Goal: Task Accomplishment & Management: Use online tool/utility

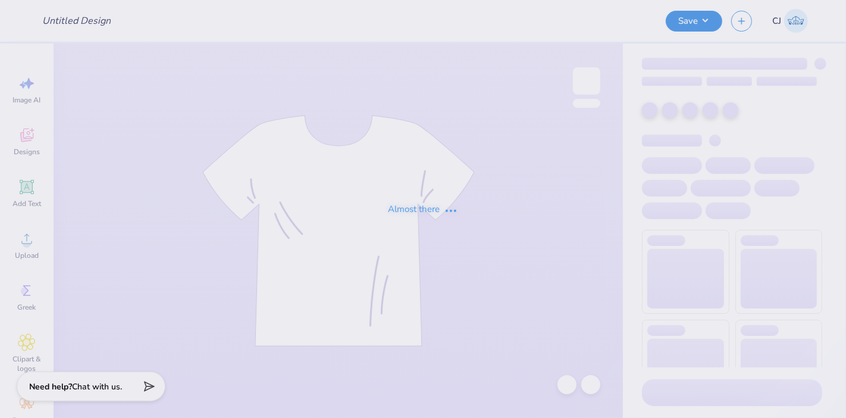
type input "Pi Kappa Phi Halloween"
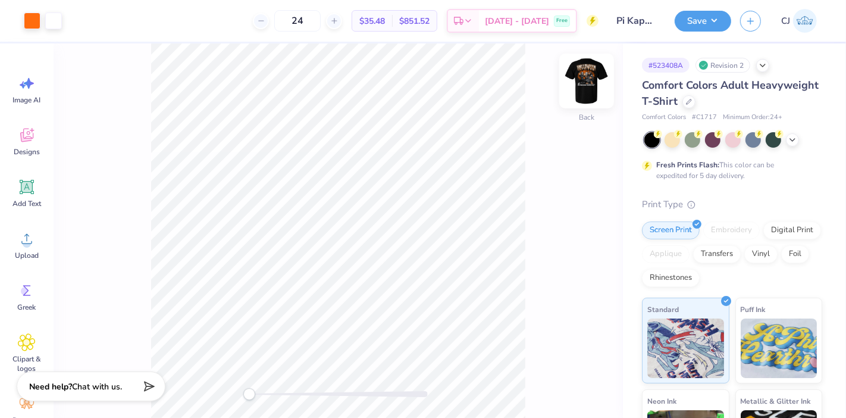
click at [579, 87] on img at bounding box center [587, 81] width 48 height 48
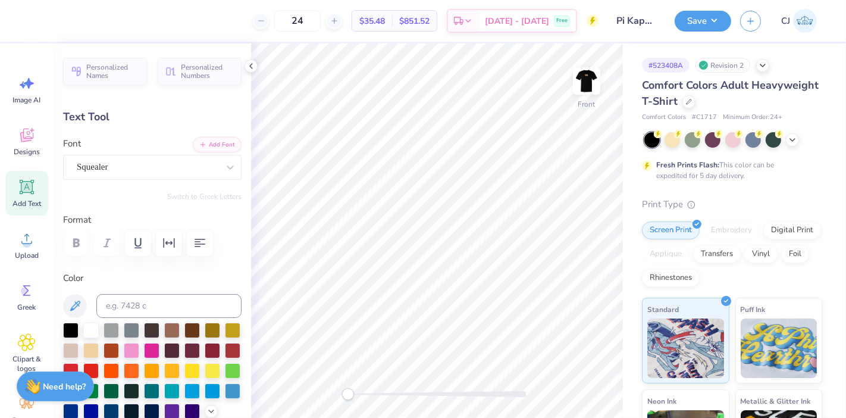
scroll to position [11, 1]
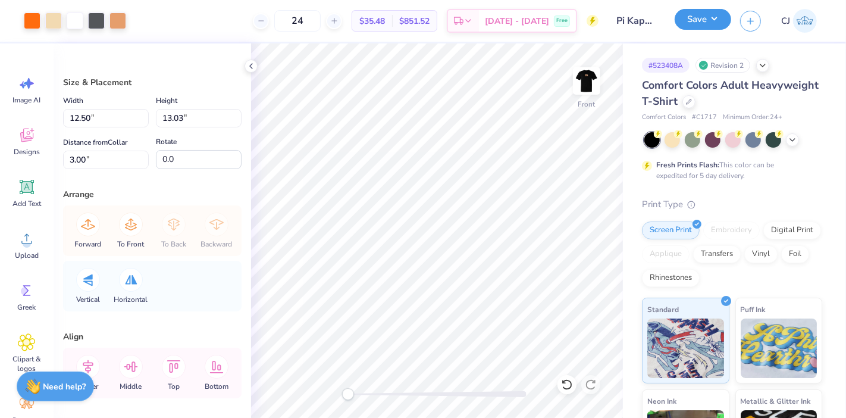
click at [722, 16] on button "Save" at bounding box center [703, 19] width 57 height 21
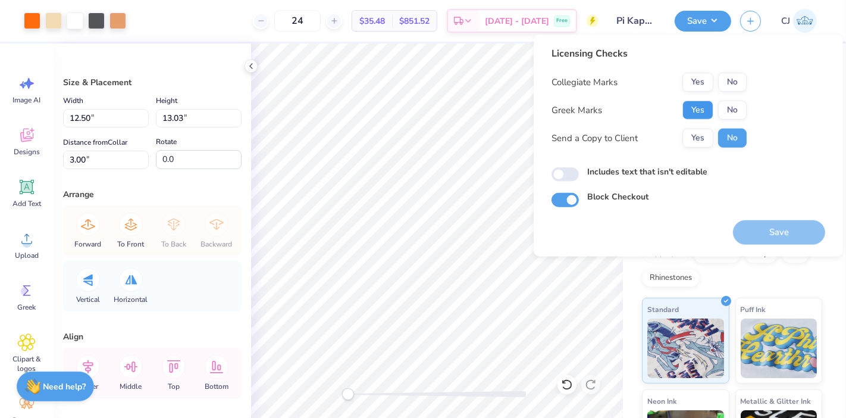
click at [693, 109] on button "Yes" at bounding box center [697, 110] width 31 height 19
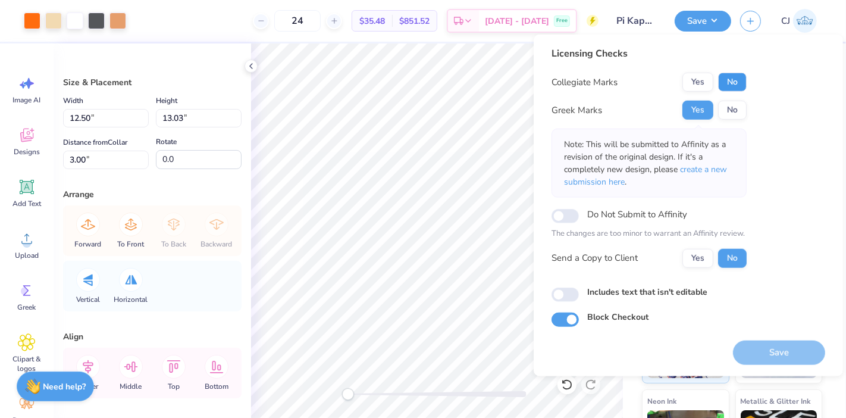
click at [730, 76] on button "No" at bounding box center [732, 82] width 29 height 19
click at [780, 355] on button "Save" at bounding box center [779, 352] width 92 height 24
click at [693, 80] on button "Yes" at bounding box center [697, 82] width 31 height 19
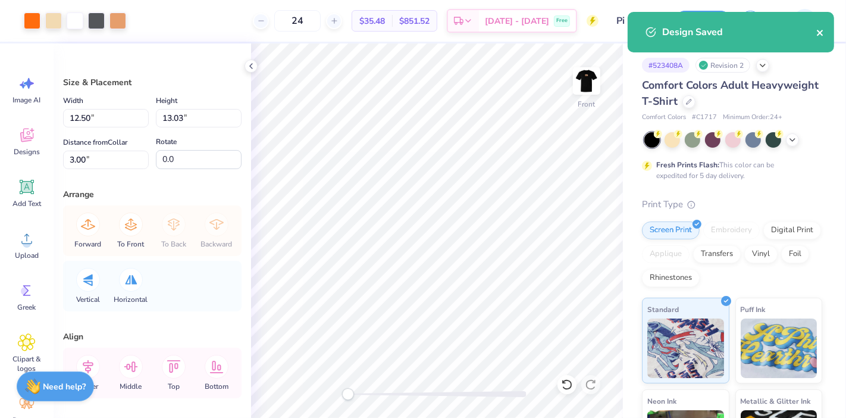
click at [822, 33] on icon "close" at bounding box center [820, 33] width 8 height 10
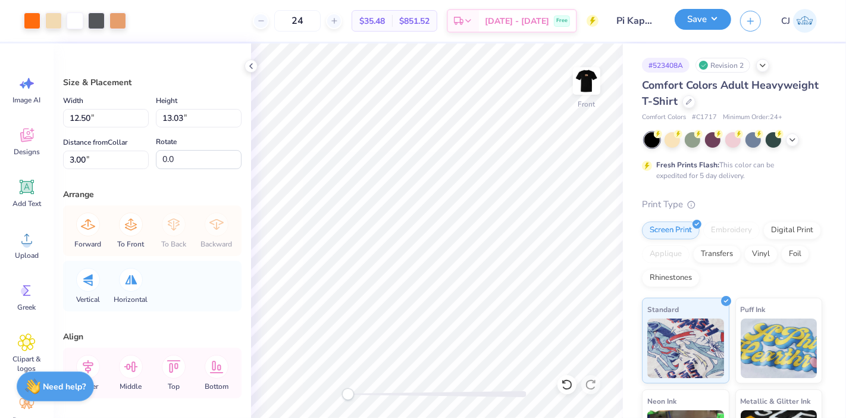
click at [713, 18] on button "Save" at bounding box center [703, 19] width 57 height 21
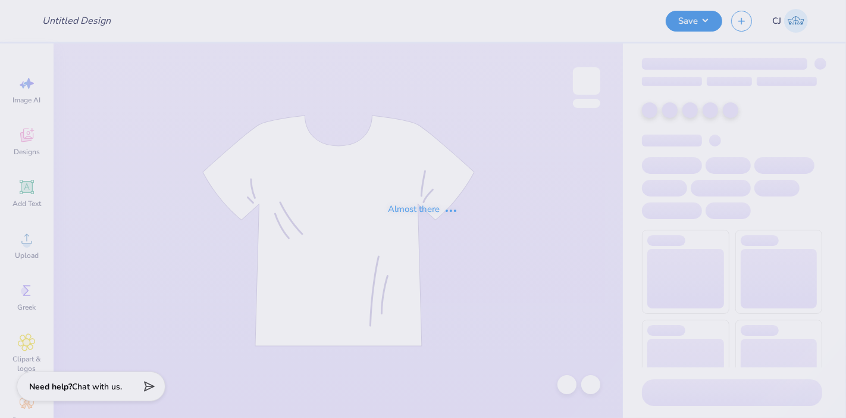
type input "IBE UC 25"
type input "60"
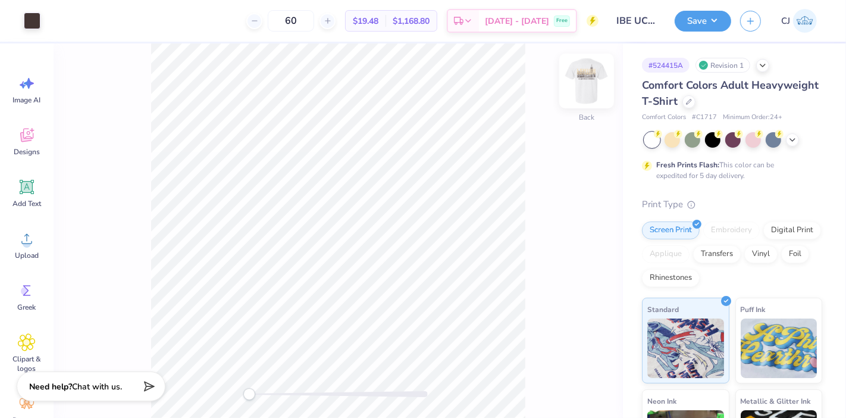
click at [586, 79] on img at bounding box center [587, 81] width 48 height 48
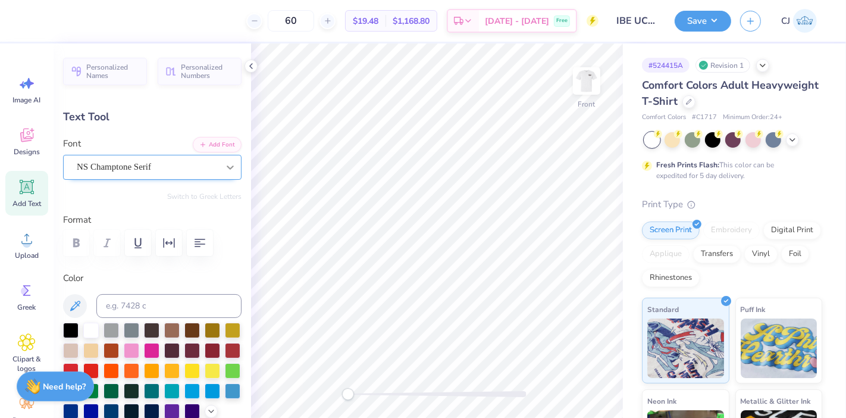
click at [224, 169] on icon at bounding box center [230, 167] width 12 height 12
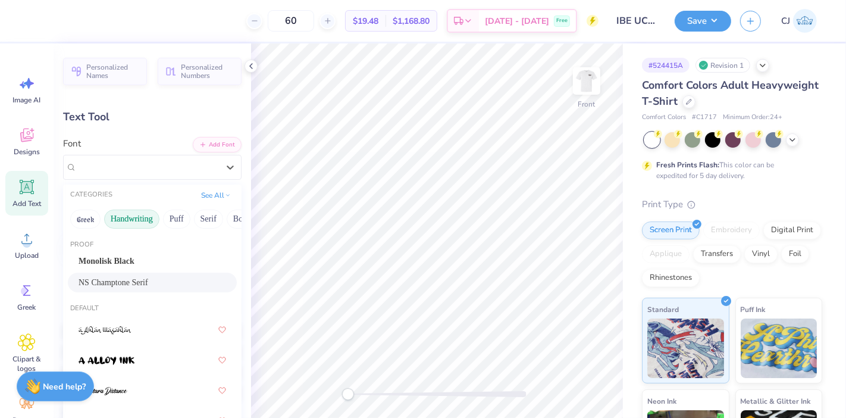
drag, startPoint x: 163, startPoint y: 219, endPoint x: 122, endPoint y: 218, distance: 41.1
click at [86, 219] on div "Greek Handwriting Puff Serif Bold Calligraphy Retro Sans Serif Minimal Fantasy …" at bounding box center [152, 219] width 178 height 26
click at [209, 195] on button "See All" at bounding box center [215, 194] width 37 height 12
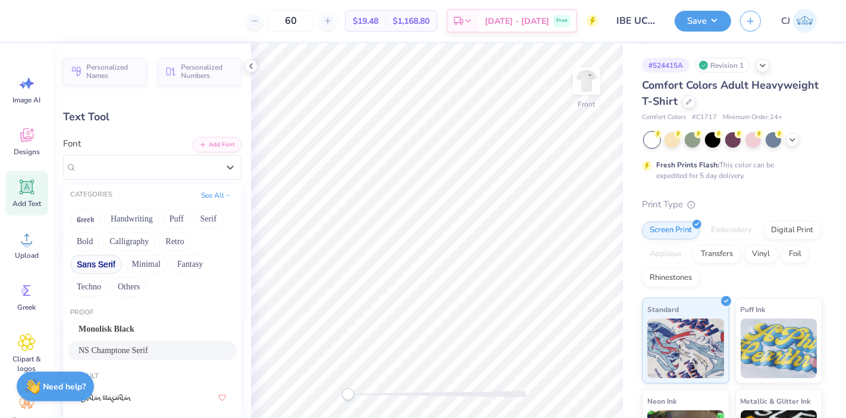
click at [122, 266] on button "Sans Serif" at bounding box center [96, 264] width 52 height 19
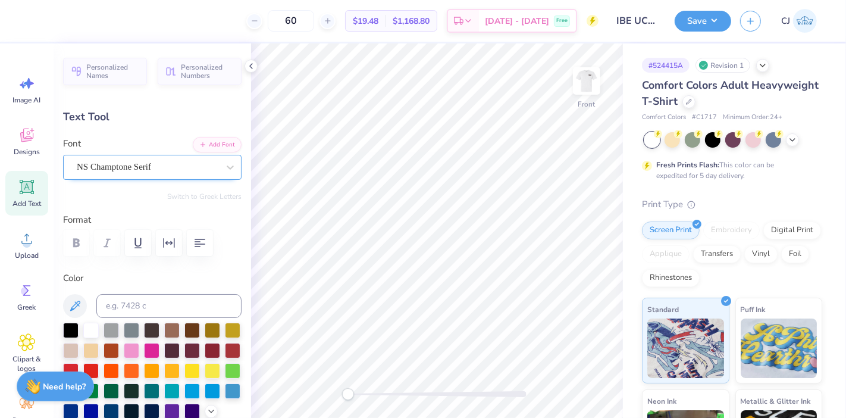
click at [130, 170] on div "NS Champtone Serif" at bounding box center [148, 167] width 144 height 18
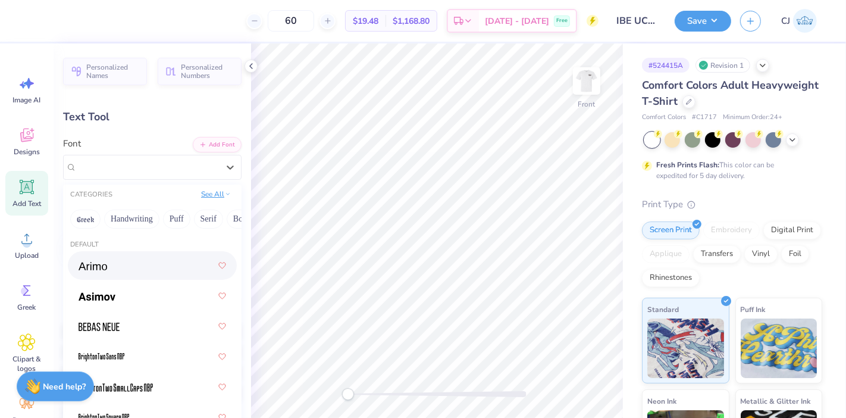
click at [199, 192] on button "See All" at bounding box center [215, 194] width 37 height 12
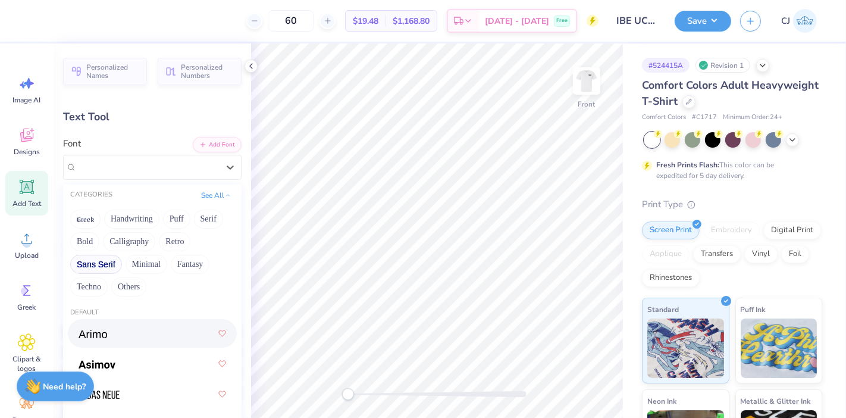
click at [122, 266] on button "Sans Serif" at bounding box center [96, 264] width 52 height 19
click at [122, 255] on button "Sans Serif" at bounding box center [96, 264] width 52 height 19
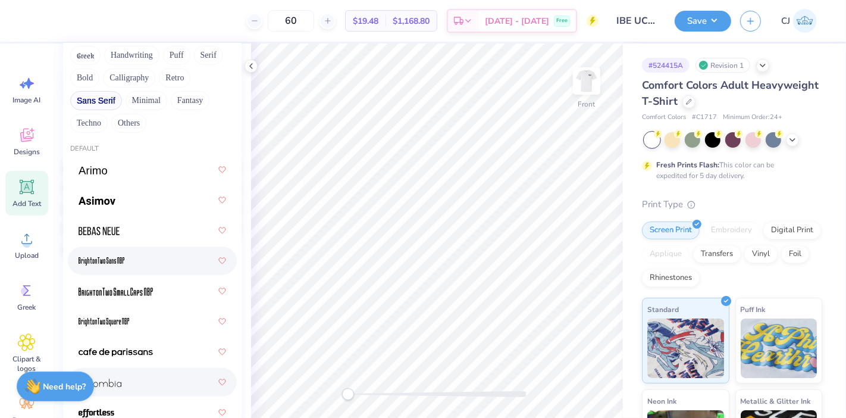
scroll to position [132, 0]
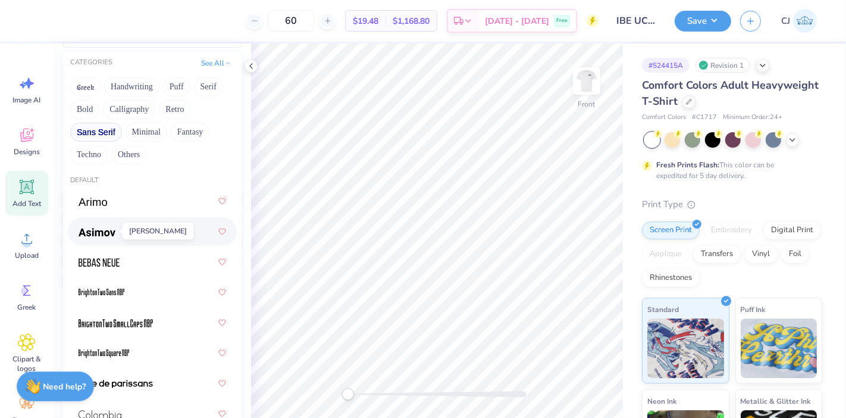
click at [107, 232] on img at bounding box center [97, 232] width 37 height 8
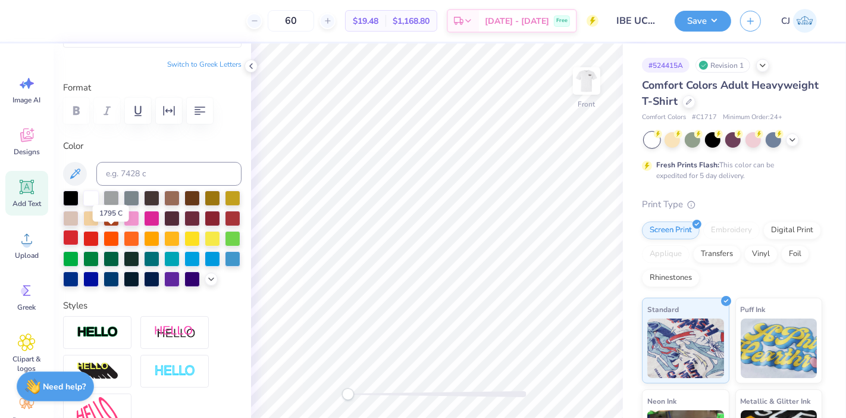
scroll to position [11, 1]
type textarea "LEHIGH"
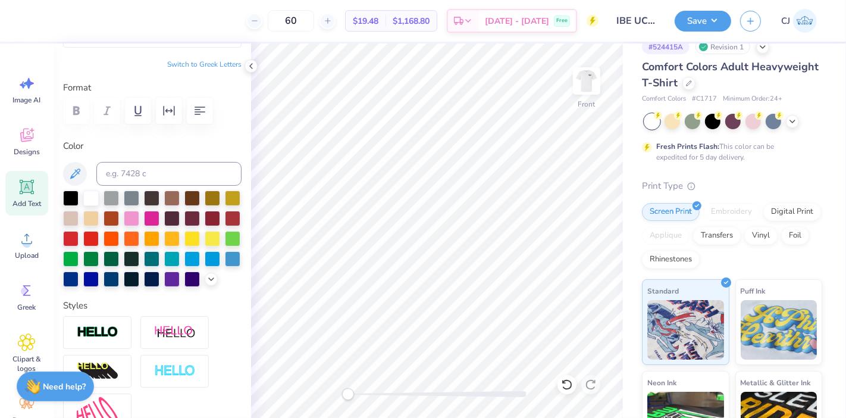
scroll to position [0, 0]
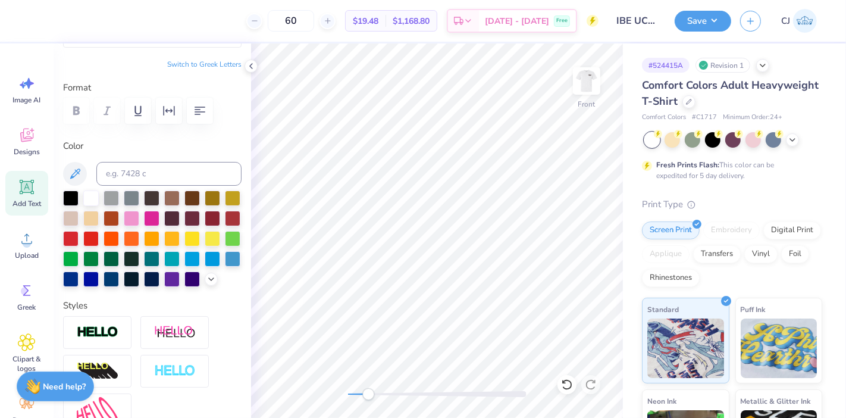
drag, startPoint x: 351, startPoint y: 391, endPoint x: 368, endPoint y: 395, distance: 17.7
click at [368, 395] on div "Accessibility label" at bounding box center [368, 394] width 12 height 12
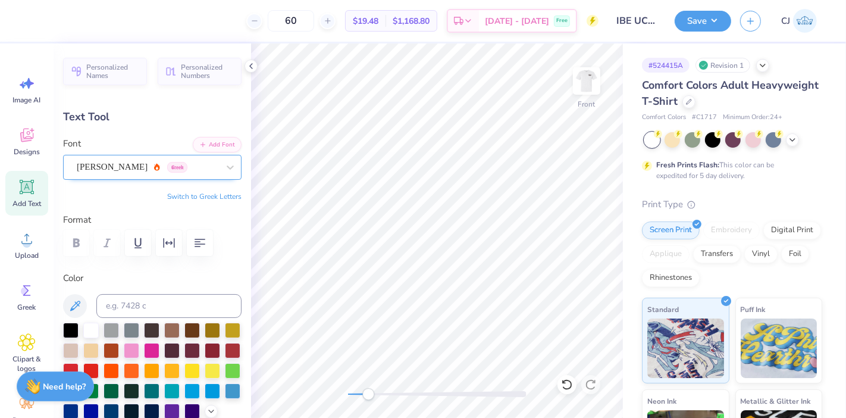
click at [167, 164] on div "Asimov Greek" at bounding box center [148, 167] width 144 height 18
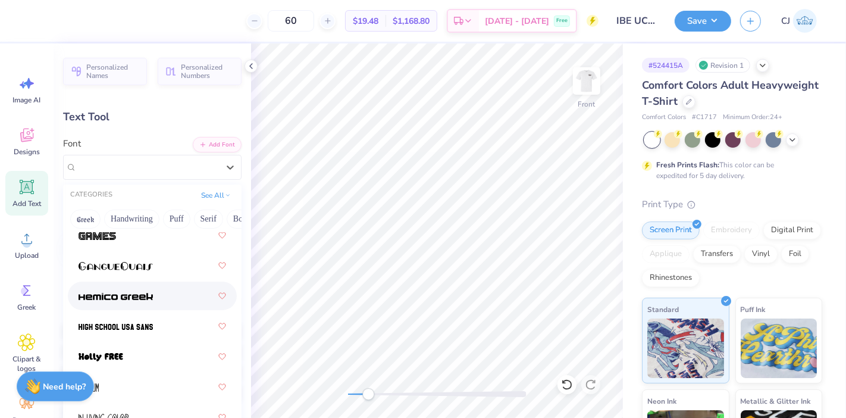
scroll to position [396, 0]
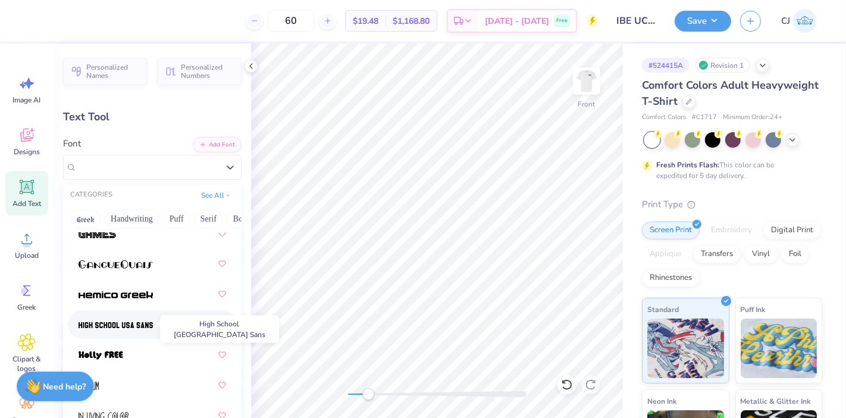
click at [118, 327] on img at bounding box center [116, 325] width 74 height 8
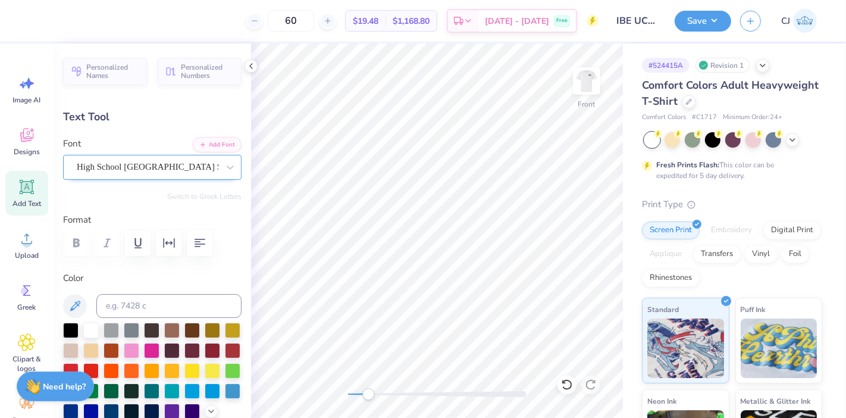
click at [134, 168] on div "High School USA Sans" at bounding box center [148, 167] width 144 height 18
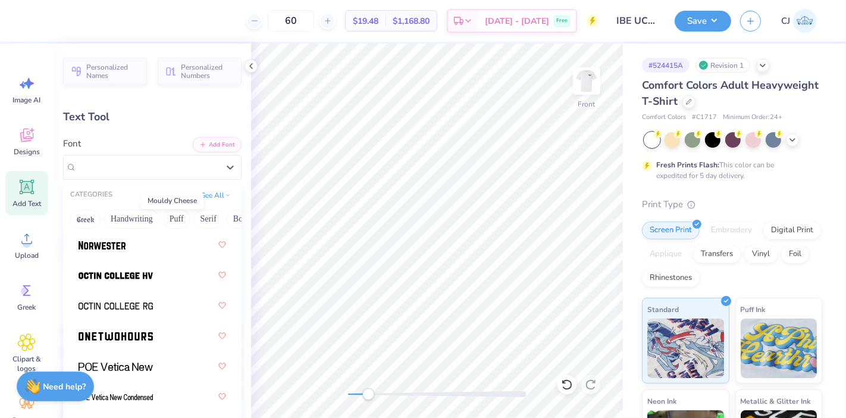
scroll to position [1520, 0]
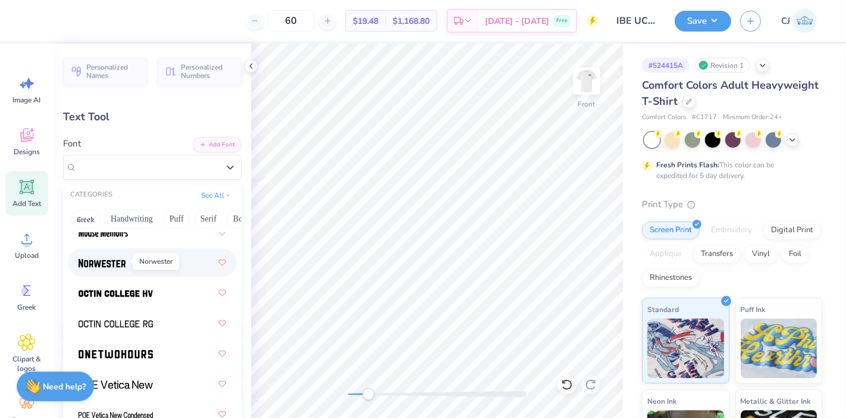
click at [115, 264] on img at bounding box center [102, 263] width 47 height 8
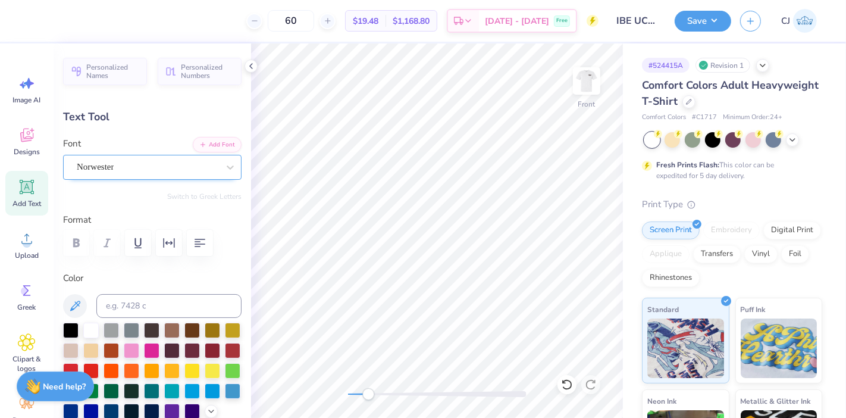
click at [119, 169] on div "Norwester" at bounding box center [148, 167] width 144 height 18
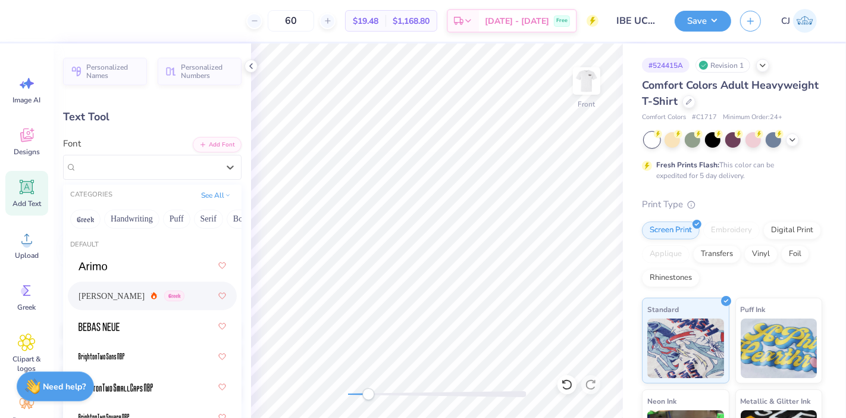
click at [97, 299] on span "Asimov" at bounding box center [112, 296] width 66 height 12
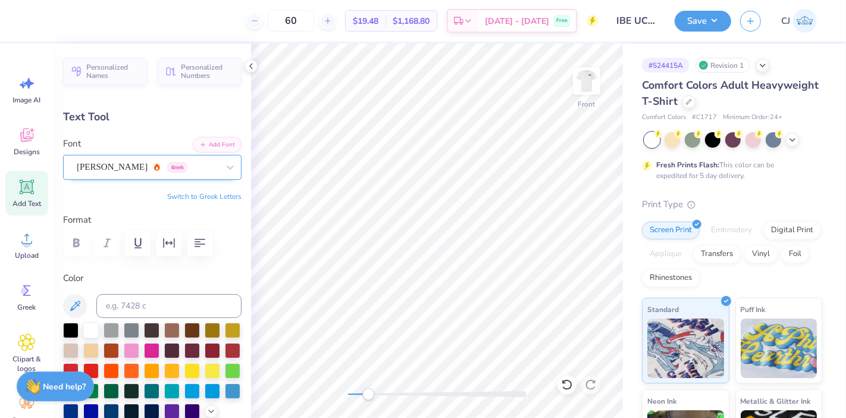
click at [92, 160] on div "Asimov Greek" at bounding box center [148, 167] width 144 height 18
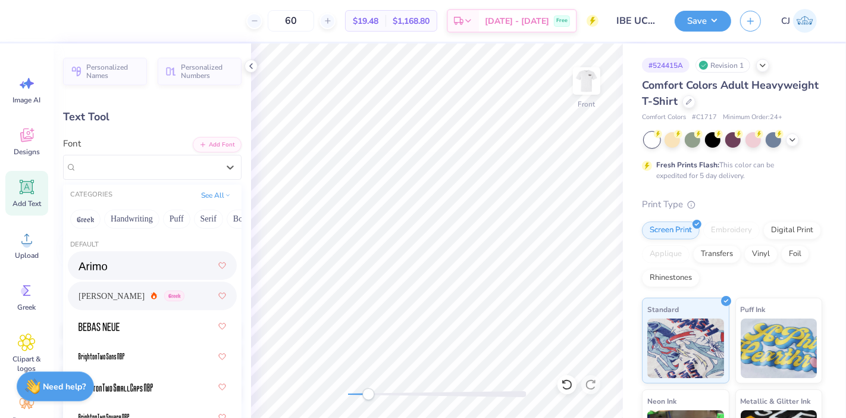
click at [81, 264] on img at bounding box center [93, 266] width 29 height 8
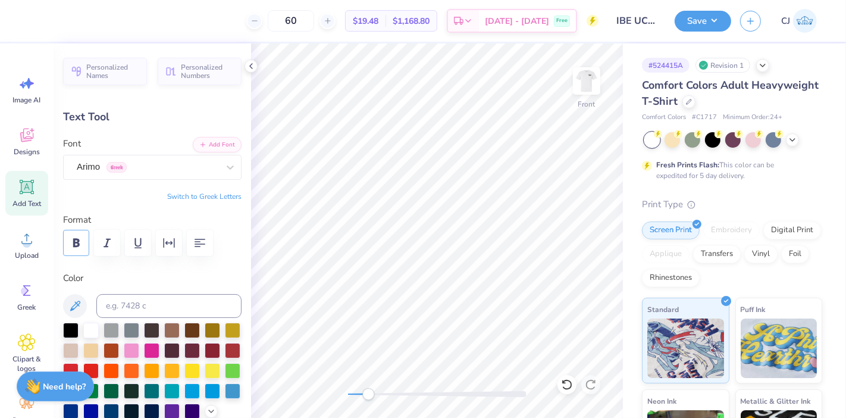
click at [76, 248] on icon "button" at bounding box center [76, 243] width 14 height 14
type input "11.07"
type input "5.93"
type input "12.22"
type input "1.28"
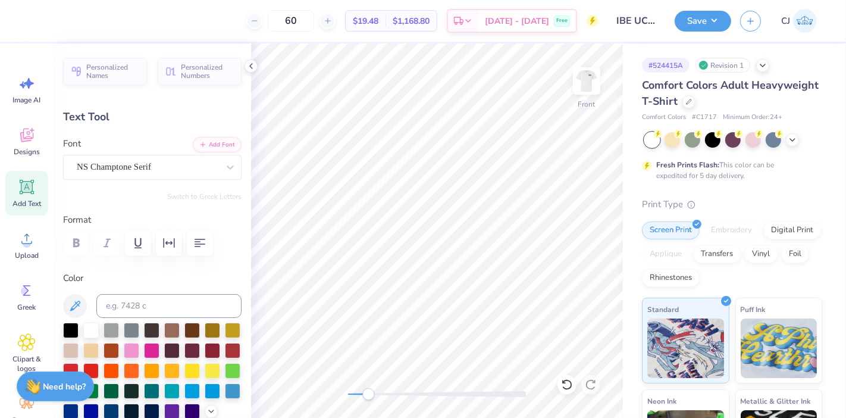
type input "8.43"
click at [137, 165] on div "NS Champtone Serif" at bounding box center [148, 167] width 144 height 18
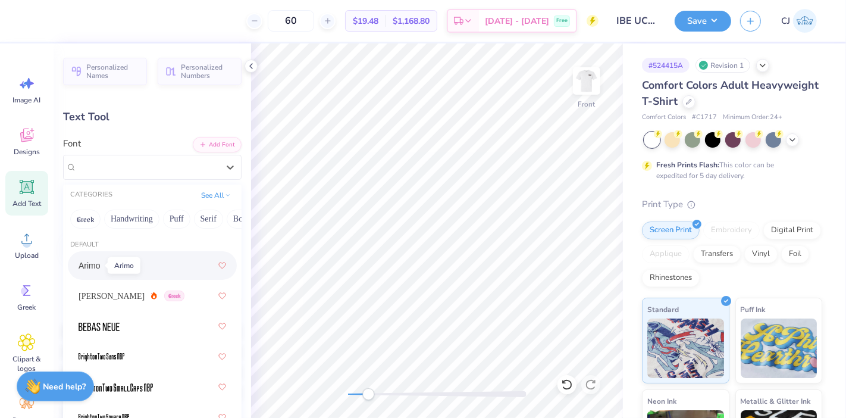
click at [87, 266] on span "Arimo" at bounding box center [90, 265] width 22 height 12
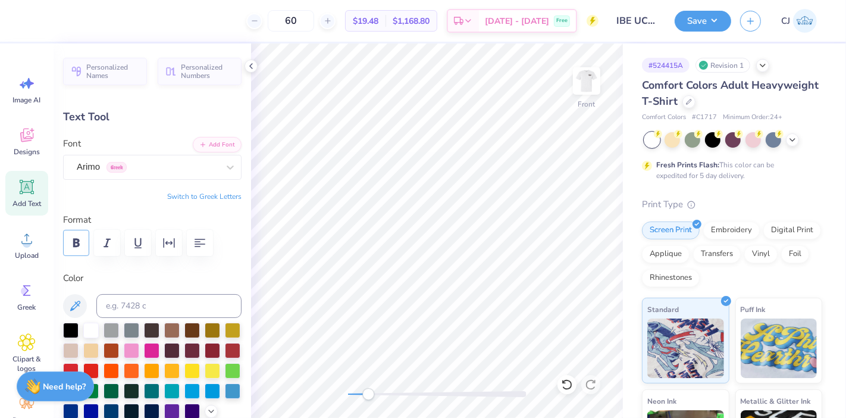
click at [80, 247] on icon "button" at bounding box center [76, 243] width 14 height 14
type textarea "UNIVERSITY"
type input "11.07"
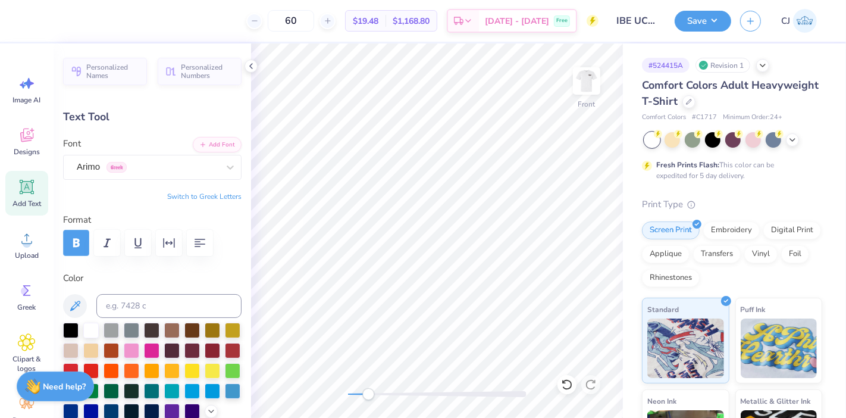
type input "2.15"
type input "5.93"
type input "10.38"
type input "1.24"
type input "8.49"
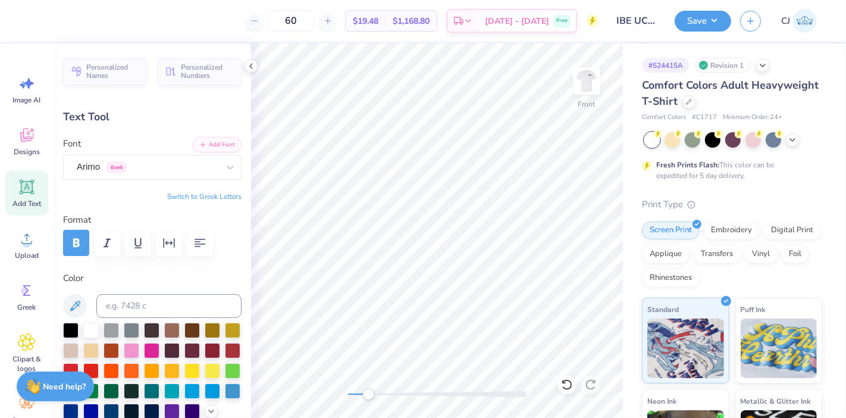
type input "11.07"
type input "2.15"
type input "5.93"
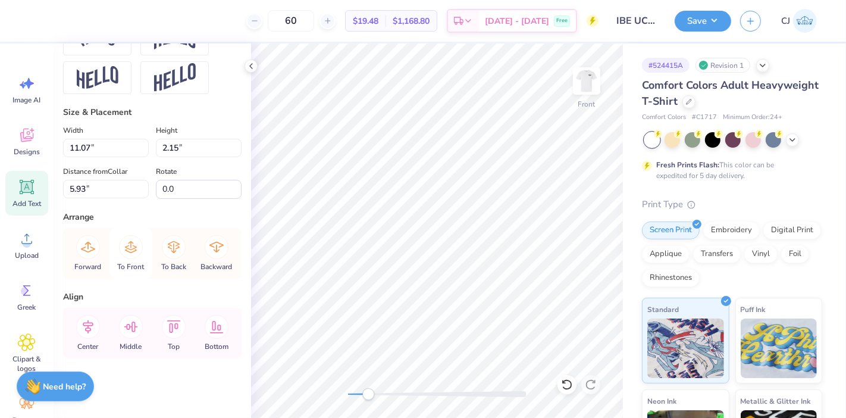
scroll to position [517, 0]
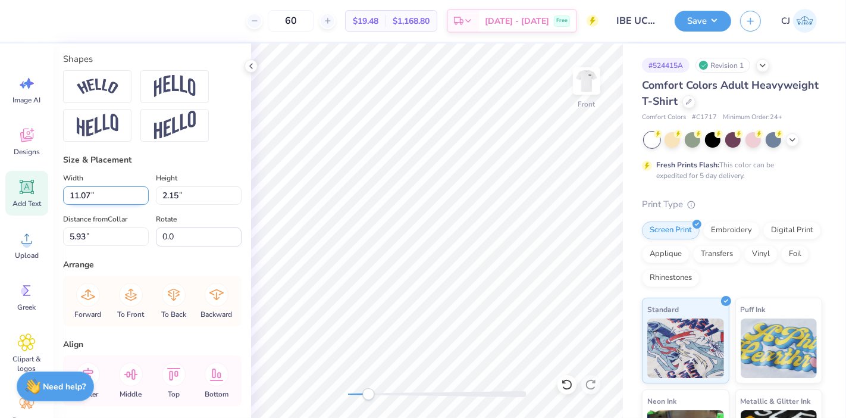
click at [95, 205] on input "11.07" at bounding box center [106, 195] width 86 height 18
type input "11.00"
type input "2.14"
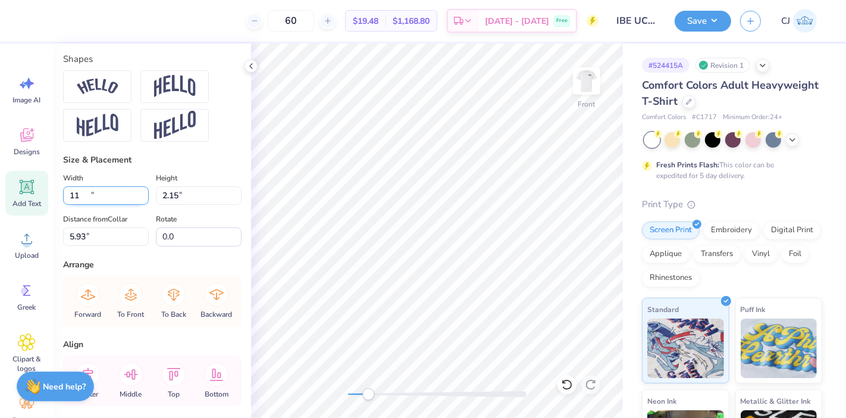
type input "5.94"
type input "10.38"
type input "1.24"
type input "8.49"
click at [99, 205] on input "10.38" at bounding box center [106, 195] width 86 height 18
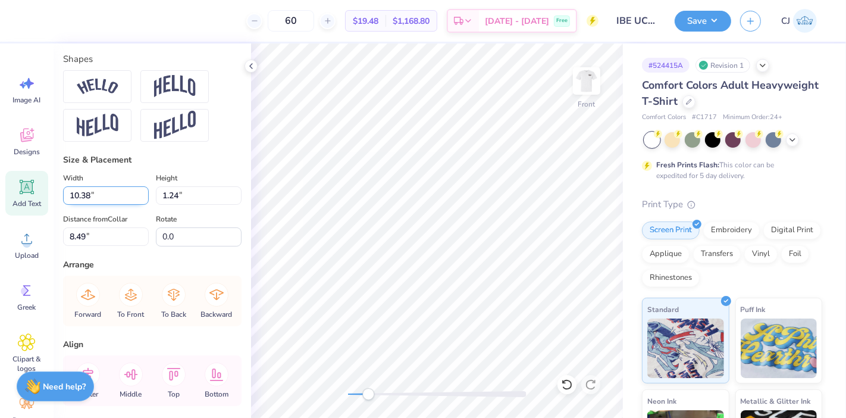
click at [99, 205] on input "10.38" at bounding box center [106, 195] width 86 height 18
type input "11.00"
type input "1.31"
type input "8.45"
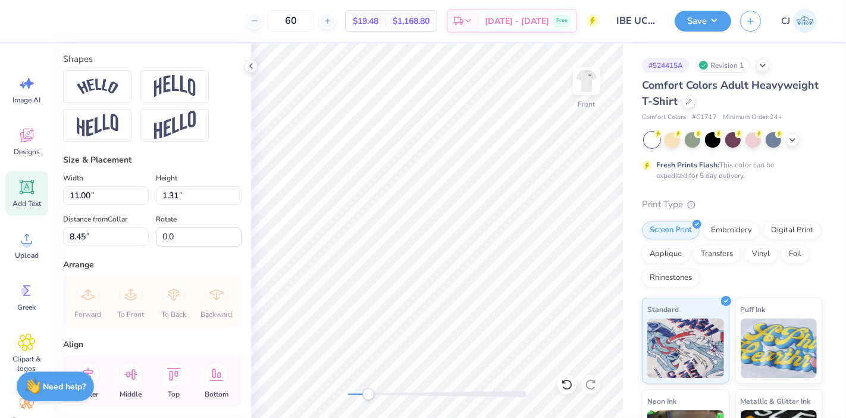
scroll to position [11, 2]
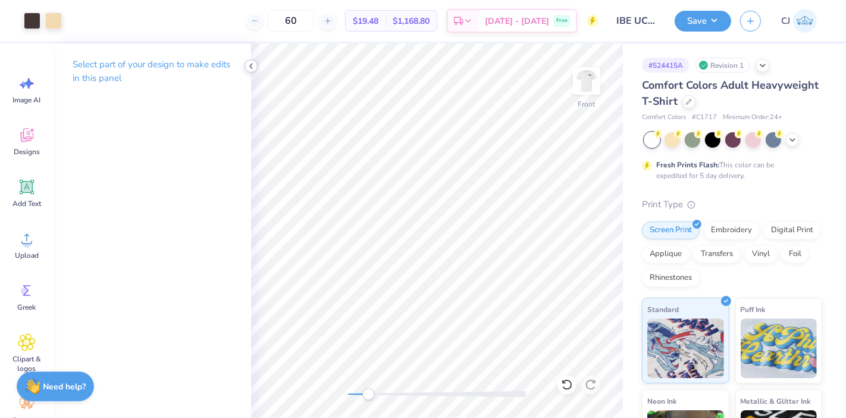
click at [251, 63] on icon at bounding box center [251, 66] width 10 height 10
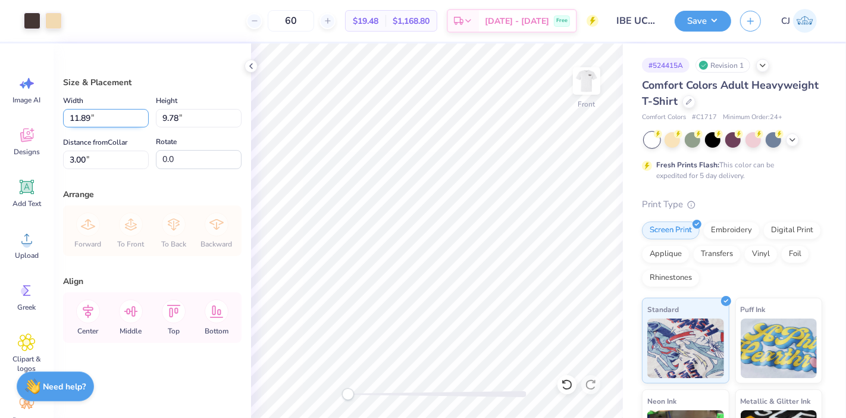
click at [95, 117] on input "11.89" at bounding box center [106, 118] width 86 height 18
type input "12.00"
type input "9.87"
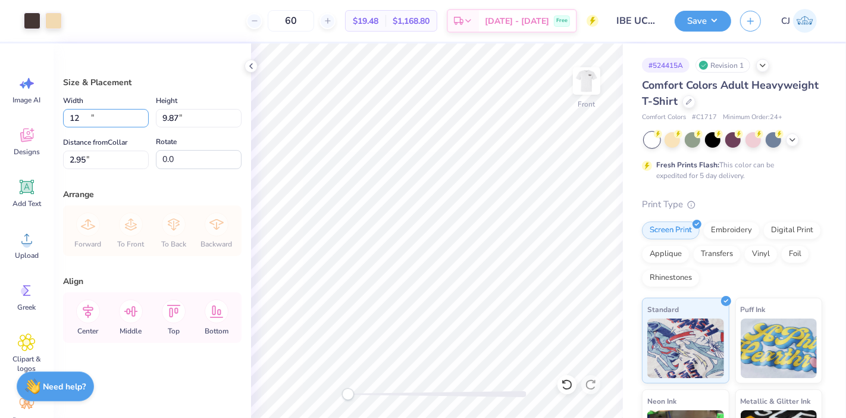
type input "2.95"
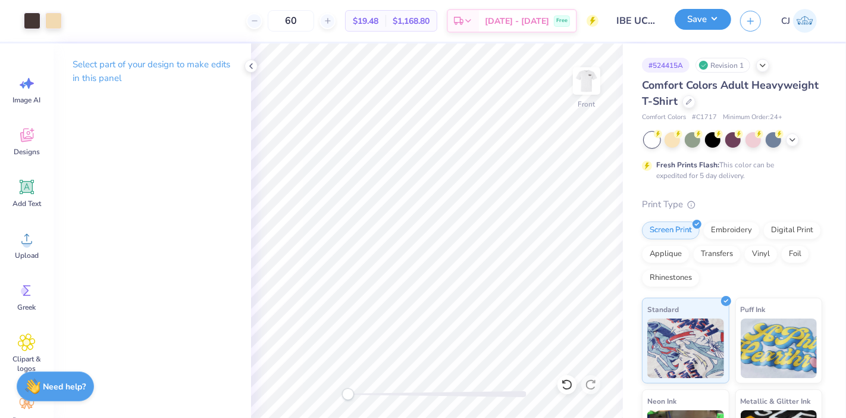
click at [718, 20] on button "Save" at bounding box center [703, 19] width 57 height 21
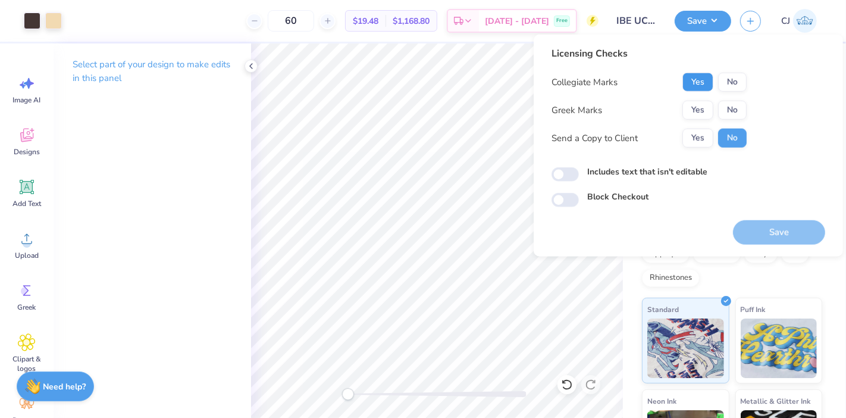
click at [705, 84] on button "Yes" at bounding box center [697, 82] width 31 height 19
click at [734, 109] on button "No" at bounding box center [732, 110] width 29 height 19
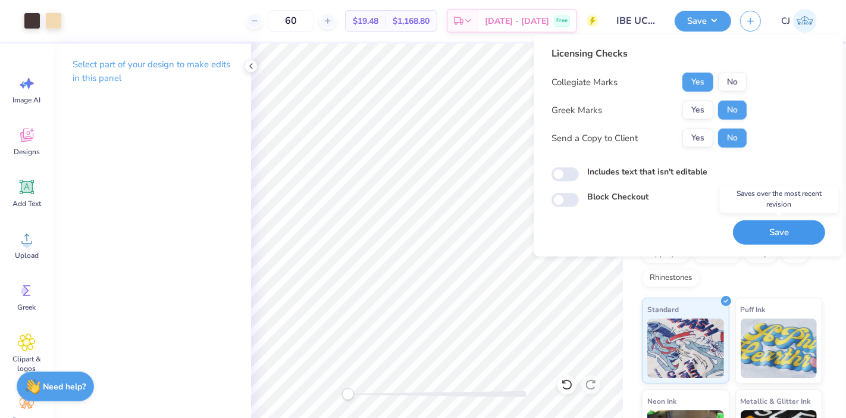
click at [761, 232] on button "Save" at bounding box center [779, 232] width 92 height 24
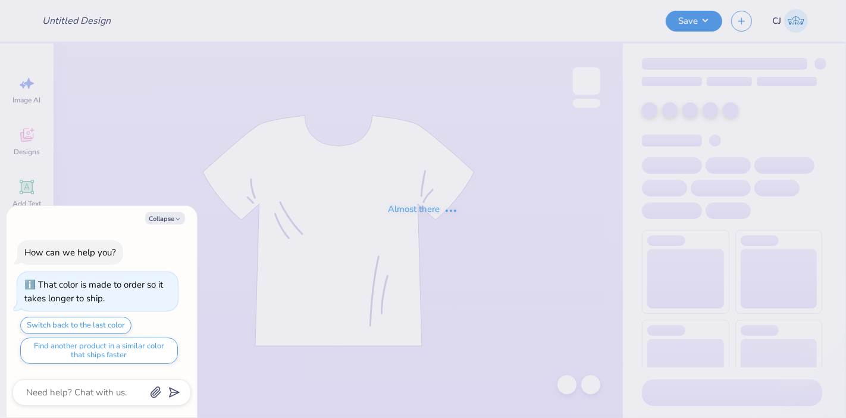
type input "fall merch"
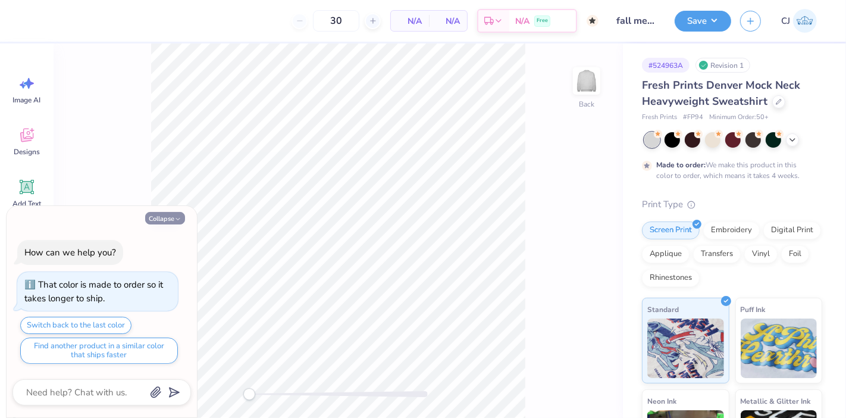
click at [165, 220] on button "Collapse" at bounding box center [165, 218] width 40 height 12
type textarea "x"
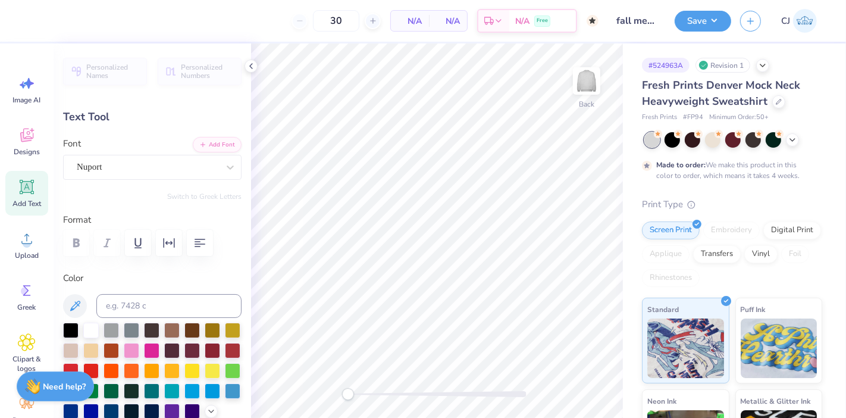
click at [71, 238] on div at bounding box center [152, 243] width 178 height 26
click at [105, 166] on div "Nuport" at bounding box center [148, 167] width 144 height 18
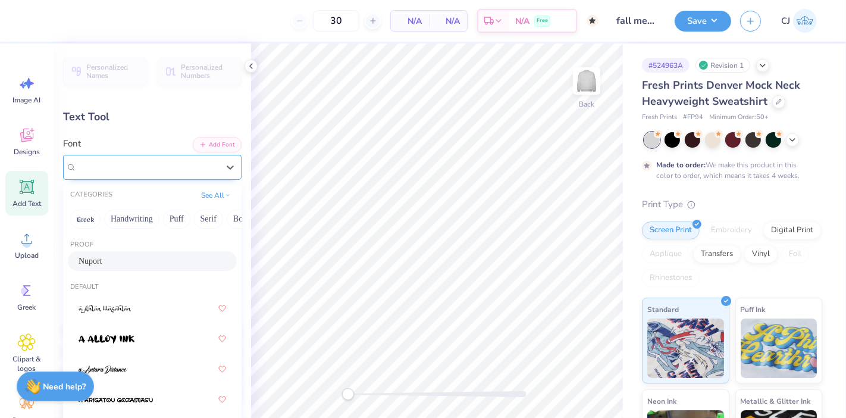
click at [102, 166] on span "Nuport" at bounding box center [90, 167] width 26 height 14
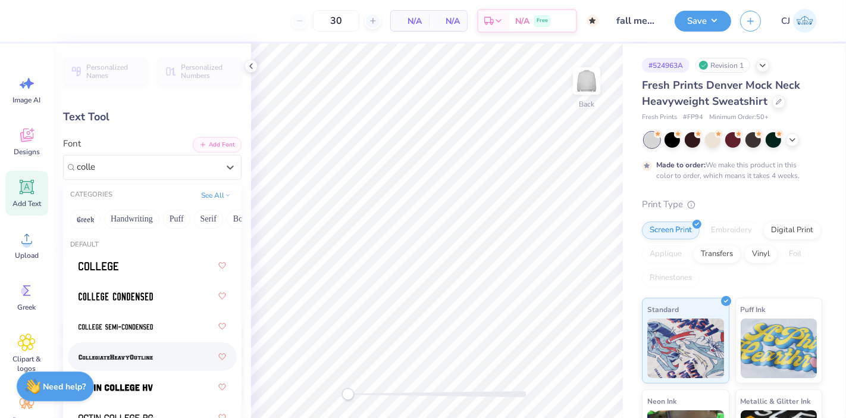
click at [106, 355] on img at bounding box center [116, 357] width 74 height 8
type input "colle"
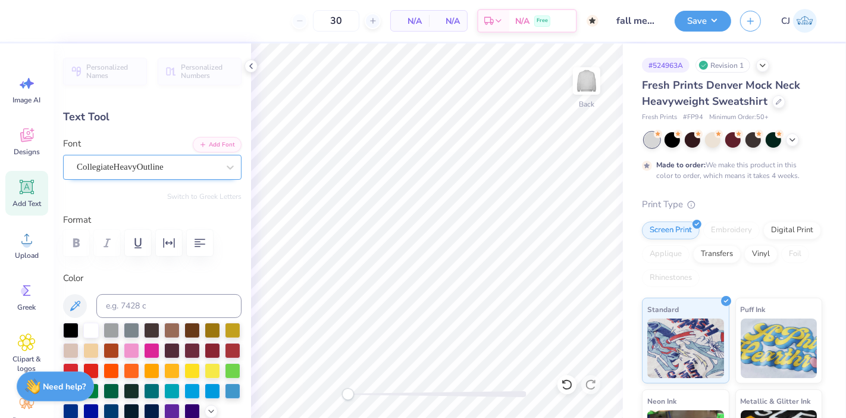
click at [107, 170] on div "CollegiateHeavyOutline" at bounding box center [148, 167] width 144 height 18
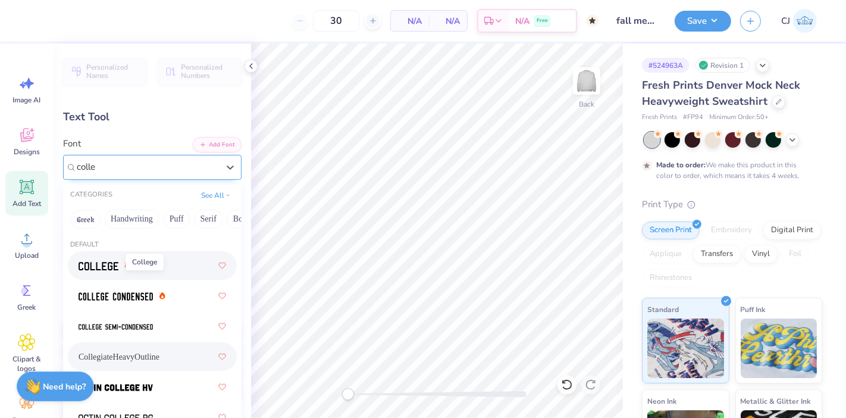
click at [108, 266] on img at bounding box center [99, 266] width 40 height 8
type input "colle"
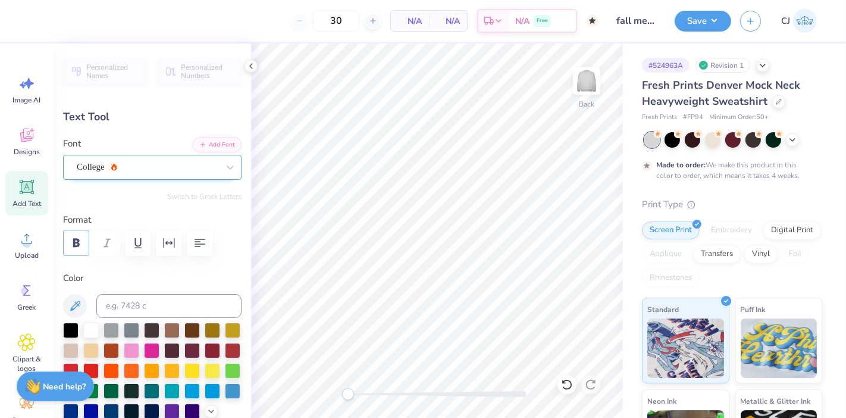
click at [74, 236] on icon "button" at bounding box center [76, 243] width 14 height 14
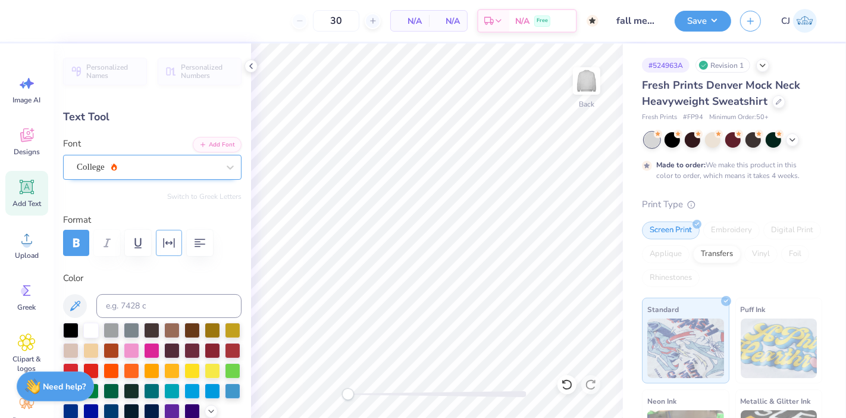
click at [171, 238] on icon "button" at bounding box center [169, 243] width 14 height 14
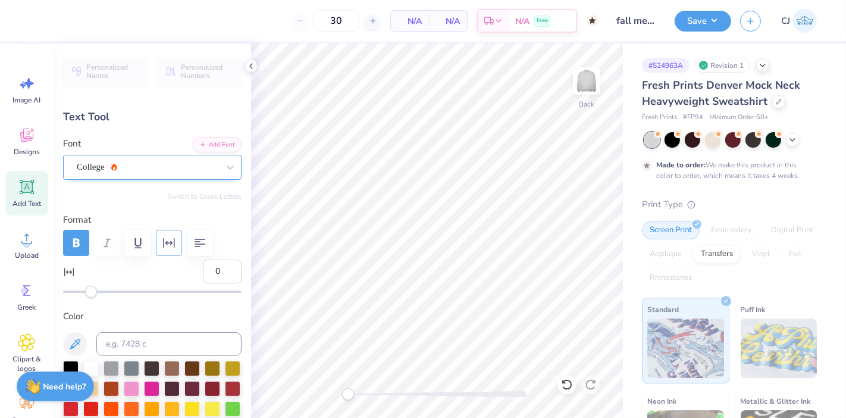
click at [167, 245] on icon "button" at bounding box center [169, 243] width 14 height 14
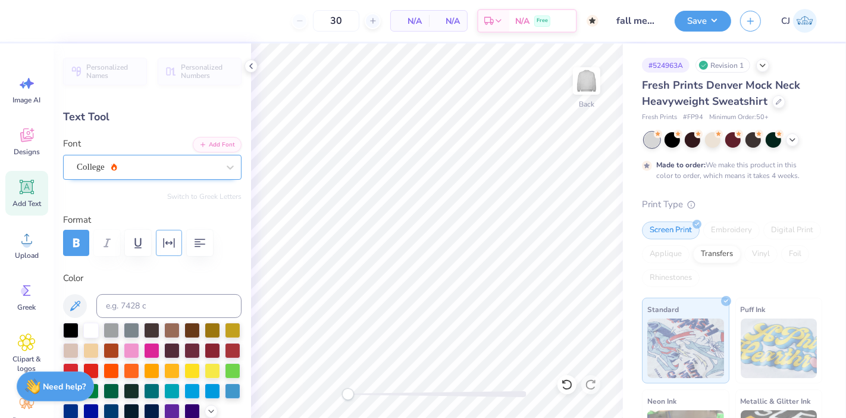
click at [167, 245] on icon "button" at bounding box center [169, 243] width 14 height 14
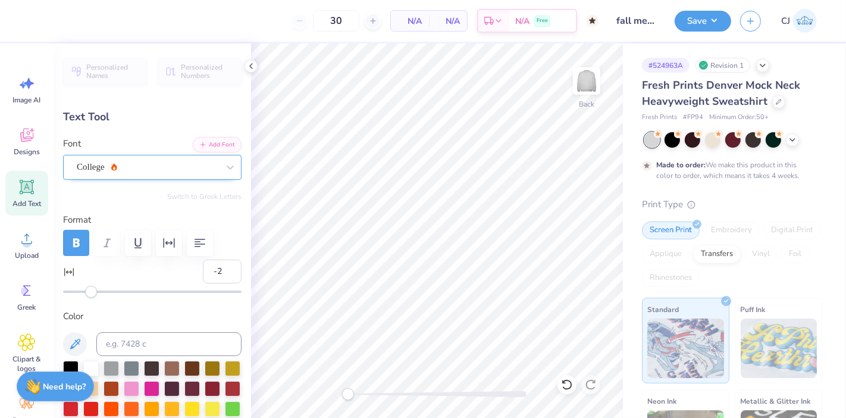
type input "-3"
click at [86, 293] on div "Accessibility label" at bounding box center [87, 292] width 12 height 12
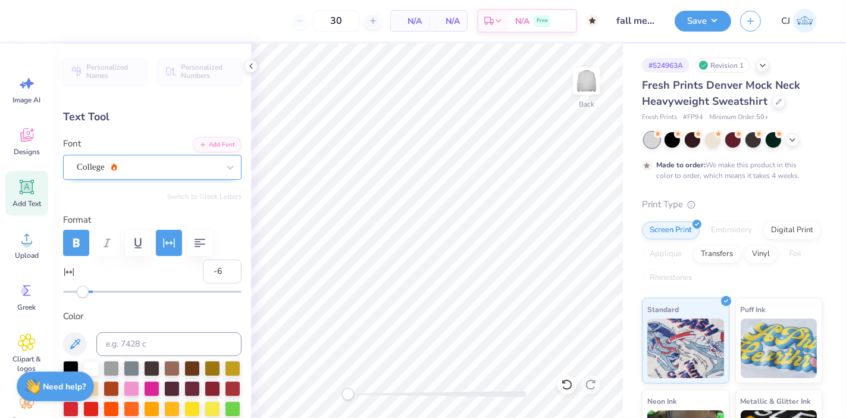
type input "-7"
click at [81, 293] on div "Accessibility label" at bounding box center [83, 292] width 12 height 12
type input "-3"
click at [87, 293] on div "Accessibility label" at bounding box center [87, 292] width 12 height 12
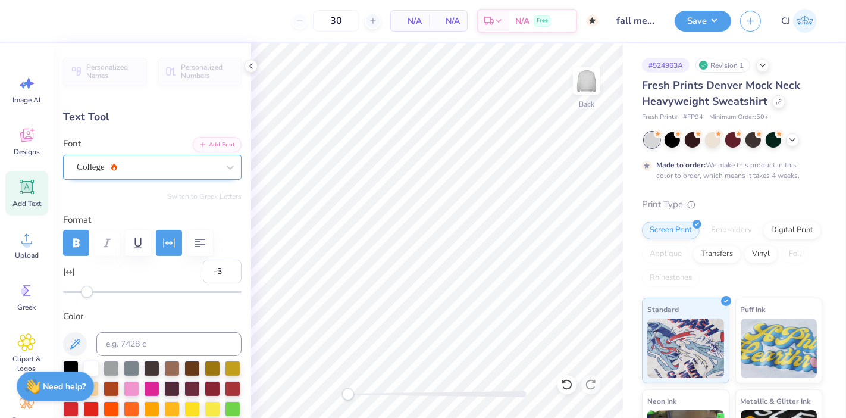
type input "-7"
click at [81, 290] on div "Accessibility label" at bounding box center [87, 292] width 12 height 12
type input "-6"
click at [83, 291] on div "Accessibility label" at bounding box center [83, 292] width 12 height 12
type input "2"
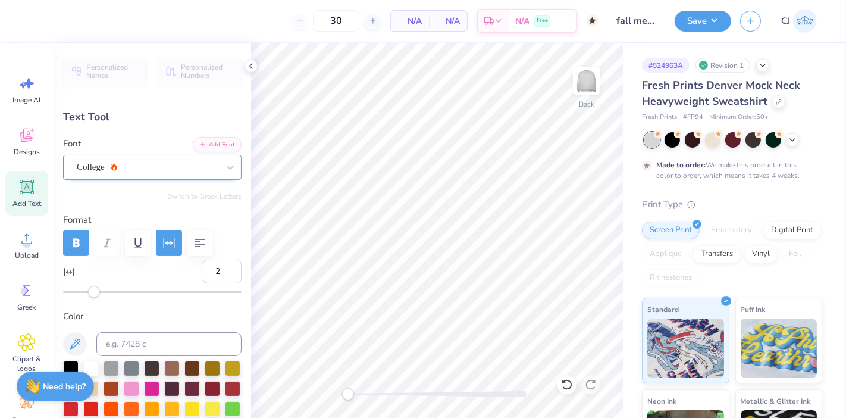
drag, startPoint x: 83, startPoint y: 291, endPoint x: 95, endPoint y: 290, distance: 11.3
click at [95, 290] on div "Accessibility label" at bounding box center [94, 292] width 12 height 12
type input "-5"
drag, startPoint x: 93, startPoint y: 289, endPoint x: 84, endPoint y: 290, distance: 8.4
click at [85, 291] on div "Accessibility label" at bounding box center [91, 292] width 12 height 12
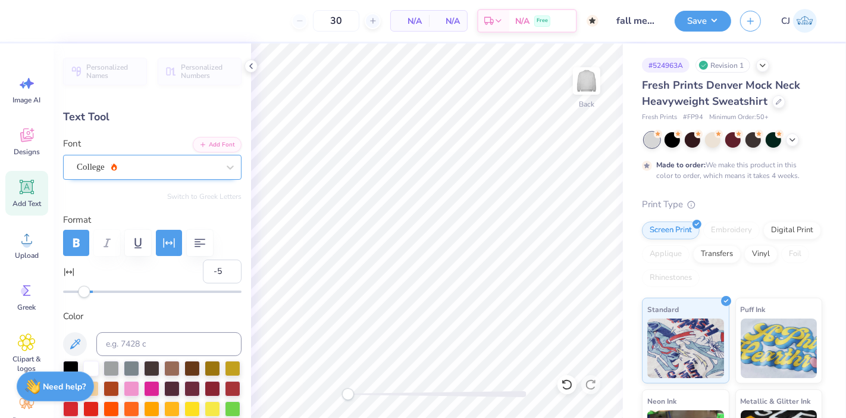
type input "-6"
click at [82, 290] on div "Accessibility label" at bounding box center [83, 292] width 12 height 12
type input "13.60"
type input "2.31"
type input "3.06"
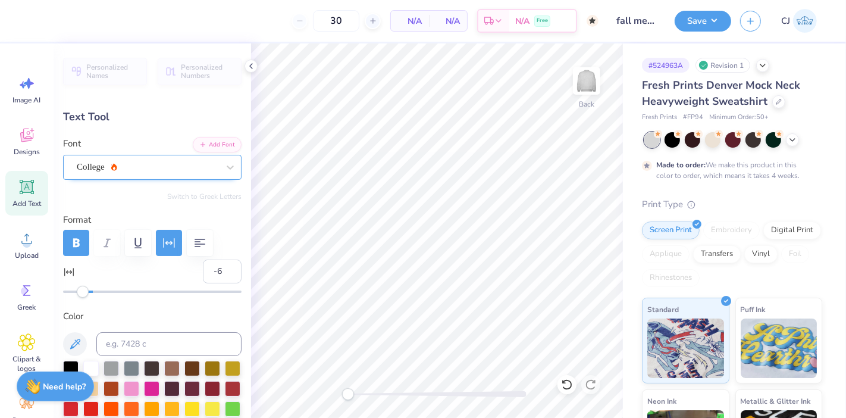
scroll to position [11, 1]
type input "1"
drag, startPoint x: 84, startPoint y: 293, endPoint x: 92, endPoint y: 291, distance: 7.9
click at [92, 291] on div "Accessibility label" at bounding box center [93, 292] width 12 height 12
type input "-5"
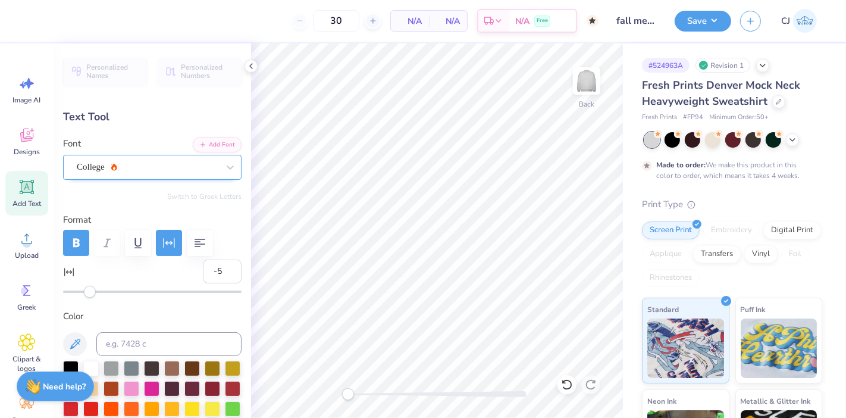
drag, startPoint x: 92, startPoint y: 291, endPoint x: 84, endPoint y: 293, distance: 8.5
click at [84, 293] on div "Accessibility label" at bounding box center [90, 292] width 12 height 12
click at [203, 268] on input "-5" at bounding box center [222, 271] width 39 height 24
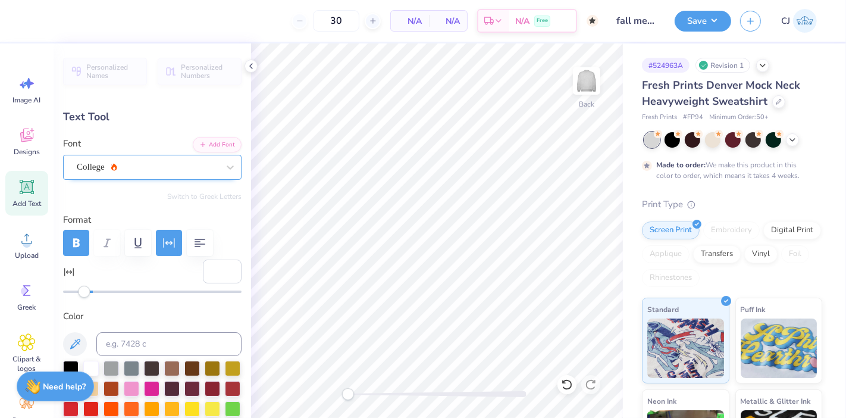
click at [196, 299] on div "Personalized Names Personalized Numbers Text Tool Add Font Font College Switch …" at bounding box center [152, 230] width 197 height 374
click at [222, 268] on input "1" at bounding box center [222, 271] width 39 height 24
click at [221, 268] on input "2" at bounding box center [222, 271] width 39 height 24
click at [217, 274] on input "1" at bounding box center [222, 271] width 39 height 24
type input "0"
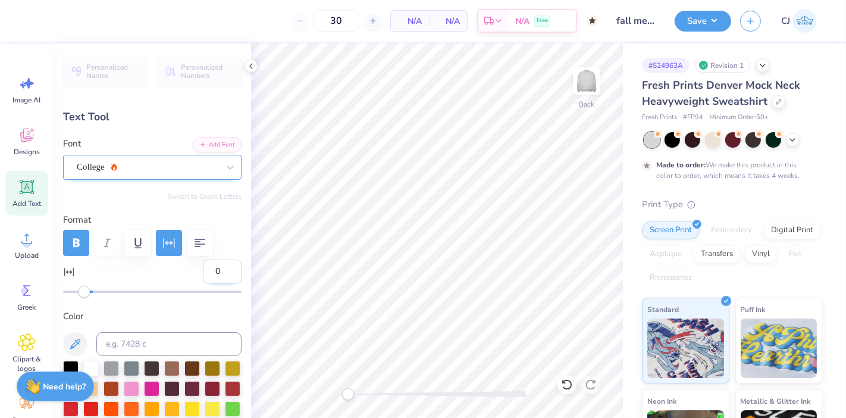
click at [217, 274] on input "0" at bounding box center [222, 271] width 39 height 24
click at [177, 306] on div "Personalized Names Personalized Numbers Text Tool Add Font Font College Switch …" at bounding box center [152, 230] width 197 height 374
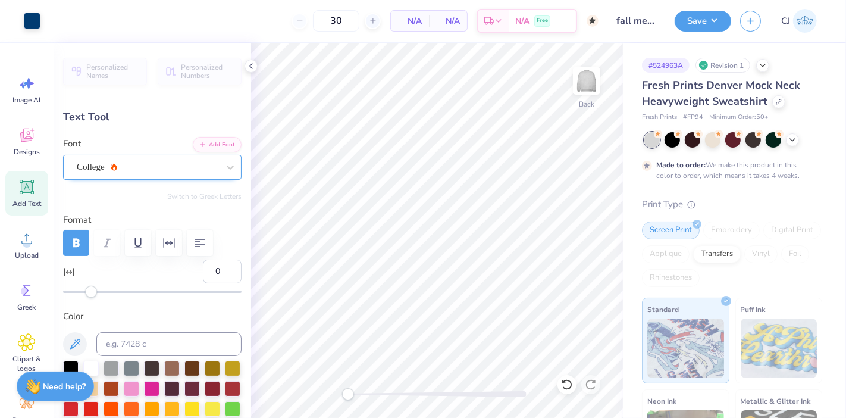
type input "15.22"
click at [222, 272] on input "-1" at bounding box center [222, 271] width 39 height 24
click at [222, 272] on input "-2" at bounding box center [222, 271] width 39 height 24
click at [222, 272] on input "-3" at bounding box center [222, 271] width 39 height 24
click at [222, 272] on input "-4" at bounding box center [222, 271] width 39 height 24
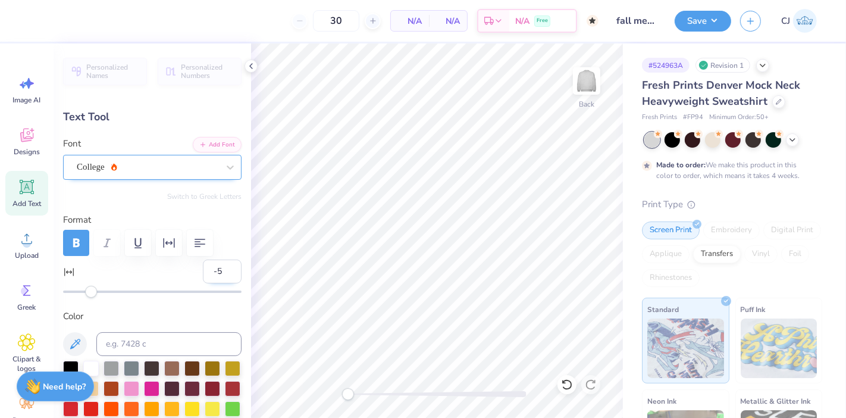
click at [222, 272] on input "-5" at bounding box center [222, 271] width 39 height 24
click at [222, 272] on input "-6" at bounding box center [222, 271] width 39 height 24
click at [222, 272] on input "-7" at bounding box center [222, 271] width 39 height 24
click at [222, 272] on input "-8" at bounding box center [222, 271] width 39 height 24
type input "-9"
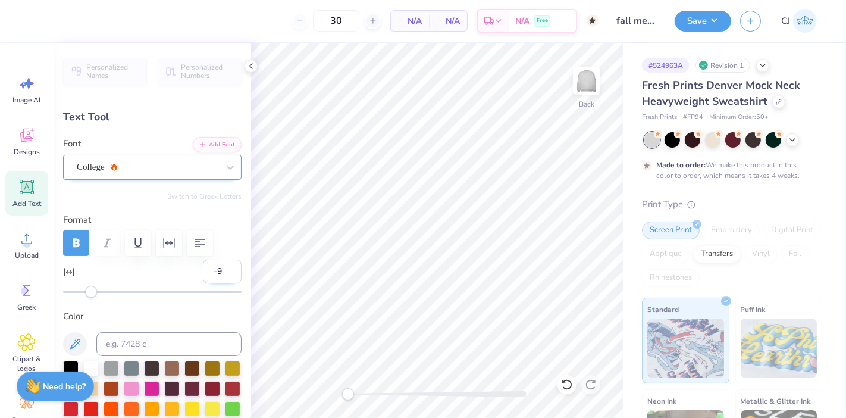
click at [222, 272] on input "-9" at bounding box center [222, 271] width 39 height 24
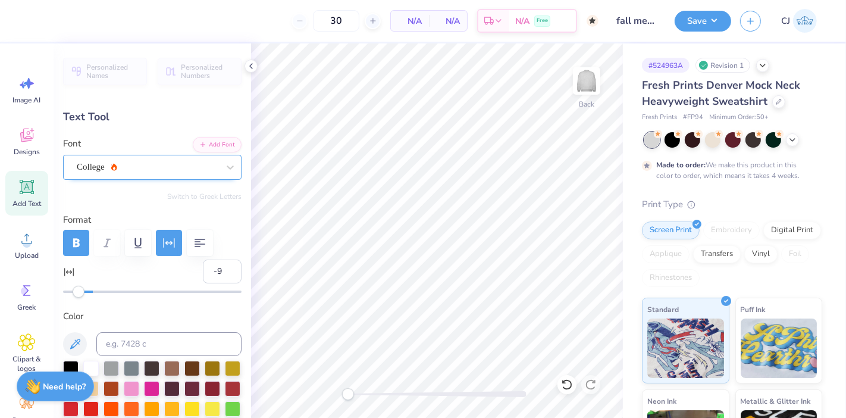
type input "12.79"
click at [222, 274] on input "-10" at bounding box center [222, 271] width 39 height 24
click at [221, 268] on input "-9" at bounding box center [222, 271] width 39 height 24
click at [221, 268] on input "-8" at bounding box center [222, 271] width 39 height 24
click at [221, 268] on input "-7" at bounding box center [222, 271] width 39 height 24
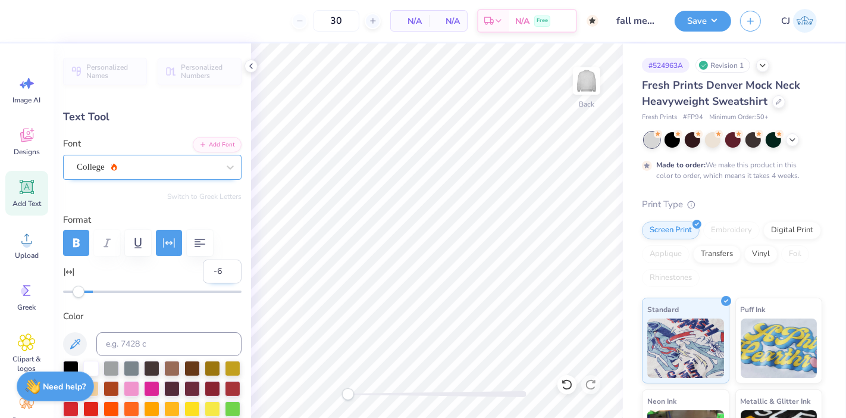
click at [221, 268] on input "-6" at bounding box center [222, 271] width 39 height 24
click at [221, 268] on input "-5" at bounding box center [222, 271] width 39 height 24
click at [221, 266] on input "-4" at bounding box center [222, 271] width 39 height 24
click at [221, 266] on input "-3" at bounding box center [222, 271] width 39 height 24
click at [221, 266] on input "-2" at bounding box center [222, 271] width 39 height 24
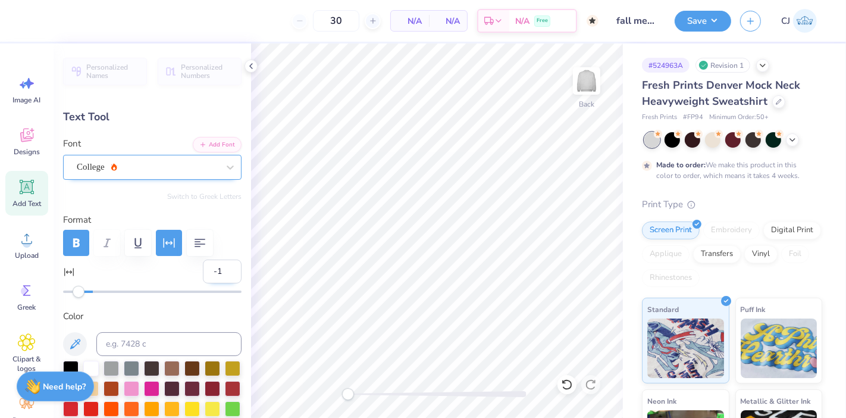
click at [221, 266] on input "-1" at bounding box center [222, 271] width 39 height 24
click at [221, 266] on input "0" at bounding box center [222, 271] width 39 height 24
click at [222, 275] on input "-1" at bounding box center [222, 271] width 39 height 24
click at [222, 275] on input "-2" at bounding box center [222, 271] width 39 height 24
type input "-3"
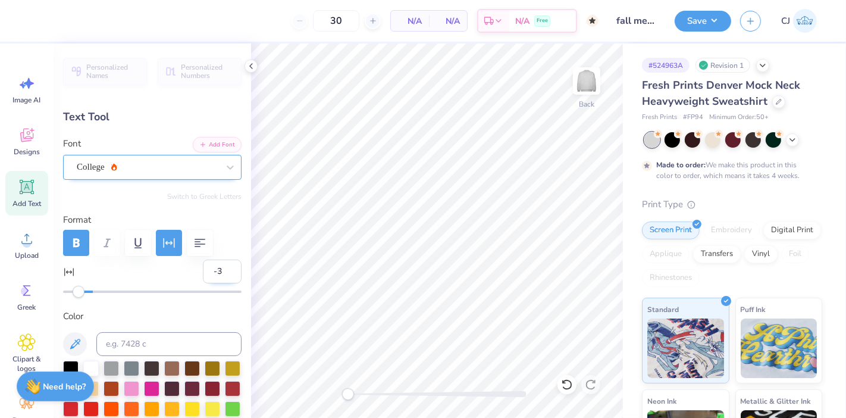
click at [222, 275] on input "-3" at bounding box center [222, 271] width 39 height 24
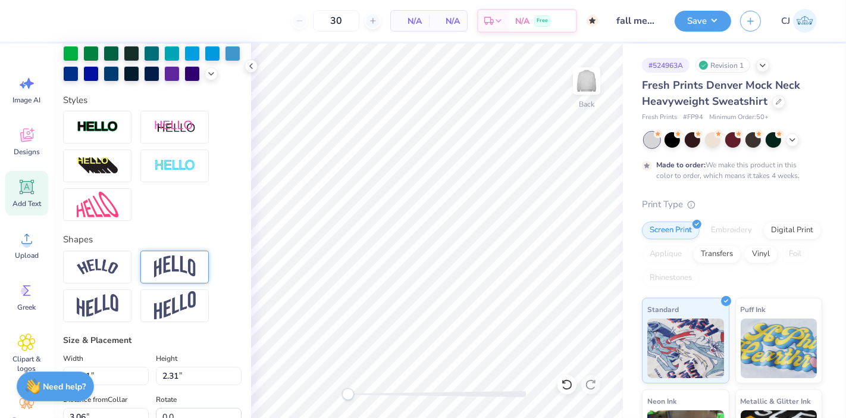
scroll to position [396, 0]
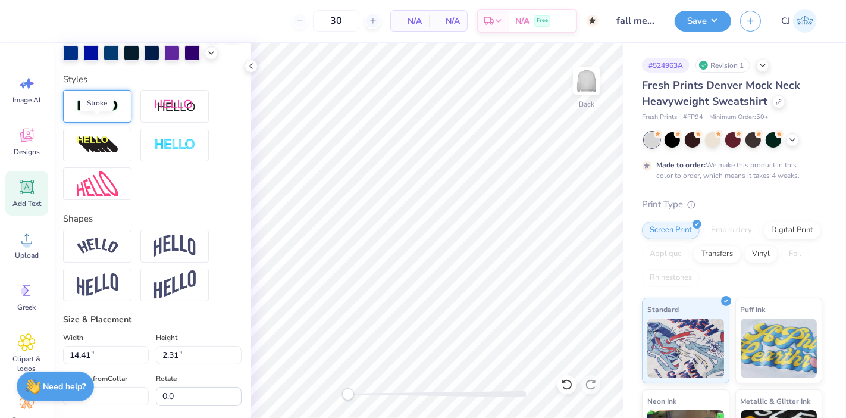
click at [99, 113] on img at bounding box center [98, 106] width 42 height 14
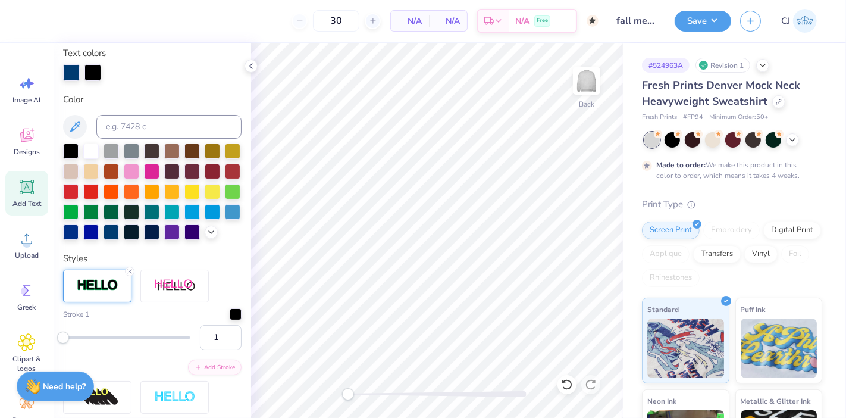
scroll to position [244, 0]
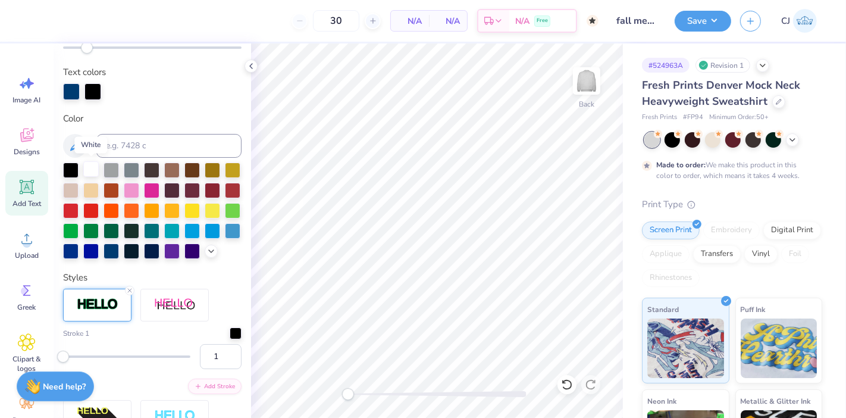
click at [93, 164] on div at bounding box center [90, 168] width 15 height 15
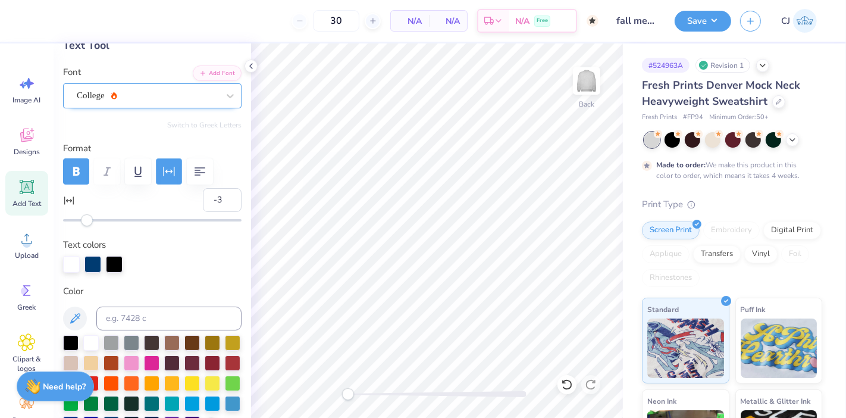
scroll to position [46, 0]
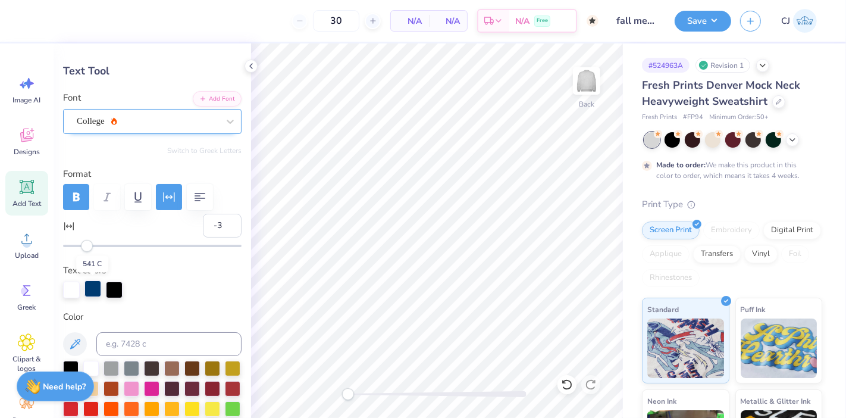
click at [92, 290] on div at bounding box center [92, 288] width 17 height 17
click at [89, 290] on div at bounding box center [92, 289] width 17 height 17
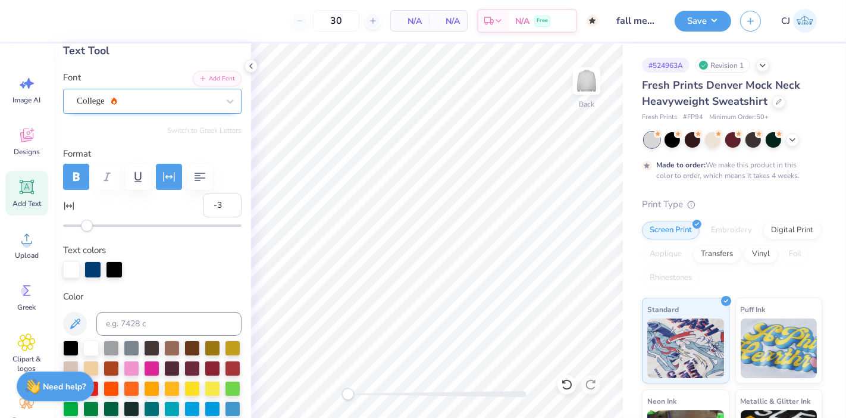
scroll to position [264, 0]
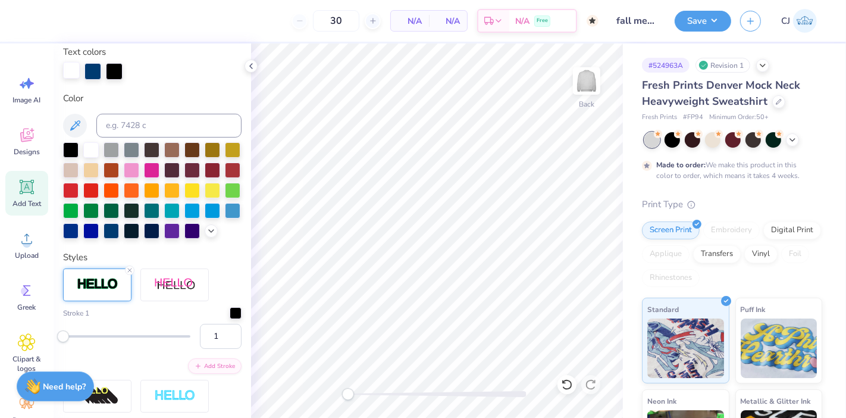
click at [74, 73] on div at bounding box center [71, 70] width 17 height 17
type input "14.46"
type input "2.35"
type input "3.03"
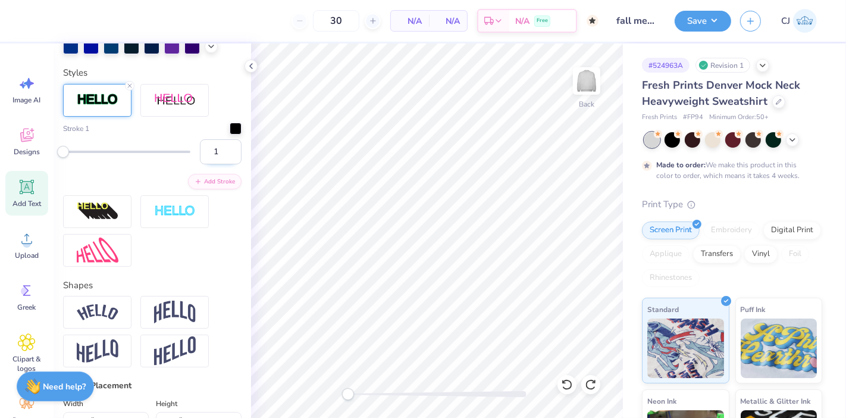
scroll to position [396, 0]
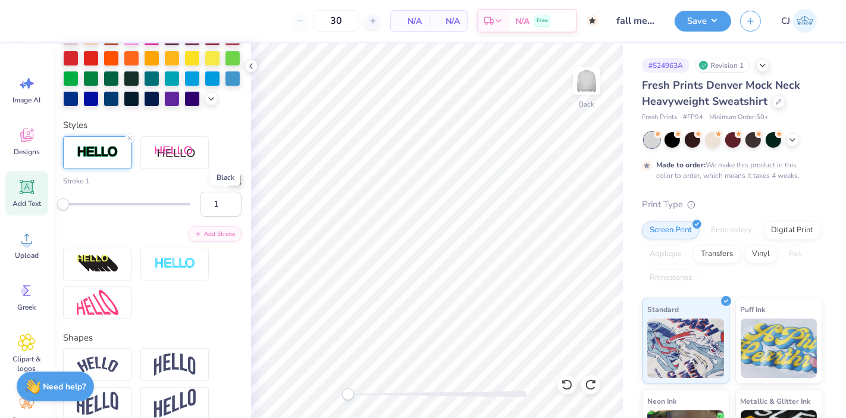
click at [230, 186] on div at bounding box center [236, 180] width 12 height 12
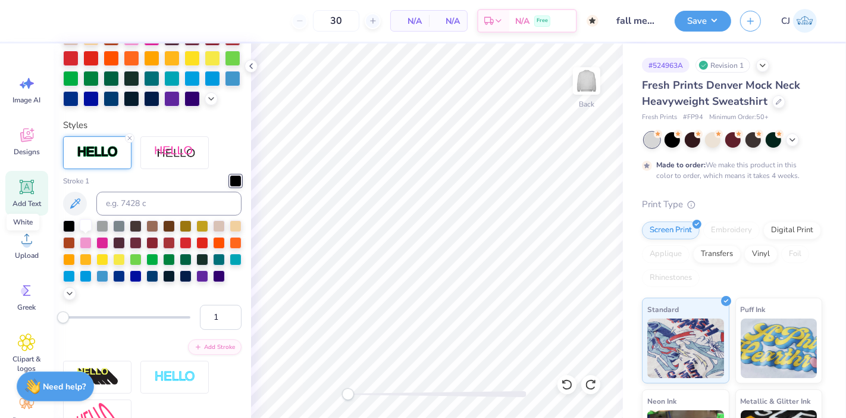
click at [83, 231] on div at bounding box center [86, 225] width 12 height 12
click at [222, 330] on input "2" at bounding box center [221, 317] width 42 height 25
click at [222, 330] on input "3" at bounding box center [221, 317] width 42 height 25
click at [222, 330] on input "4" at bounding box center [221, 317] width 42 height 25
type input "5"
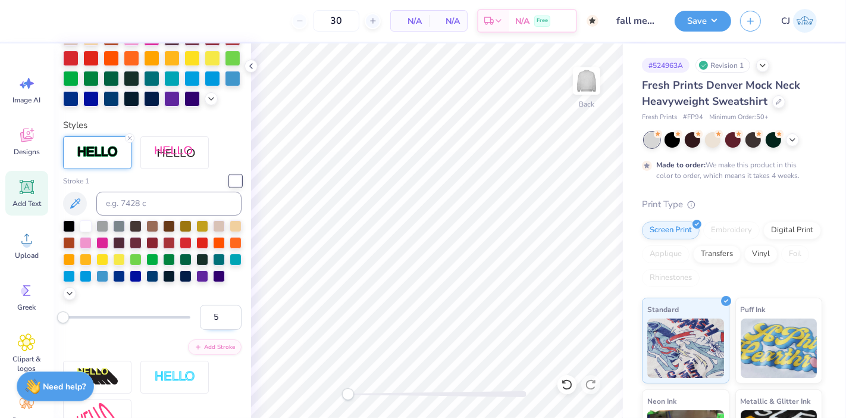
click at [222, 330] on input "5" at bounding box center [221, 317] width 42 height 25
click at [219, 330] on input "5" at bounding box center [221, 317] width 42 height 25
click at [223, 330] on input "4" at bounding box center [221, 317] width 42 height 25
click at [223, 330] on input "3" at bounding box center [221, 317] width 42 height 25
type input "2"
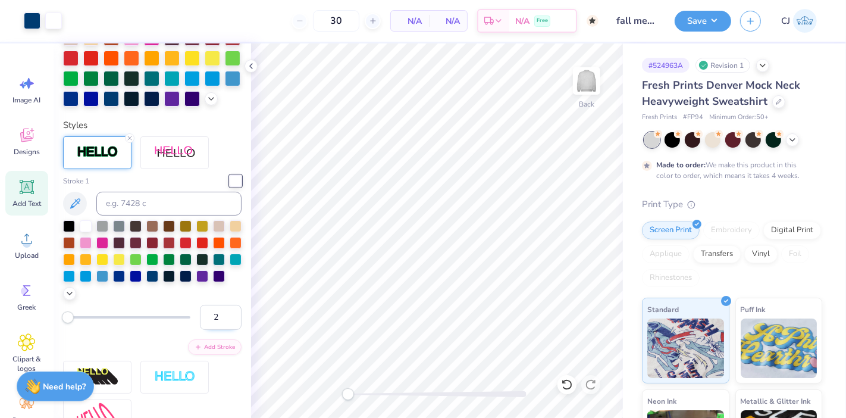
click at [223, 330] on input "2" at bounding box center [221, 317] width 42 height 25
type input "14.50"
type input "2.39"
type input "3.01"
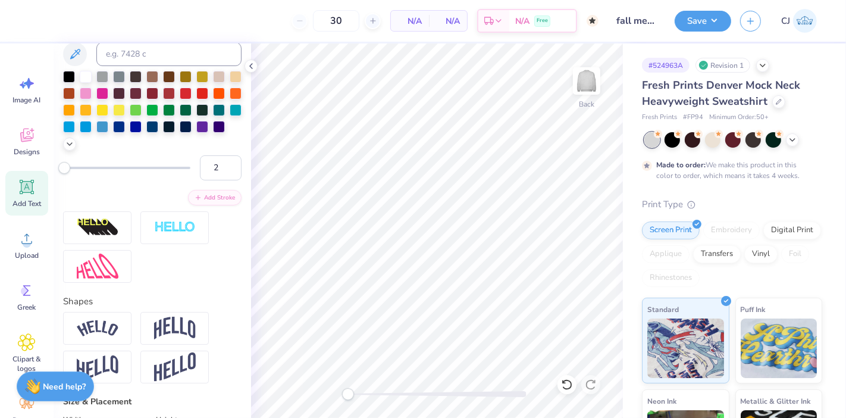
scroll to position [595, 0]
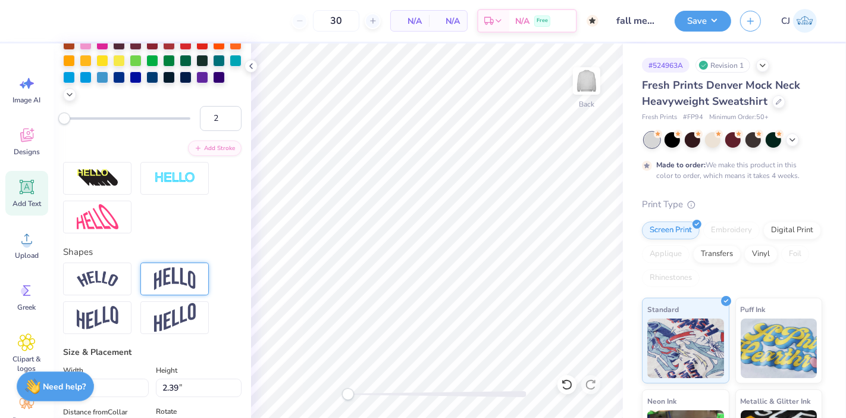
click at [166, 287] on img at bounding box center [175, 278] width 42 height 23
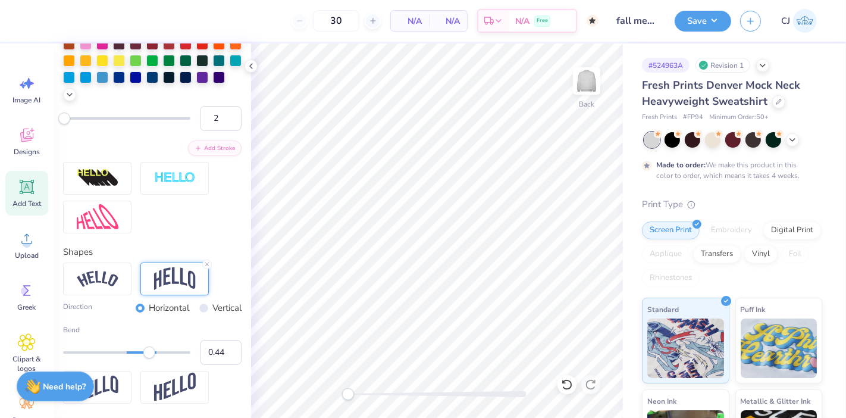
type input "0.42"
click at [146, 358] on div "Accessibility label" at bounding box center [146, 352] width 12 height 12
type input "0.30"
drag, startPoint x: 146, startPoint y: 374, endPoint x: 139, endPoint y: 375, distance: 7.2
click at [139, 358] on div "Accessibility label" at bounding box center [139, 352] width 12 height 12
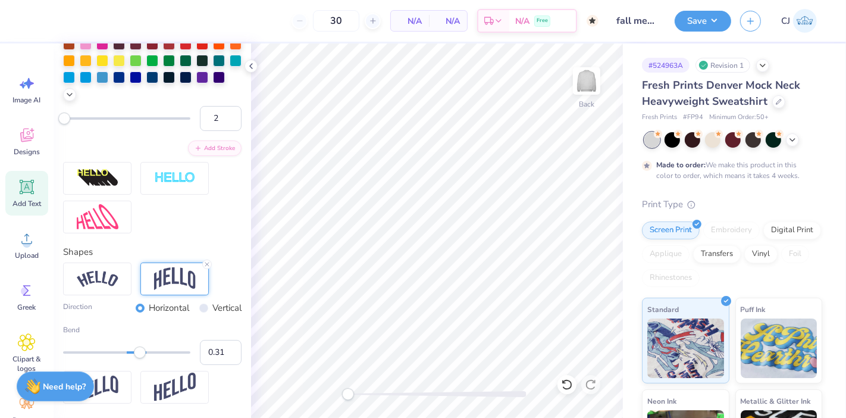
type input "0.33"
click at [141, 358] on div "Accessibility label" at bounding box center [141, 352] width 12 height 12
type input "0.29"
click at [139, 358] on div "Accessibility label" at bounding box center [141, 352] width 12 height 12
type input "0.3"
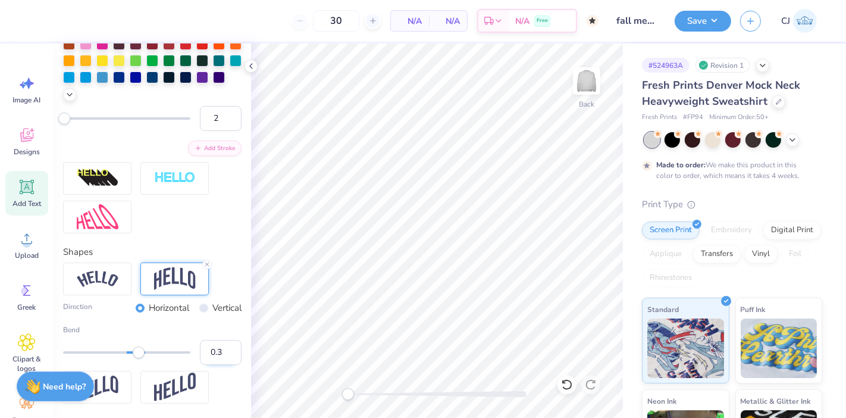
click at [218, 365] on input "0.3" at bounding box center [221, 352] width 42 height 25
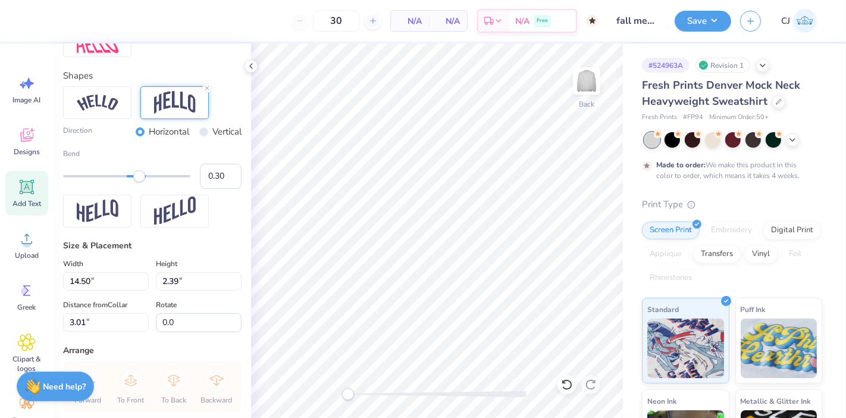
scroll to position [859, 0]
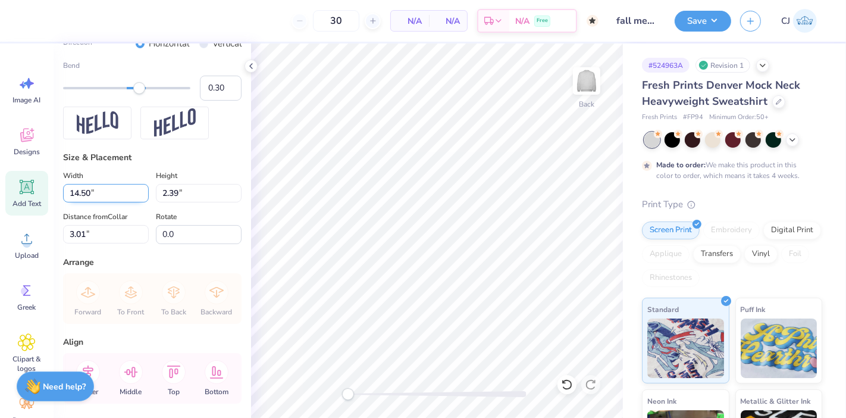
click at [90, 202] on input "14.50" at bounding box center [106, 193] width 86 height 18
type input "12.50"
type input "3.57"
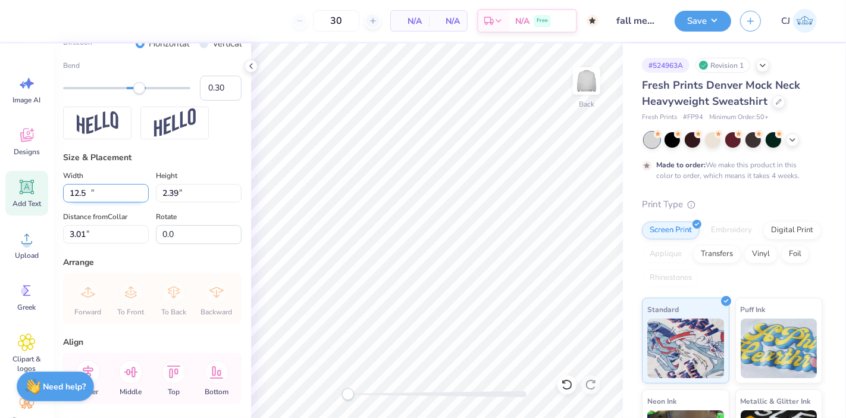
type input "1.89"
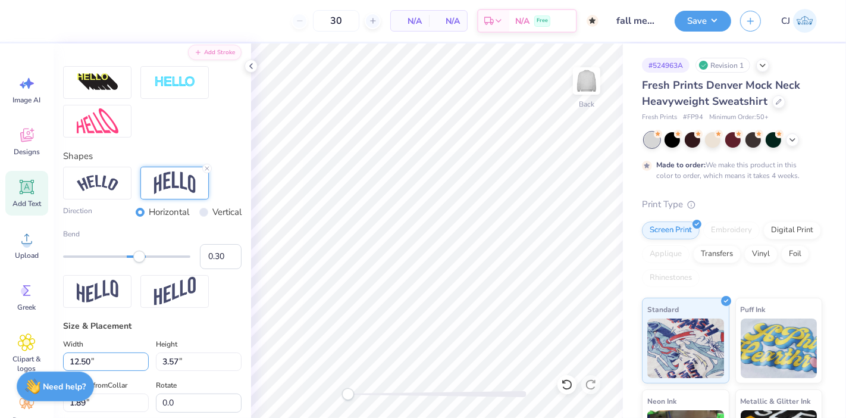
scroll to position [661, 0]
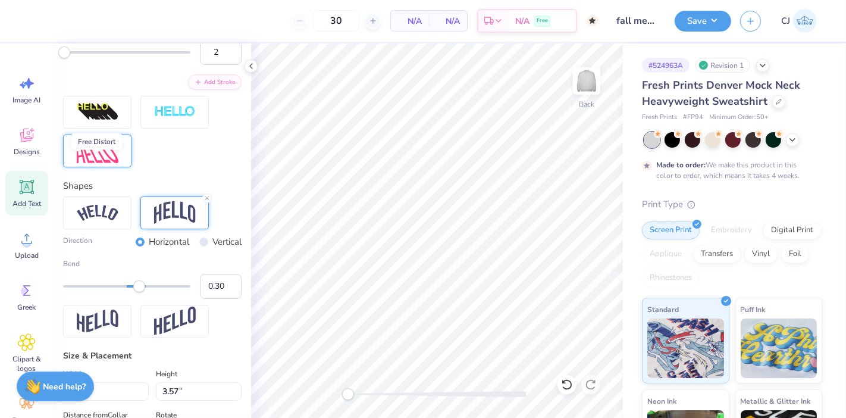
click at [98, 164] on img at bounding box center [98, 151] width 42 height 26
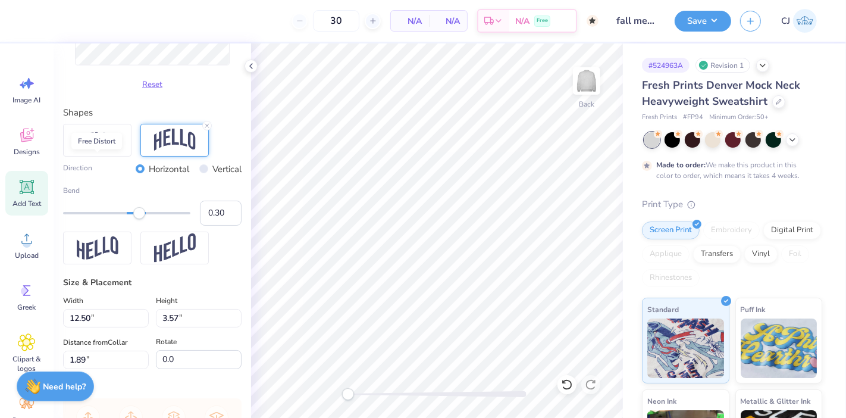
scroll to position [438, 0]
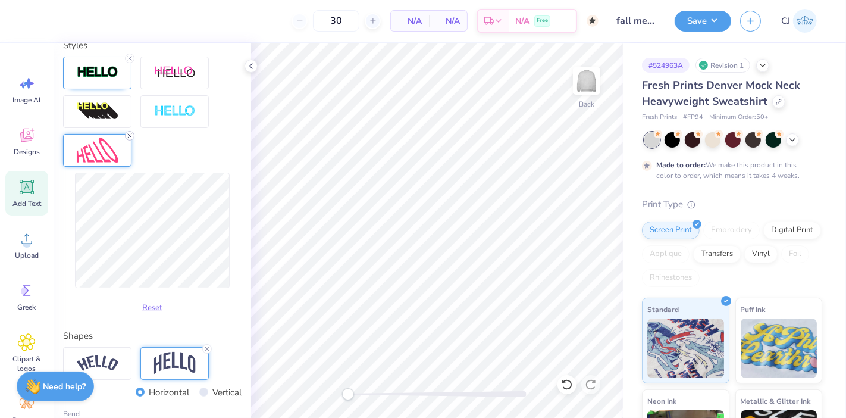
click at [132, 139] on icon at bounding box center [129, 135] width 7 height 7
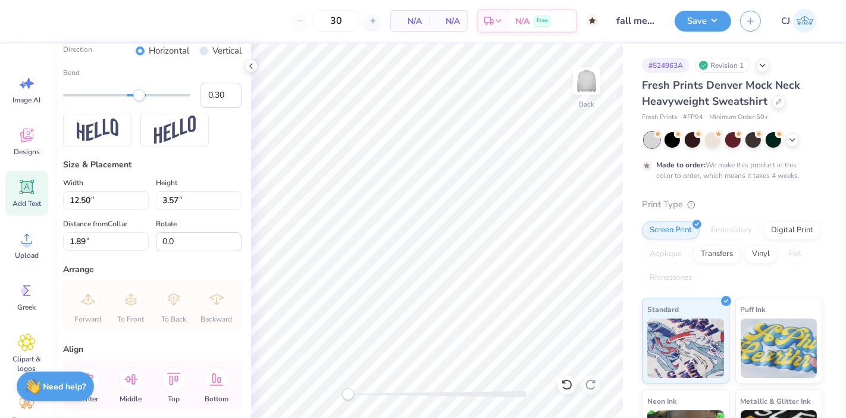
scroll to position [698, 0]
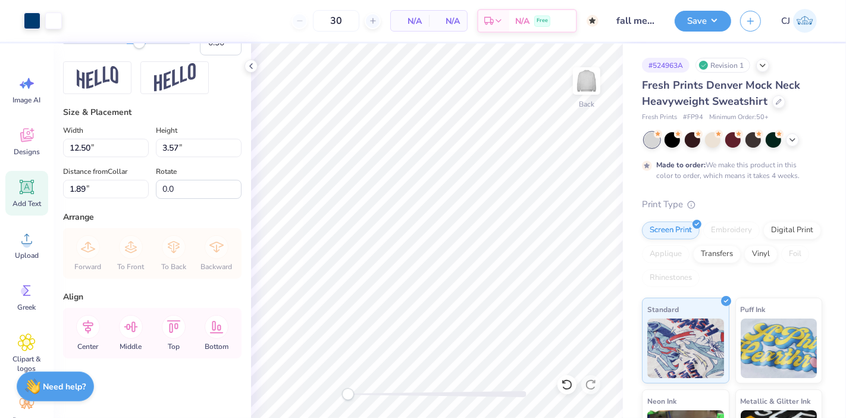
type input "13.20"
type input "3.66"
type input "1.85"
click at [90, 149] on input "13.20" at bounding box center [106, 148] width 86 height 18
click at [91, 149] on input "13.20" at bounding box center [106, 148] width 86 height 18
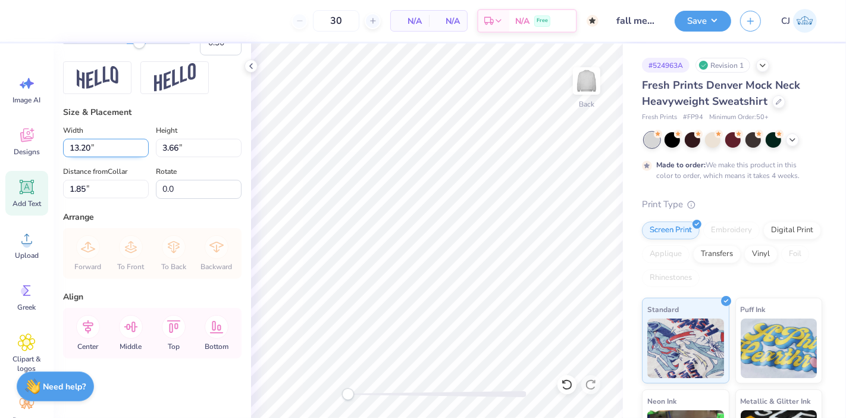
click at [91, 149] on input "13.20" at bounding box center [106, 148] width 86 height 18
type input "12.50"
type input "3.46"
click at [96, 193] on input "1.94" at bounding box center [106, 189] width 86 height 18
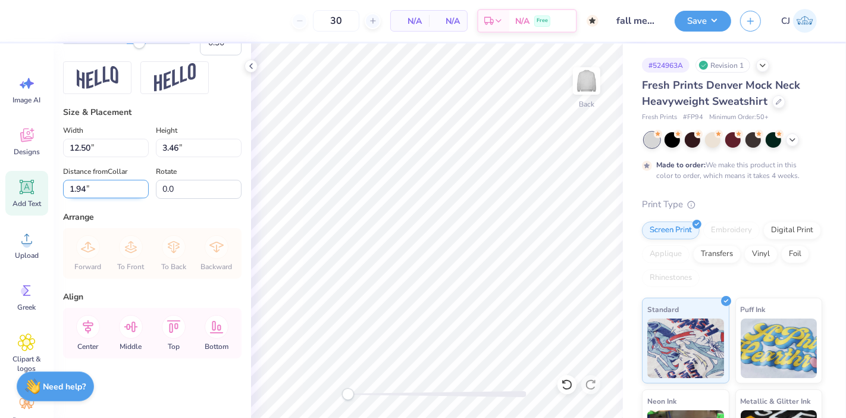
click at [96, 193] on input "1.94" at bounding box center [106, 189] width 86 height 18
type input "2.00"
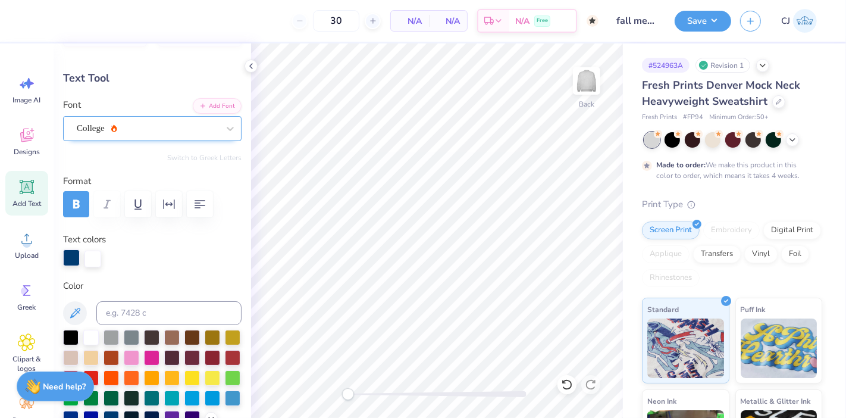
scroll to position [37, 0]
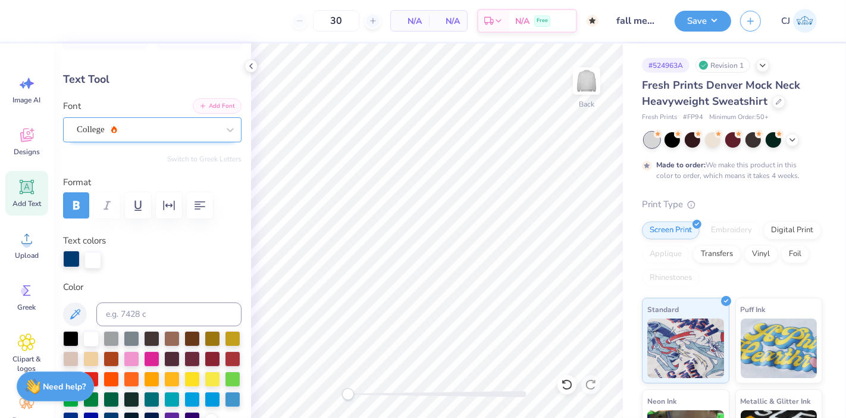
click at [218, 106] on button "Add Font" at bounding box center [217, 105] width 49 height 15
type textarea "TRI DELTA"
type input "14.97"
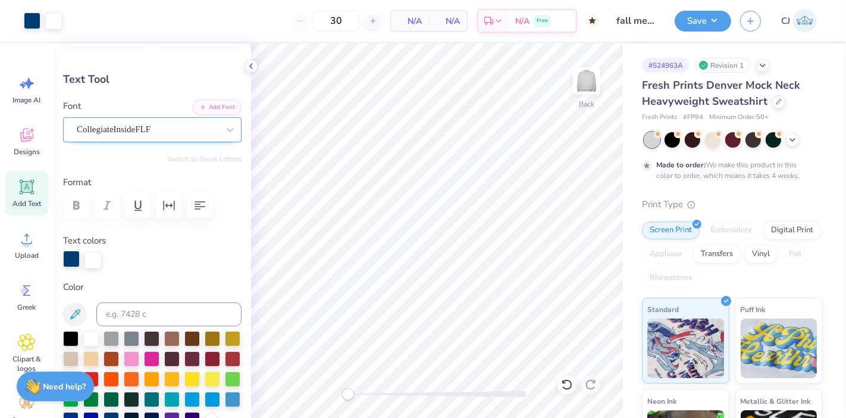
type input "3.92"
type input "1.77"
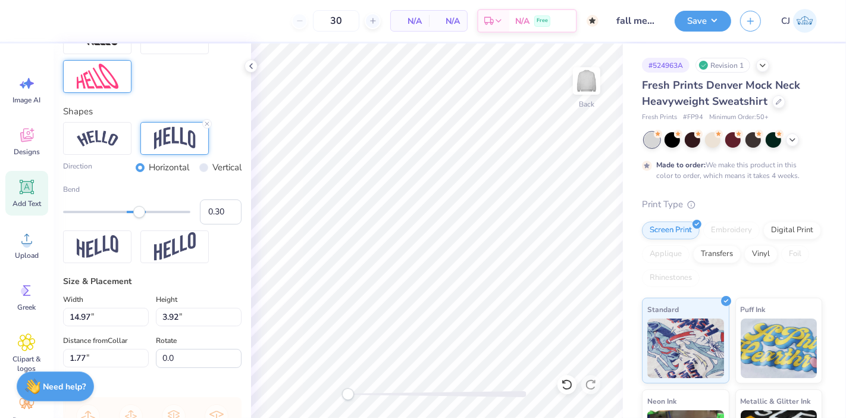
scroll to position [698, 0]
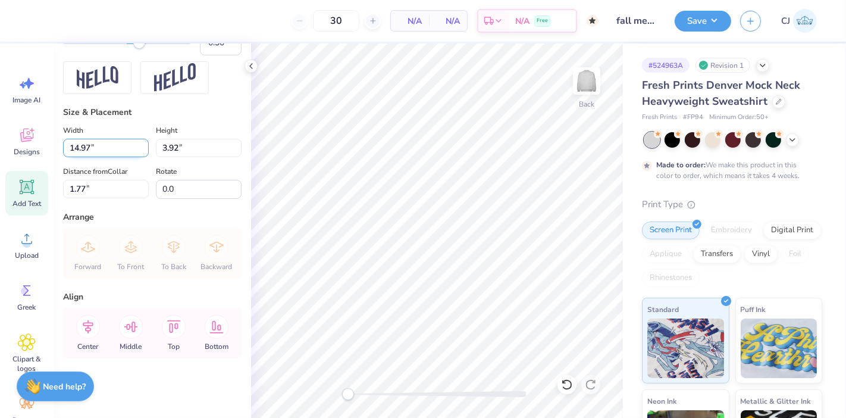
click at [78, 150] on input "14.97" at bounding box center [106, 148] width 86 height 18
type input "12.50"
type input "3.27"
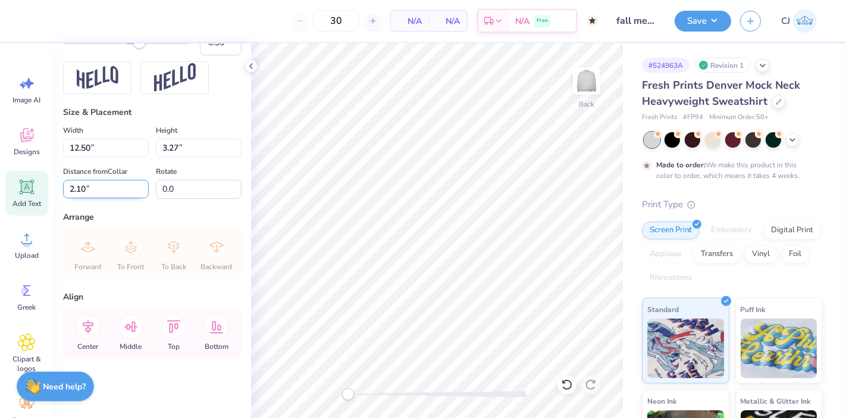
click at [92, 190] on input "2.10" at bounding box center [106, 189] width 86 height 18
type input "2.00"
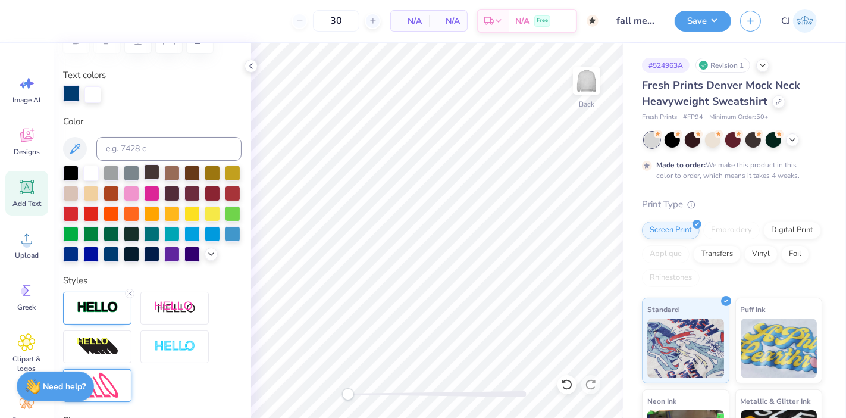
scroll to position [103, 0]
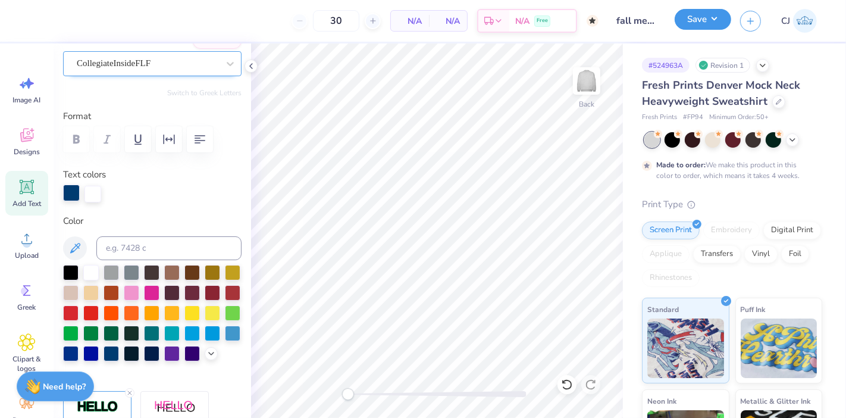
click at [707, 14] on button "Save" at bounding box center [703, 19] width 57 height 21
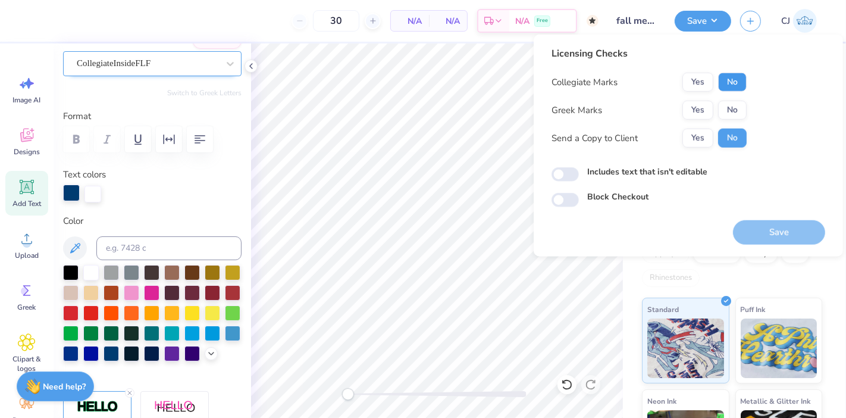
click at [728, 78] on button "No" at bounding box center [732, 82] width 29 height 19
click at [694, 108] on button "Yes" at bounding box center [697, 110] width 31 height 19
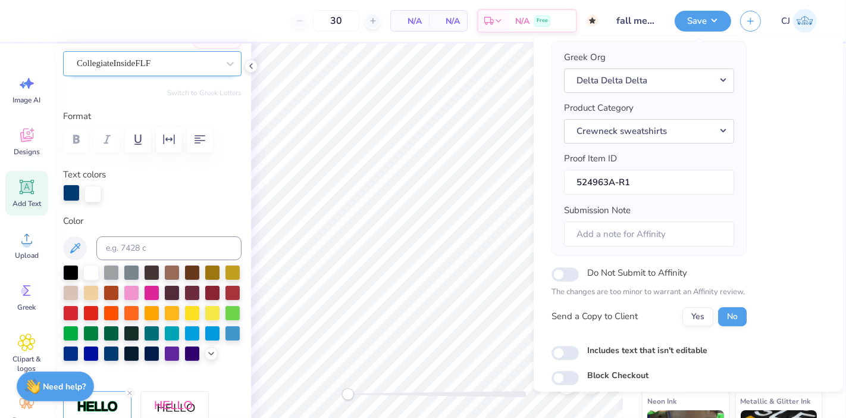
scroll to position [130, 0]
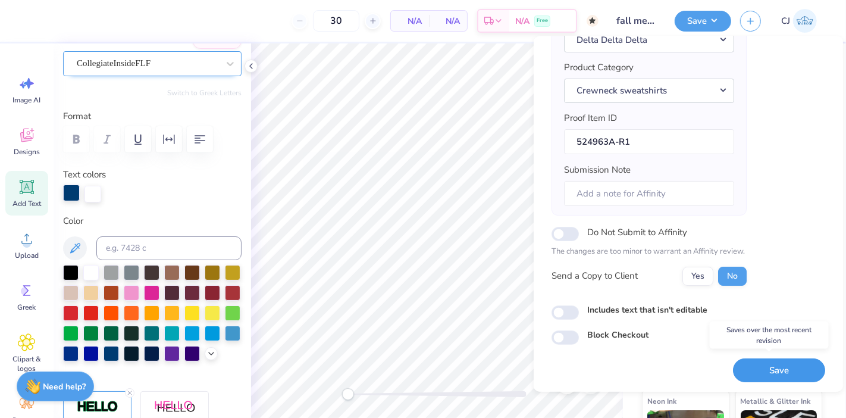
click at [766, 369] on button "Save" at bounding box center [779, 369] width 92 height 24
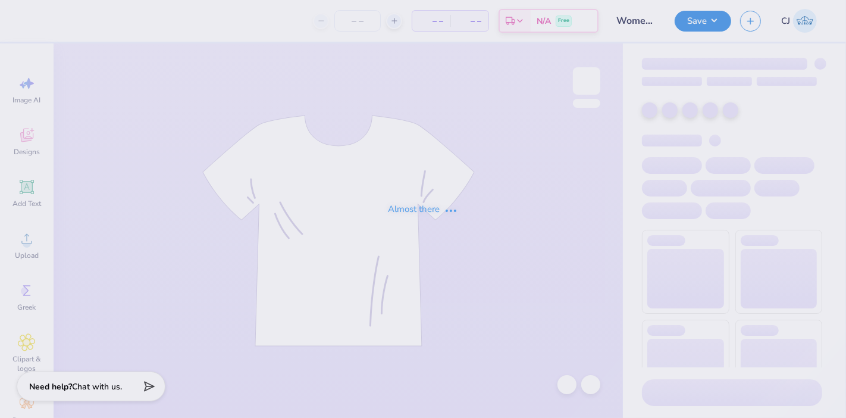
type input "Women’s club lacrosse hoodie fall25’"
type input "24"
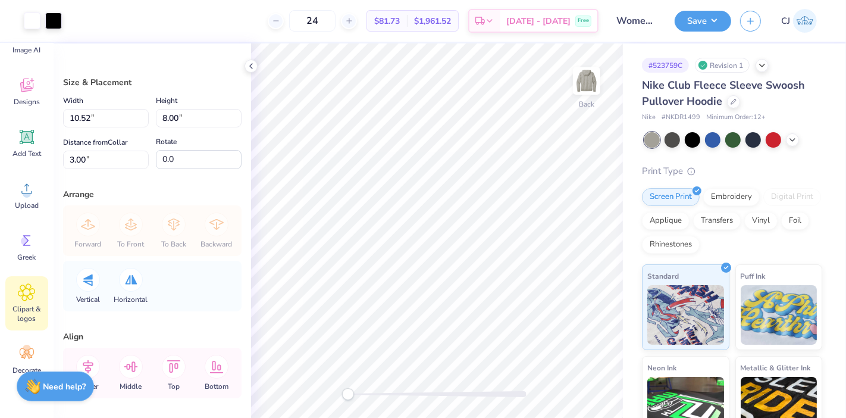
scroll to position [103, 0]
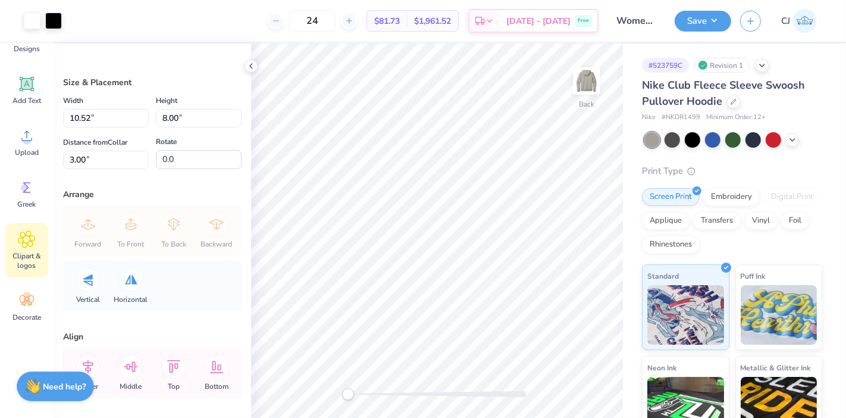
drag, startPoint x: 64, startPoint y: 283, endPoint x: 34, endPoint y: 267, distance: 33.8
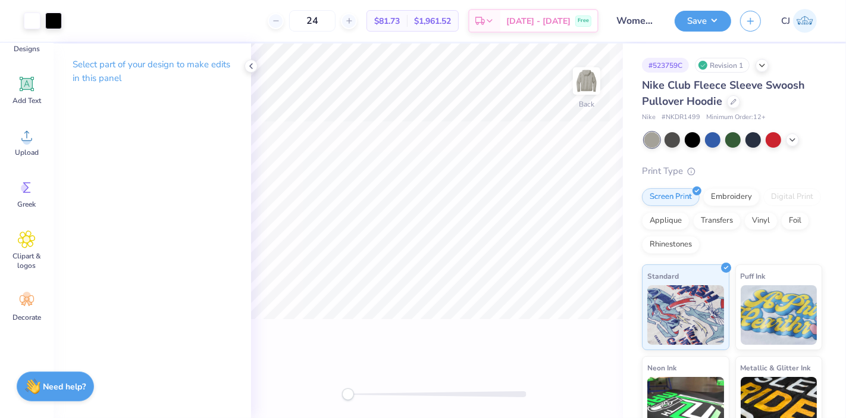
scroll to position [0, 0]
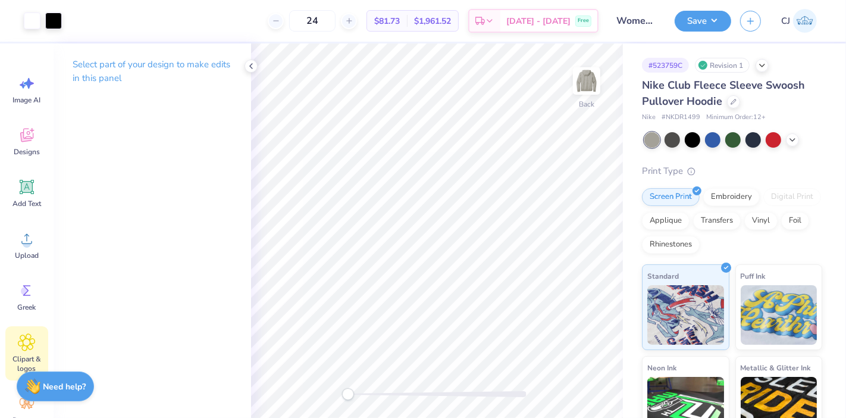
click at [18, 347] on icon at bounding box center [26, 342] width 17 height 18
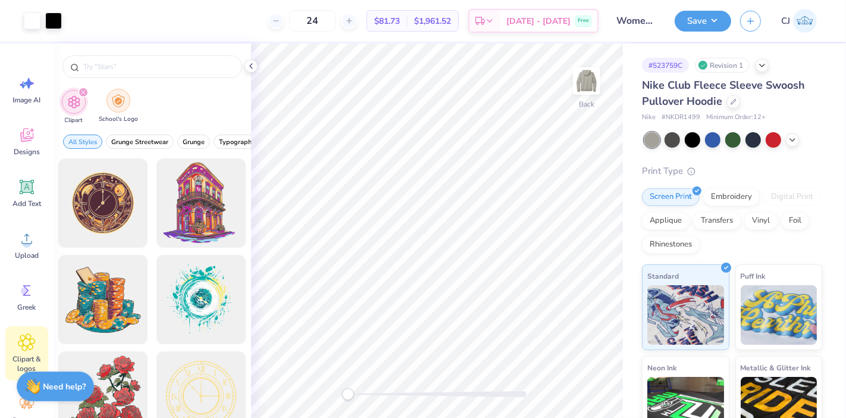
click at [120, 103] on img "filter for School's Logo" at bounding box center [118, 101] width 13 height 14
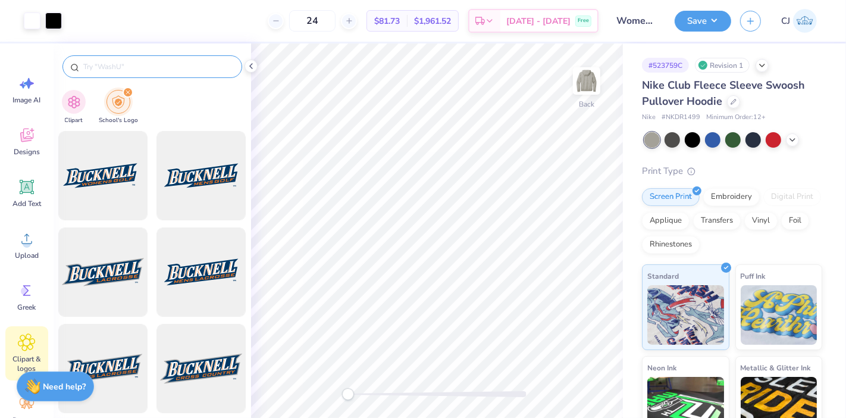
click at [139, 68] on input "text" at bounding box center [158, 67] width 152 height 12
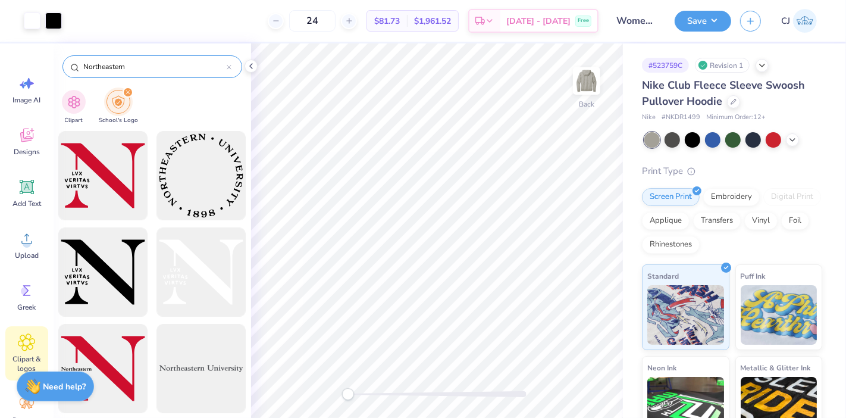
drag, startPoint x: 122, startPoint y: 68, endPoint x: 67, endPoint y: 71, distance: 54.8
click at [67, 71] on div "Northeastern" at bounding box center [152, 66] width 180 height 23
click at [132, 65] on input "Northeastern" at bounding box center [154, 67] width 145 height 12
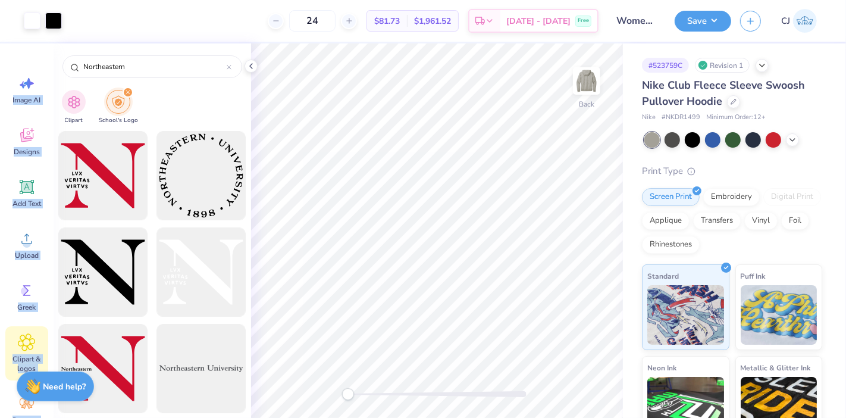
drag, startPoint x: 153, startPoint y: 75, endPoint x: 37, endPoint y: 65, distance: 117.0
click at [37, 65] on div "Art colors 24 $81.73 Per Item $1,961.52 Total Est. Delivery [DATE] - [DATE] Fre…" at bounding box center [423, 209] width 846 height 418
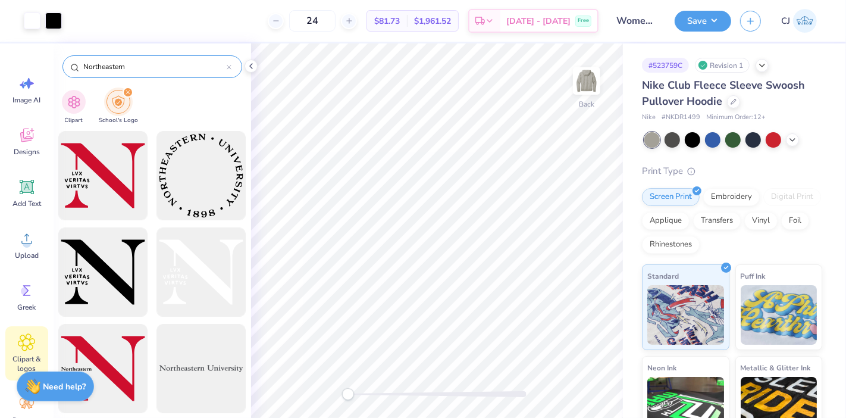
click at [120, 65] on input "Northeastern" at bounding box center [154, 67] width 145 height 12
type input "Husky"
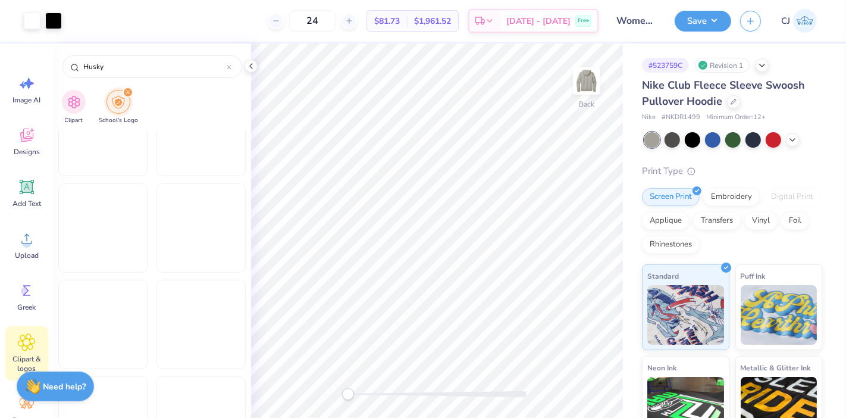
scroll to position [4748, 0]
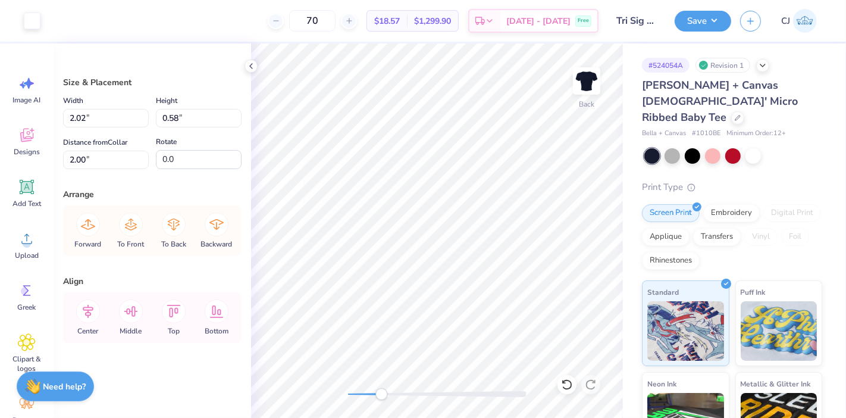
drag, startPoint x: 345, startPoint y: 393, endPoint x: 381, endPoint y: 393, distance: 36.3
click at [381, 393] on div "Accessibility label" at bounding box center [381, 394] width 12 height 12
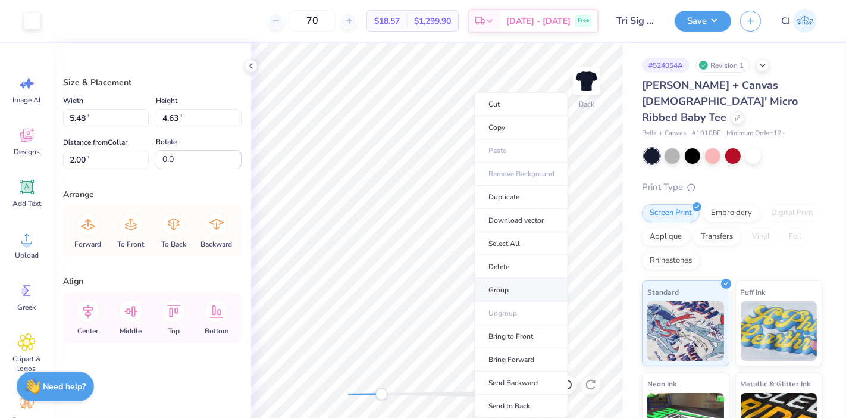
click at [497, 288] on li "Group" at bounding box center [521, 289] width 93 height 23
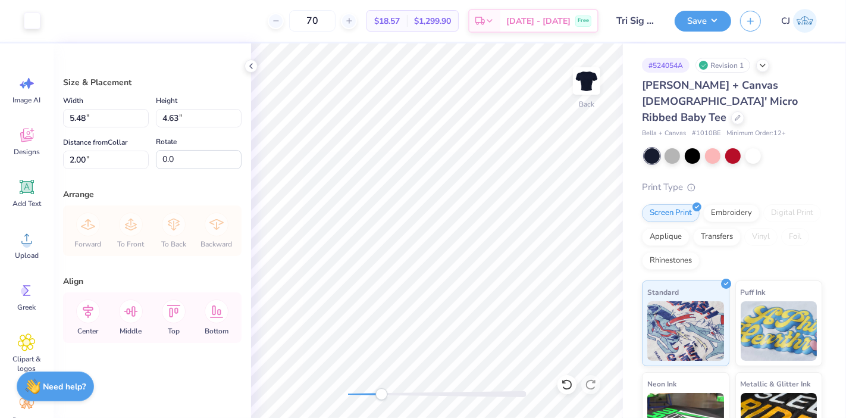
type input "4.18"
type input "3.23"
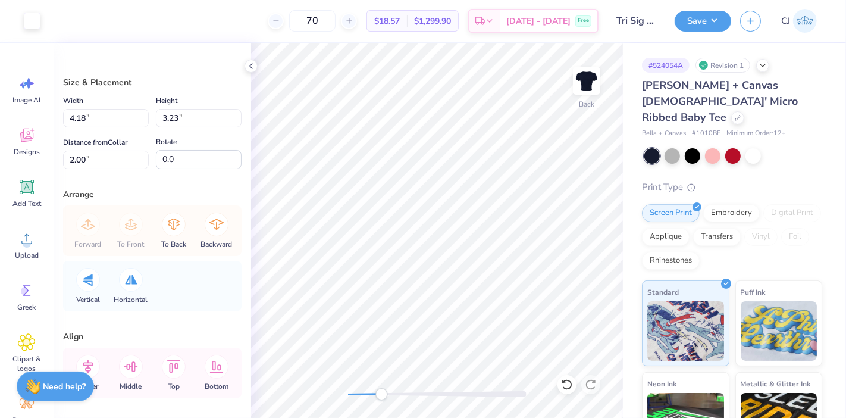
type input "5.32"
type input "4.12"
type input "1.12"
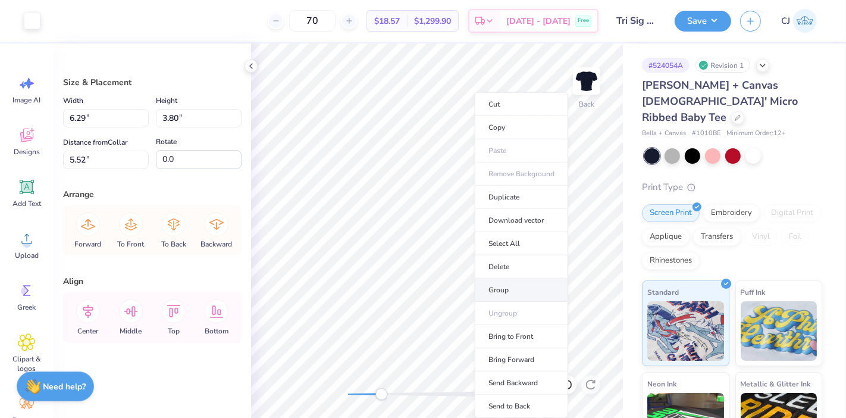
click at [497, 286] on li "Group" at bounding box center [521, 289] width 93 height 23
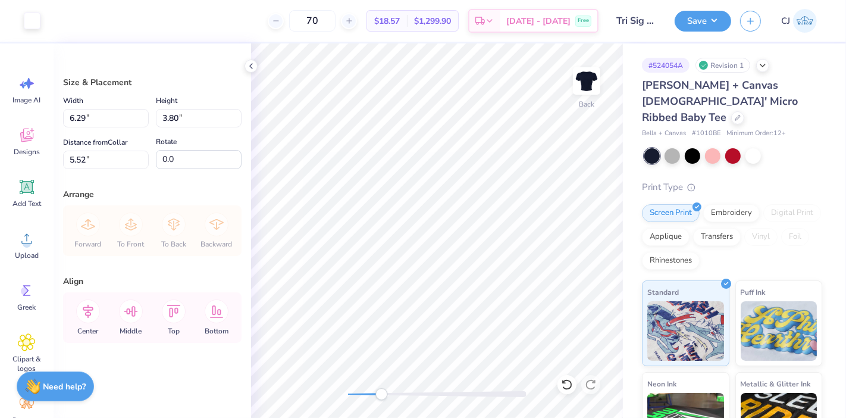
type input "4.60"
type input "2.27"
type input "7.05"
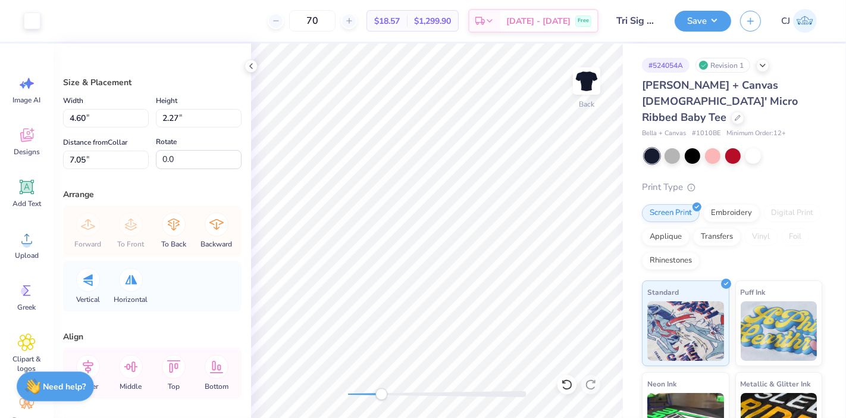
type input "3.96"
type input "1.96"
type input "4.18"
type input "3.23"
type input "2.00"
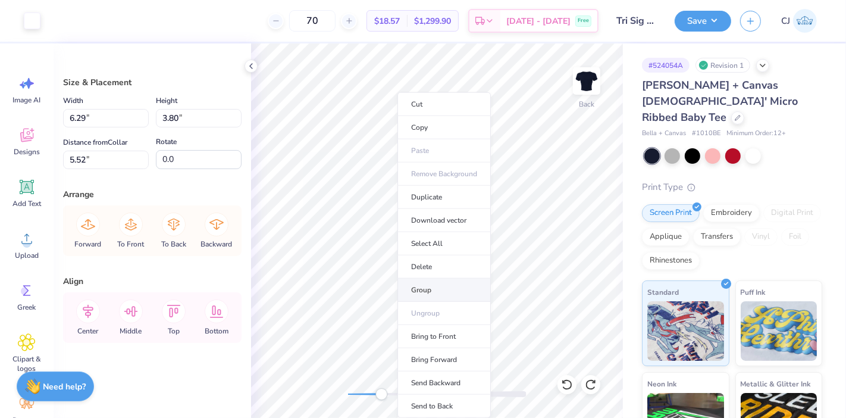
click at [426, 288] on li "Group" at bounding box center [443, 289] width 93 height 23
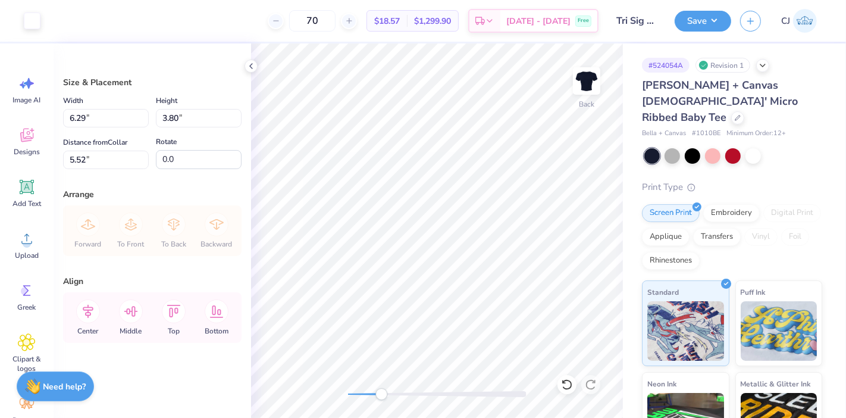
type input "4.60"
type input "2.27"
type input "7.05"
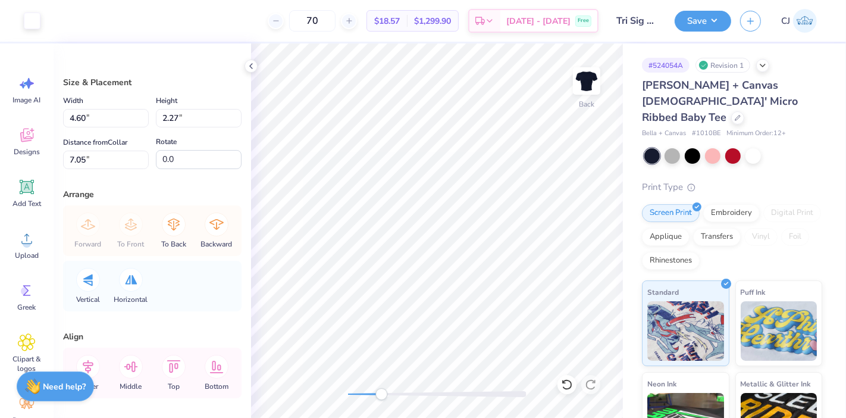
type input "3.27"
type input "1.62"
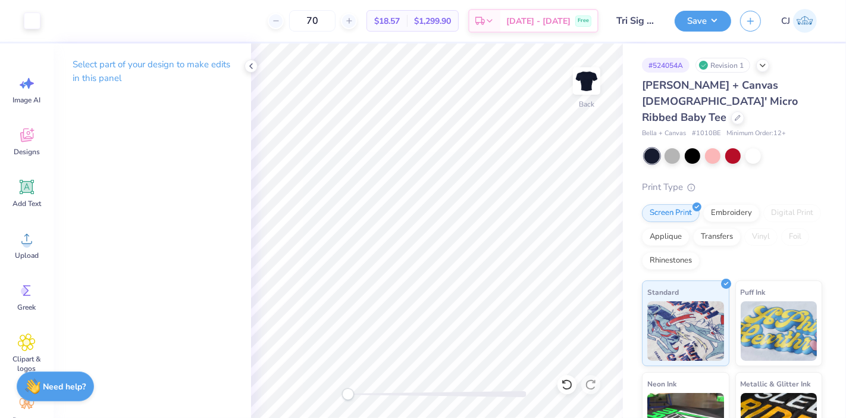
click at [319, 396] on div "Back" at bounding box center [437, 230] width 372 height 374
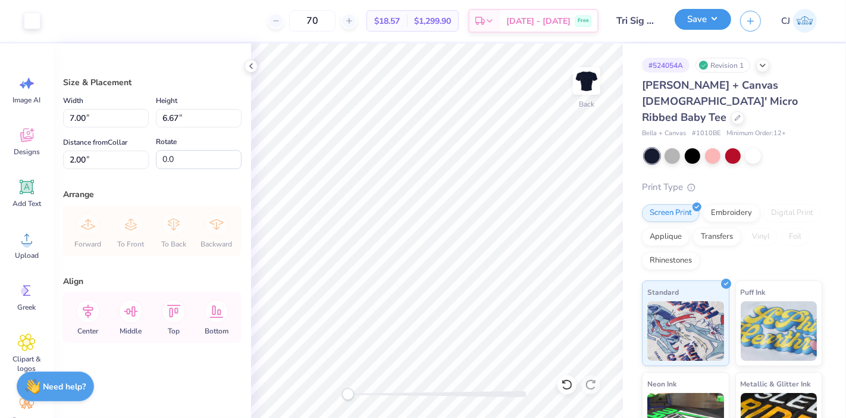
click at [714, 21] on button "Save" at bounding box center [703, 19] width 57 height 21
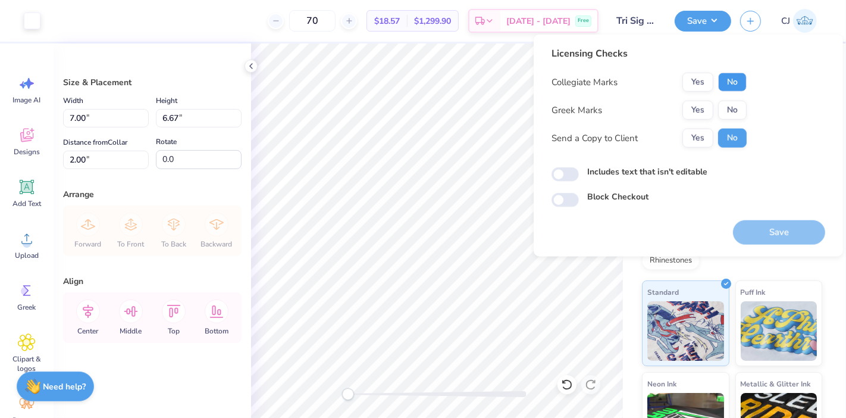
click at [732, 81] on button "No" at bounding box center [732, 82] width 29 height 19
click at [698, 111] on button "Yes" at bounding box center [697, 110] width 31 height 19
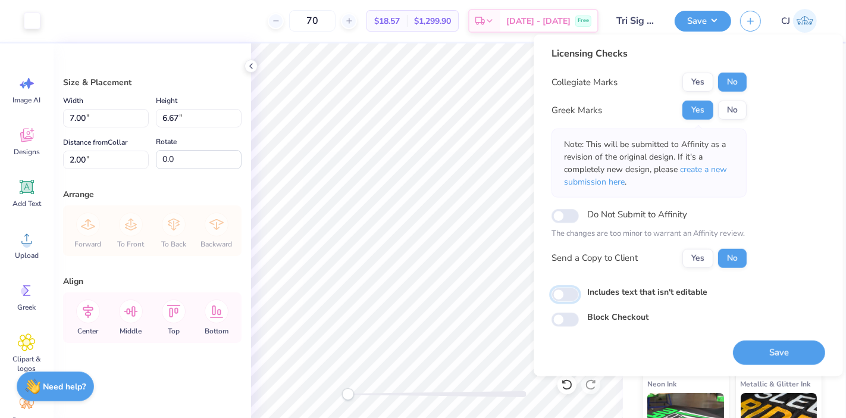
click at [567, 296] on input "Includes text that isn't editable" at bounding box center [564, 294] width 27 height 14
checkbox input "true"
click at [764, 353] on button "Save" at bounding box center [779, 352] width 92 height 24
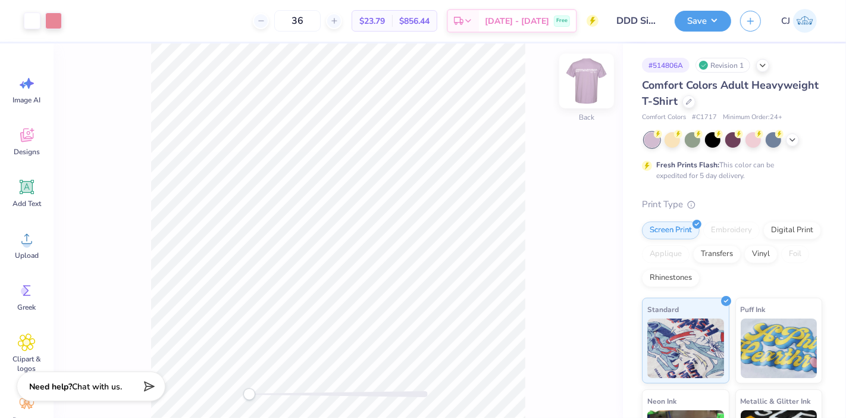
click at [581, 72] on img at bounding box center [587, 81] width 48 height 48
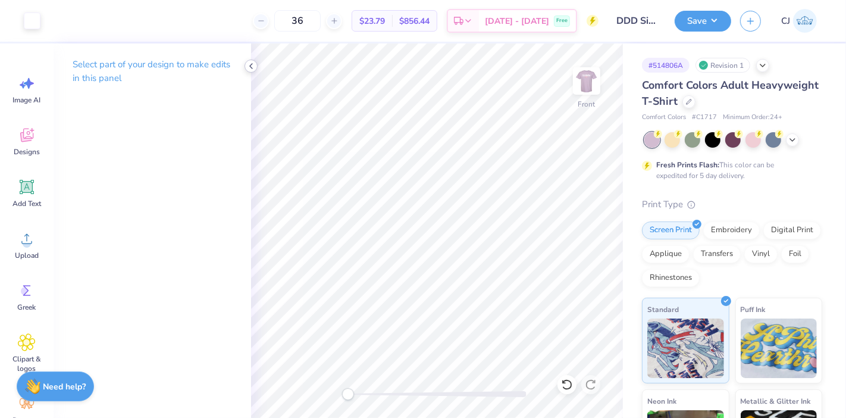
click at [253, 65] on icon at bounding box center [251, 66] width 10 height 10
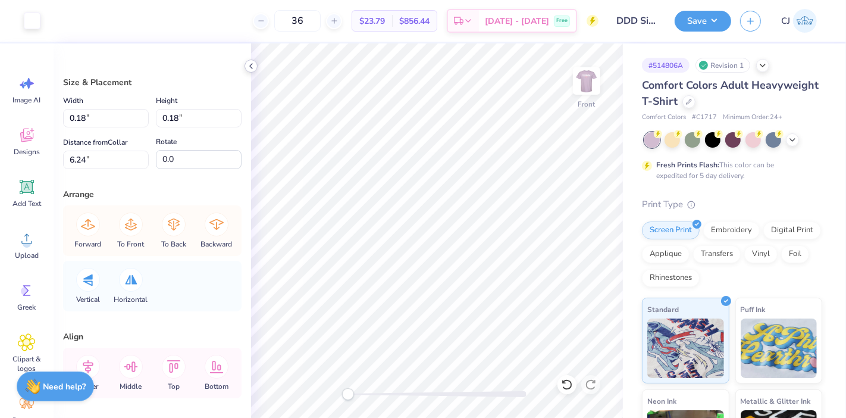
click at [254, 67] on icon at bounding box center [251, 66] width 10 height 10
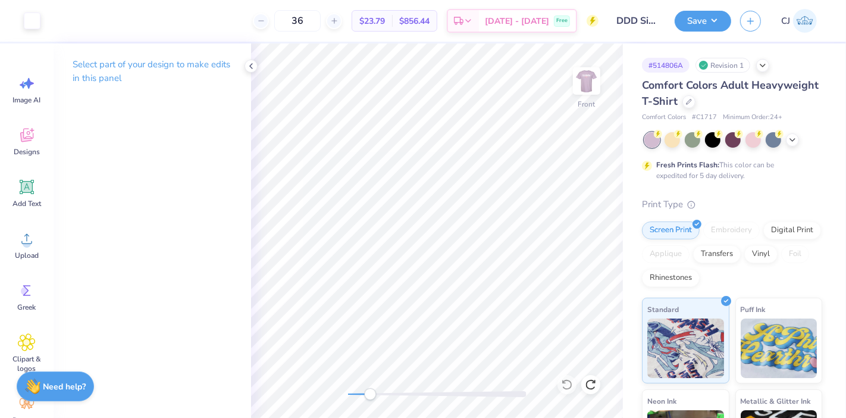
drag, startPoint x: 350, startPoint y: 399, endPoint x: 369, endPoint y: 418, distance: 26.9
click at [369, 417] on html "Art colors 36 $23.79 Per Item $856.44 Total Est. Delivery Oct 8 - 11 Free Desig…" at bounding box center [423, 209] width 846 height 418
click at [20, 196] on div "Add Text" at bounding box center [26, 193] width 43 height 45
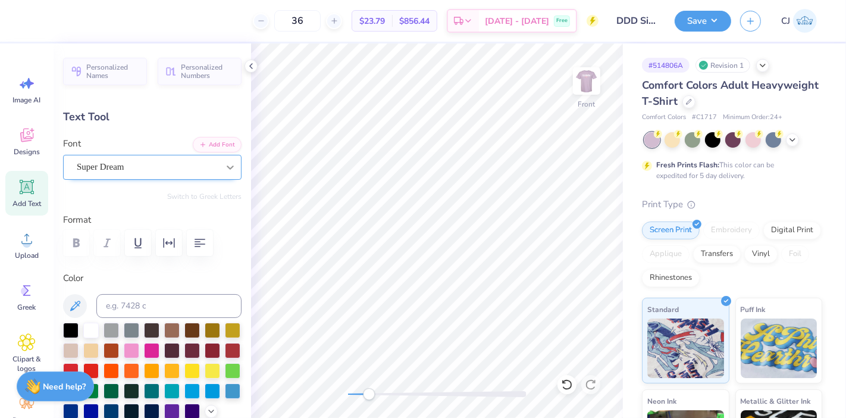
click at [224, 164] on icon at bounding box center [230, 167] width 12 height 12
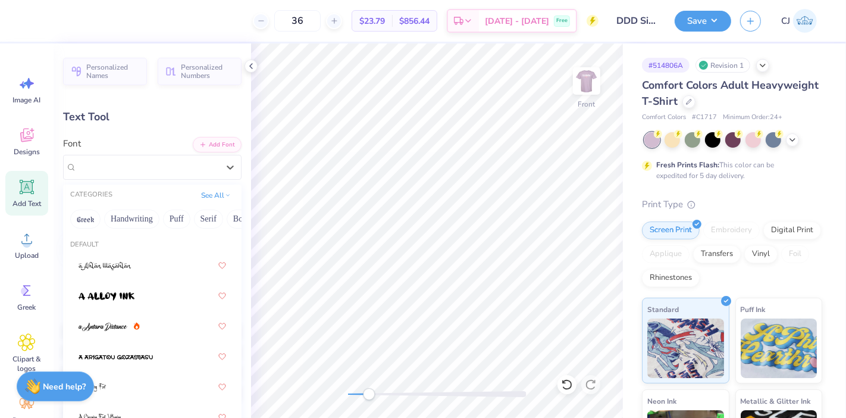
click at [217, 221] on button "Serif" at bounding box center [208, 218] width 29 height 19
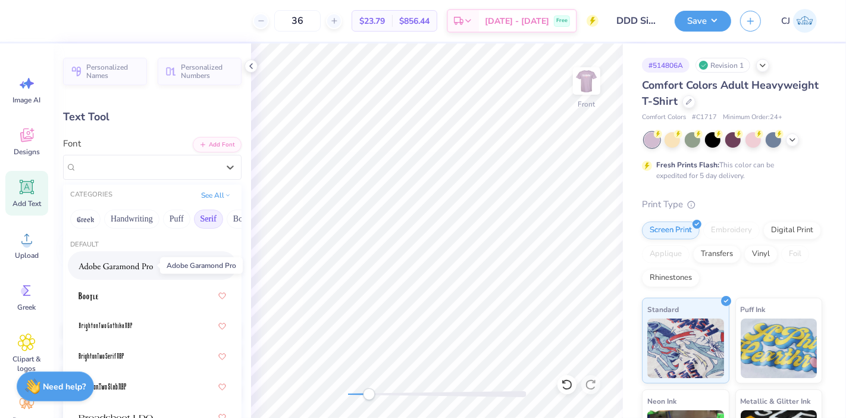
click at [110, 266] on img at bounding box center [116, 266] width 74 height 8
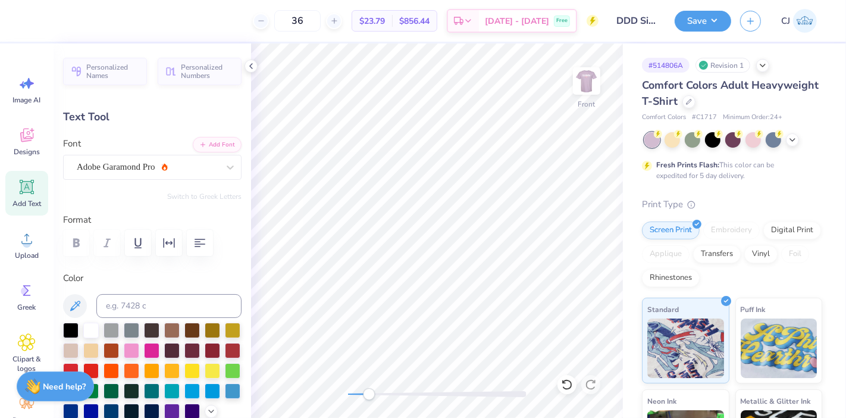
scroll to position [11, 1]
type textarea "The"
click at [158, 167] on div "Adobe Garamond Pro" at bounding box center [148, 167] width 144 height 18
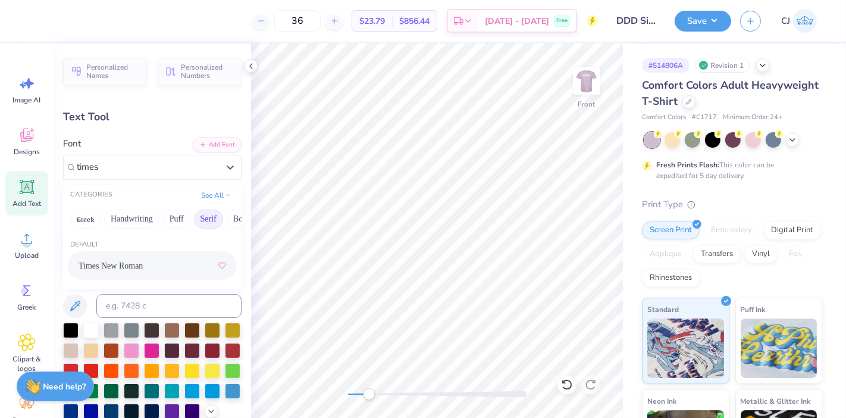
click at [120, 264] on span "Times New Roman" at bounding box center [111, 265] width 64 height 12
type input "times"
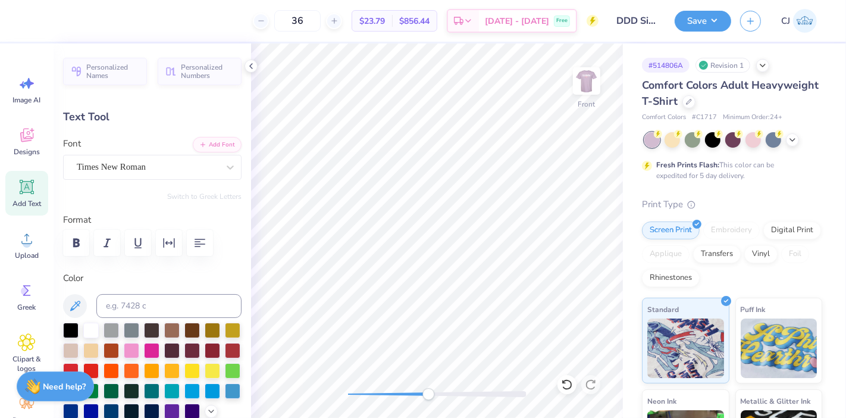
drag, startPoint x: 369, startPoint y: 394, endPoint x: 428, endPoint y: 393, distance: 59.5
click at [428, 393] on div "Accessibility label" at bounding box center [428, 394] width 12 height 12
click at [249, 64] on icon at bounding box center [251, 66] width 10 height 10
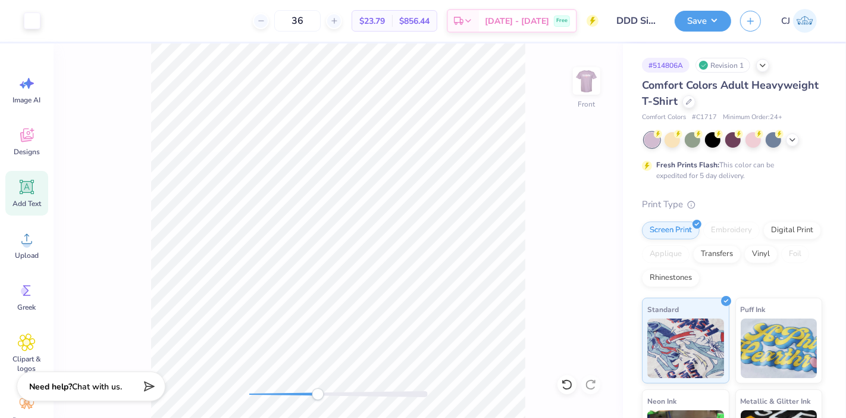
drag, startPoint x: 254, startPoint y: 393, endPoint x: 318, endPoint y: 390, distance: 63.7
click at [318, 390] on div "Accessibility label" at bounding box center [318, 394] width 12 height 12
drag, startPoint x: 312, startPoint y: 393, endPoint x: 269, endPoint y: 396, distance: 42.9
click at [269, 396] on div "Accessibility label" at bounding box center [269, 394] width 12 height 12
type input "3.59"
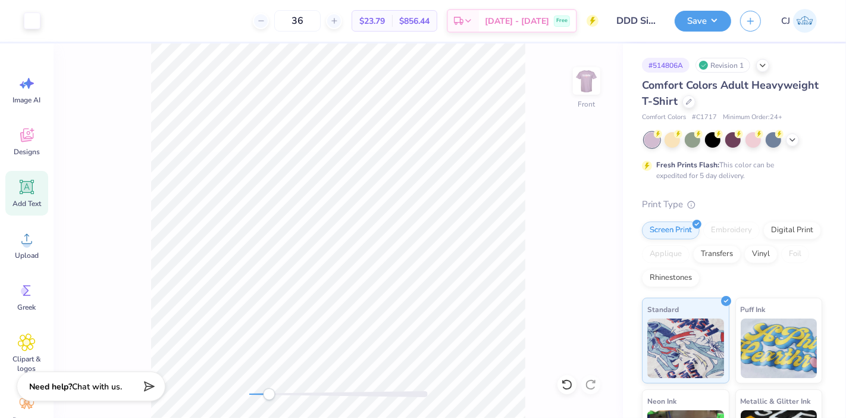
type input "1.70"
type input "12.75"
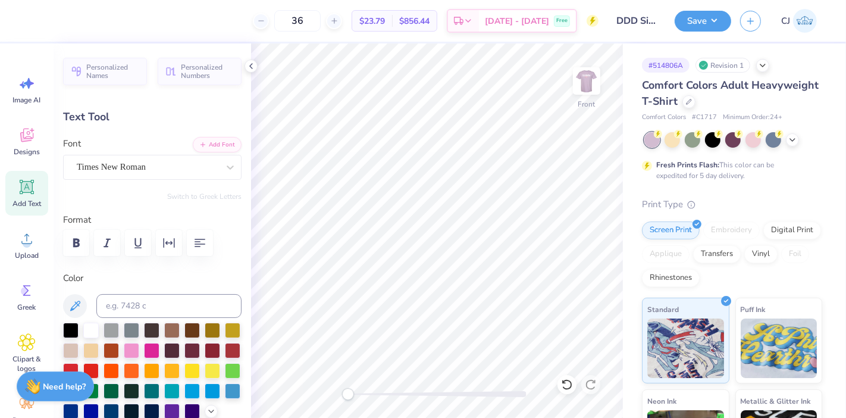
paste textarea "The purpose of Delta Delta Delta shall be to establish a perpetual bond of frie…"
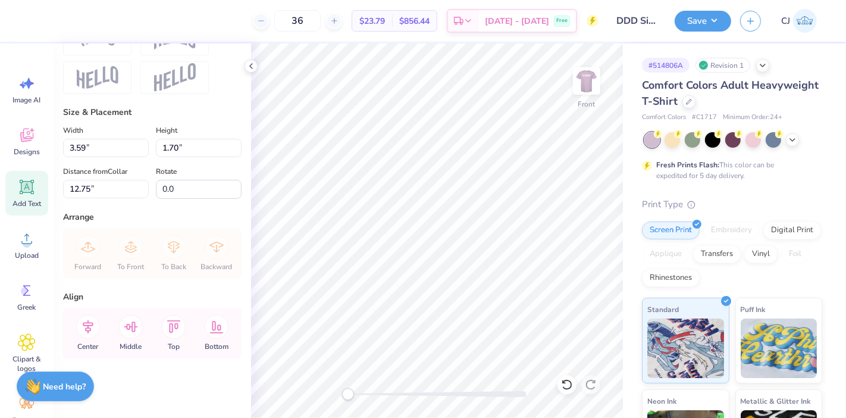
scroll to position [0, 0]
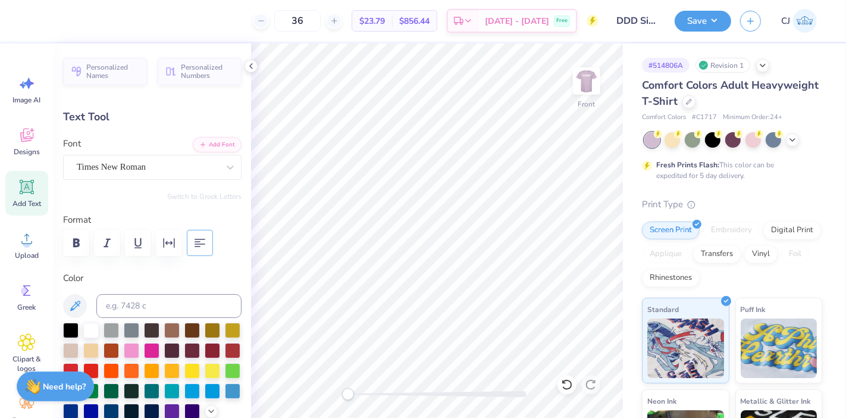
click at [200, 250] on button "button" at bounding box center [200, 243] width 26 height 26
drag, startPoint x: 239, startPoint y: 158, endPoint x: 242, endPoint y: 286, distance: 127.9
click at [231, 342] on div "Personalized Names Personalized Numbers Text Tool Add Font Font Times New Roman…" at bounding box center [152, 230] width 197 height 374
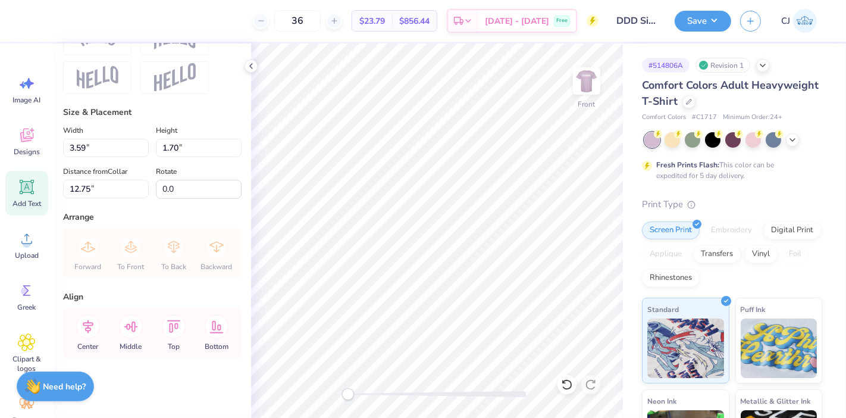
scroll to position [11, 2]
paste textarea "The purpose of Delta Delta Delta"
type textarea ""The purpose of Delta Delta Delta"
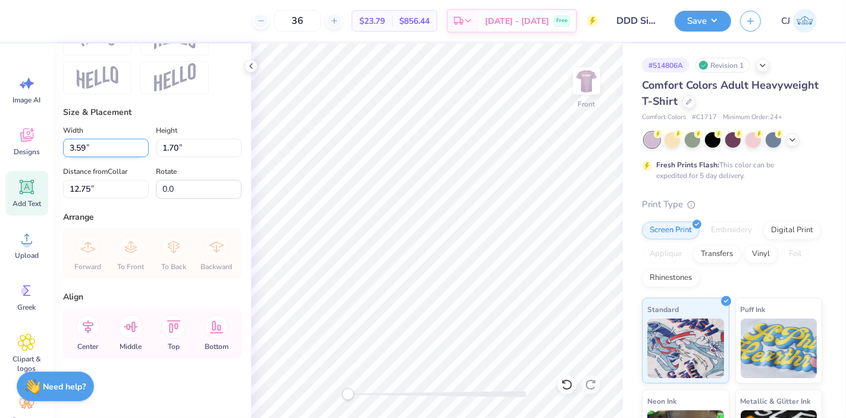
click at [137, 150] on input "3.58" at bounding box center [106, 148] width 86 height 18
click at [137, 150] on input "3.57" at bounding box center [106, 148] width 86 height 18
click at [137, 150] on input "3.56" at bounding box center [106, 148] width 86 height 18
click at [137, 150] on input "3.55" at bounding box center [106, 148] width 86 height 18
click at [137, 150] on input "3.54" at bounding box center [106, 148] width 86 height 18
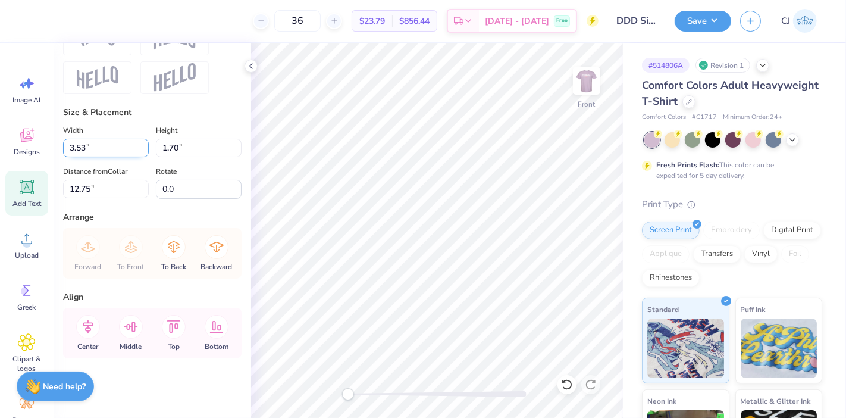
click at [137, 150] on input "3.53" at bounding box center [106, 148] width 86 height 18
click at [104, 150] on input "3.53" at bounding box center [106, 148] width 86 height 18
click at [71, 147] on input "3.53" at bounding box center [106, 148] width 86 height 18
type input "14.53"
type input "0.98"
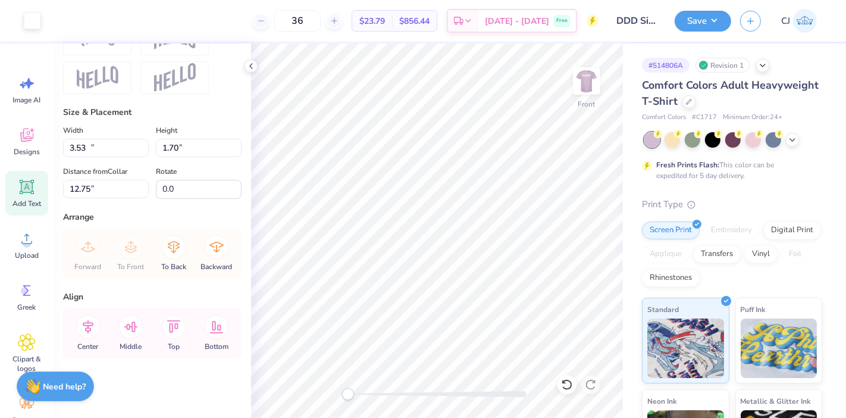
type input "13.34"
click at [136, 150] on input "14.52" at bounding box center [106, 148] width 86 height 18
click at [136, 150] on input "14.51" at bounding box center [106, 148] width 86 height 18
click at [136, 150] on input "14.5" at bounding box center [106, 148] width 86 height 18
click at [136, 150] on input "14.49" at bounding box center [106, 148] width 86 height 18
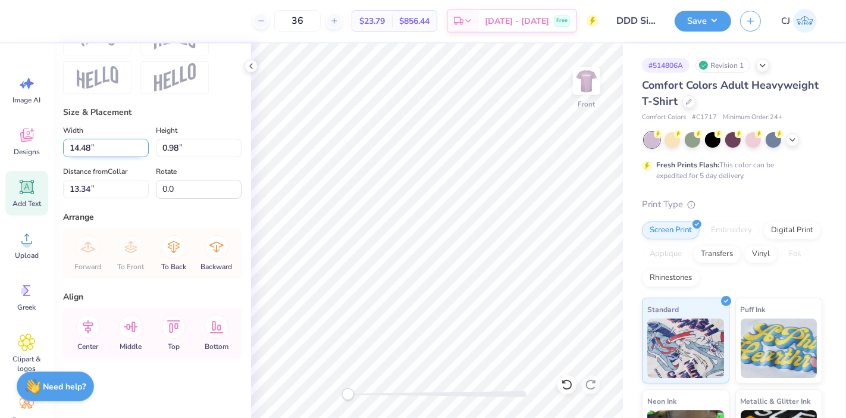
click at [136, 150] on input "14.48" at bounding box center [106, 148] width 86 height 18
click at [136, 150] on input "14.47" at bounding box center [106, 148] width 86 height 18
click at [136, 150] on input "14.46" at bounding box center [106, 148] width 86 height 18
click at [136, 150] on input "14.45" at bounding box center [106, 148] width 86 height 18
click at [136, 150] on input "14.44" at bounding box center [106, 148] width 86 height 18
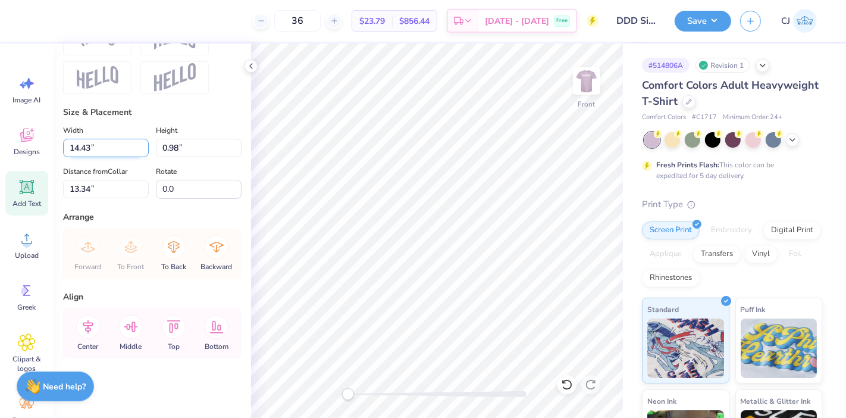
click at [136, 150] on input "14.43" at bounding box center [106, 148] width 86 height 18
click at [79, 143] on input "14.43" at bounding box center [106, 148] width 86 height 18
type input "5.00"
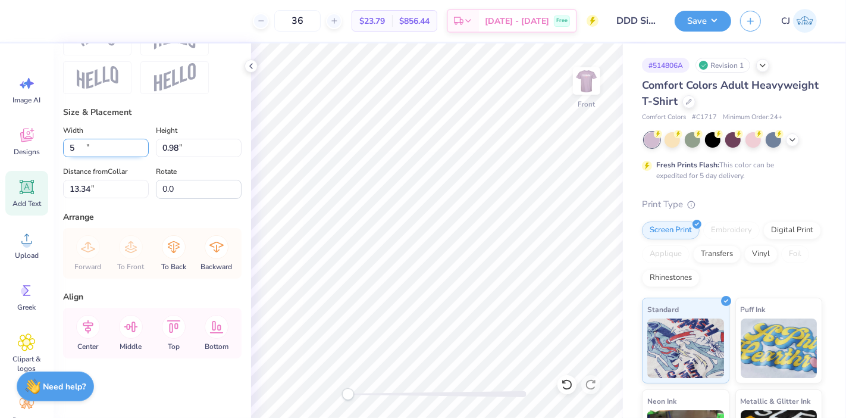
type input "0.34"
type input "13.66"
click at [77, 145] on input "5.00" at bounding box center [106, 148] width 86 height 18
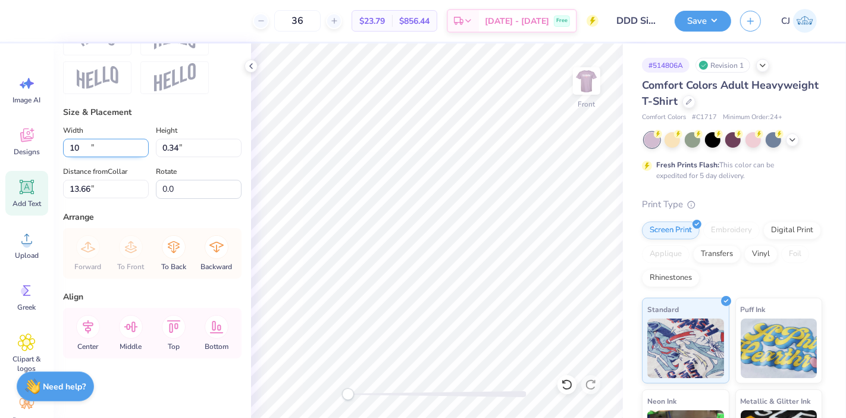
type input "10.00"
type input "0.67"
type input "13.49"
paste textarea "shall be to establish a perpetual bond of friendship among its members,"
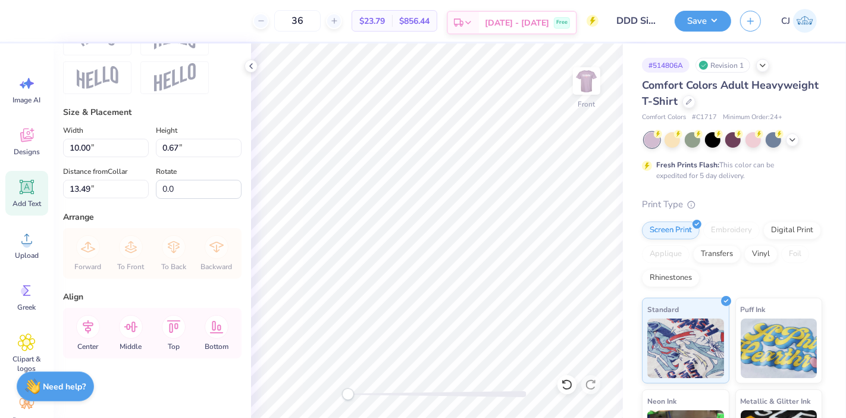
scroll to position [11, 1]
paste textarea "shall be to establish a perpetual bond of friendship among its members,"
paste textarea "shall be to establish"
type textarea ""The purpose of Delta Delta Deltashall be to establish"
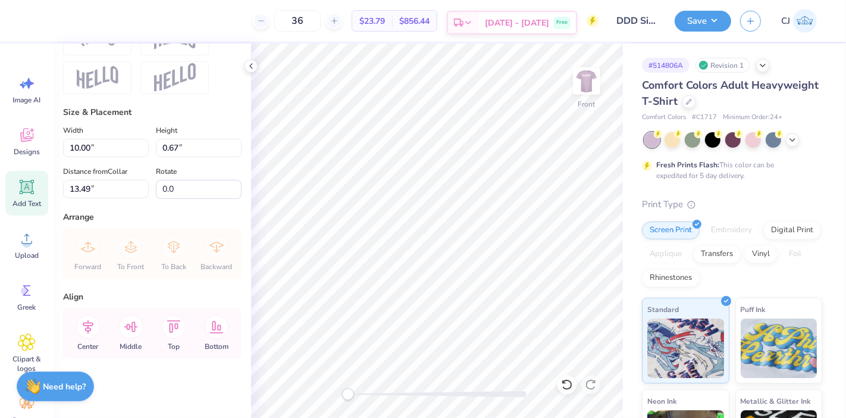
scroll to position [11, 14]
type input "14.52"
type input "0.62"
type input "13.08"
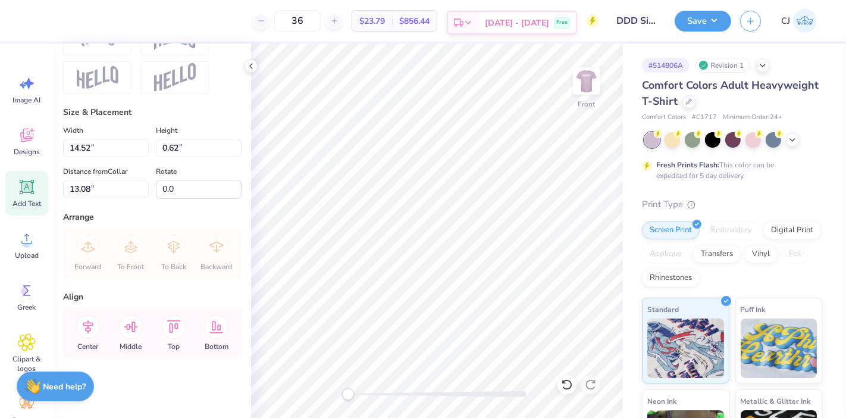
paste textarea "a perpetual bond of friendship among its members,"
paste textarea "to develop a stronger and more womanly character,"
paste textarea "o broaden the moral and intellectual life, and to"
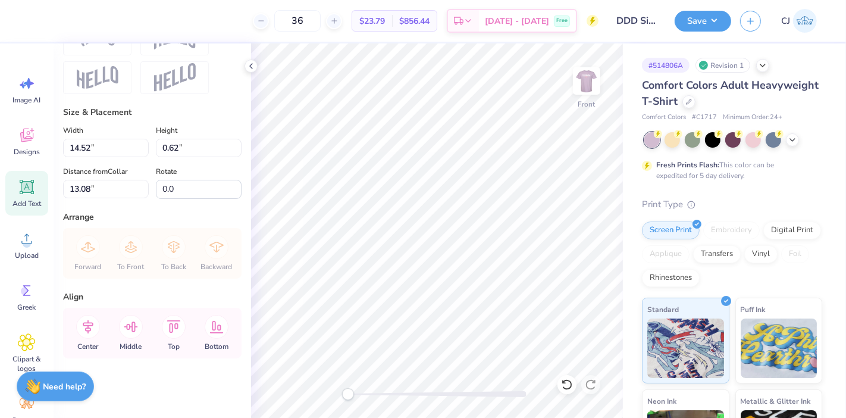
scroll to position [13, 1]
paste textarea "assist its members in every possible way."
type textarea ""The purpose of Delta Delta Deltashall be to establish a perpetual bond of frie…"
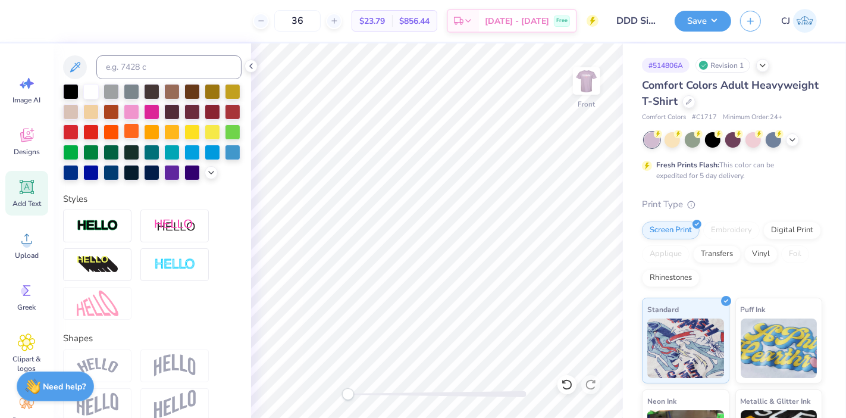
scroll to position [121, 0]
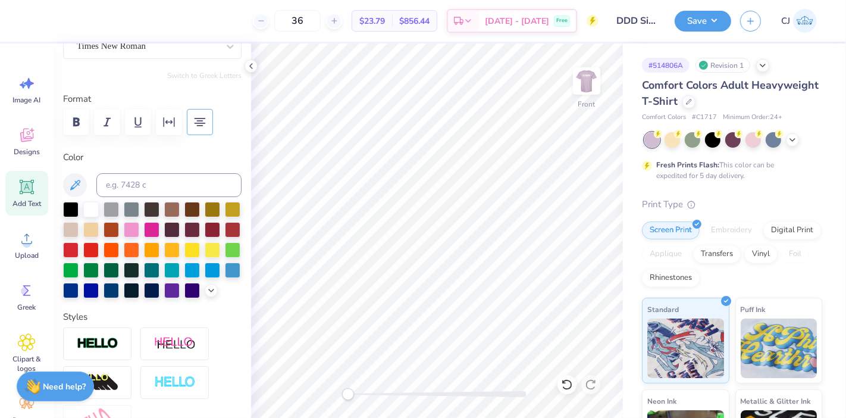
click at [199, 121] on icon "button" at bounding box center [200, 122] width 11 height 8
click at [199, 121] on icon "button" at bounding box center [200, 122] width 14 height 14
type input "14.53"
type input "3.86"
type input "11.46"
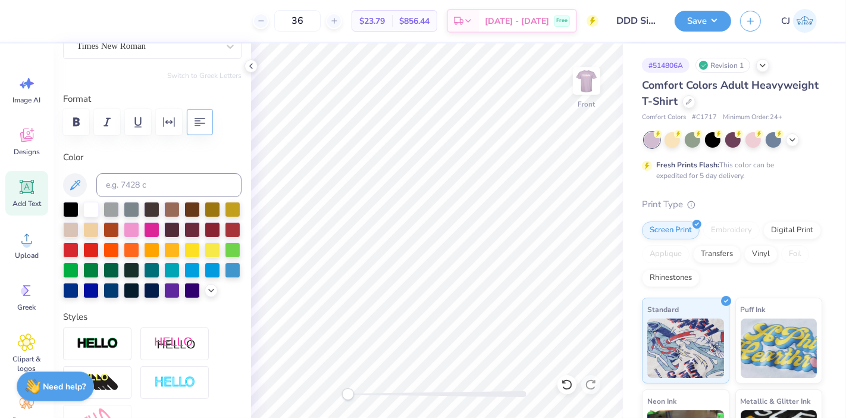
scroll to position [15, 11]
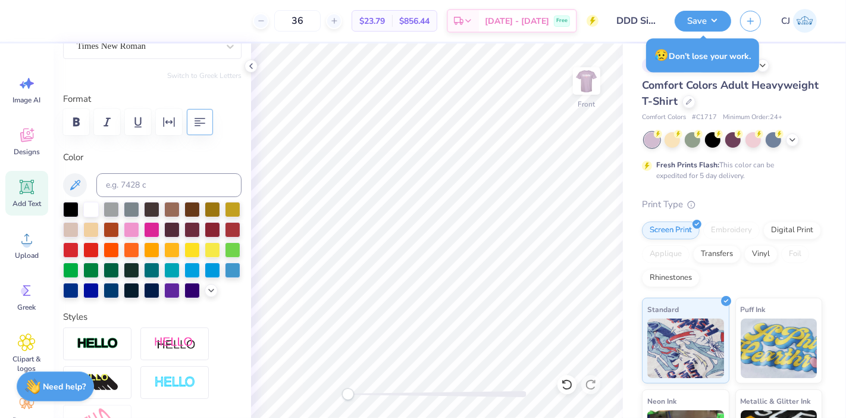
type textarea ""The purpose of Delta Delta Deltashall be to establish a perpetual bond of frie…"
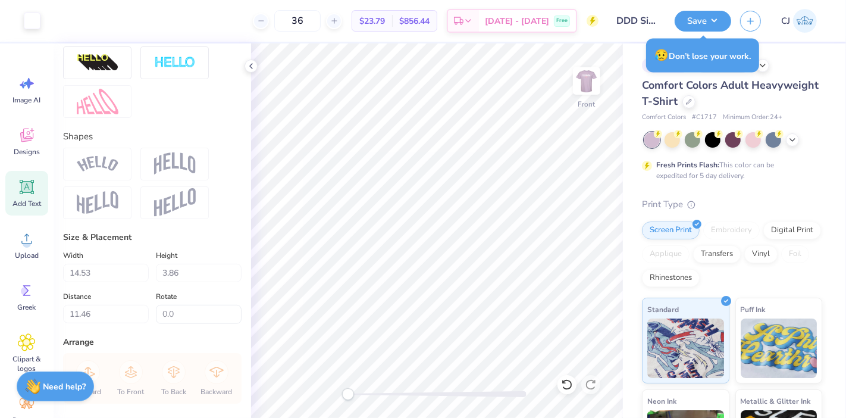
scroll to position [451, 0]
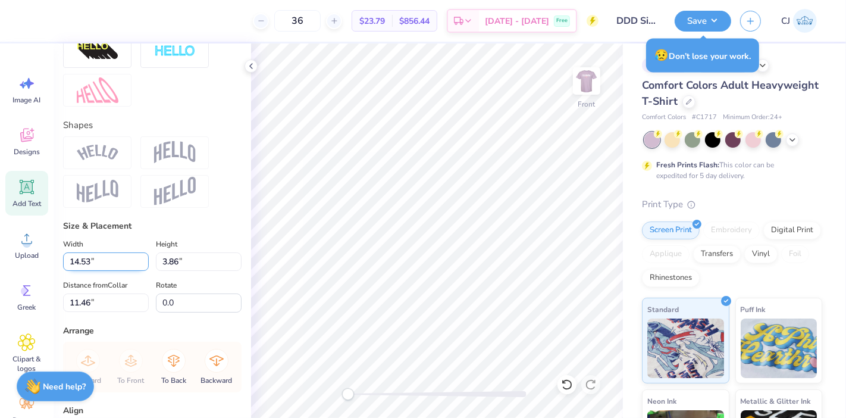
click at [99, 271] on input "14.53" at bounding box center [106, 261] width 86 height 18
type input "12.50"
type input "3.32"
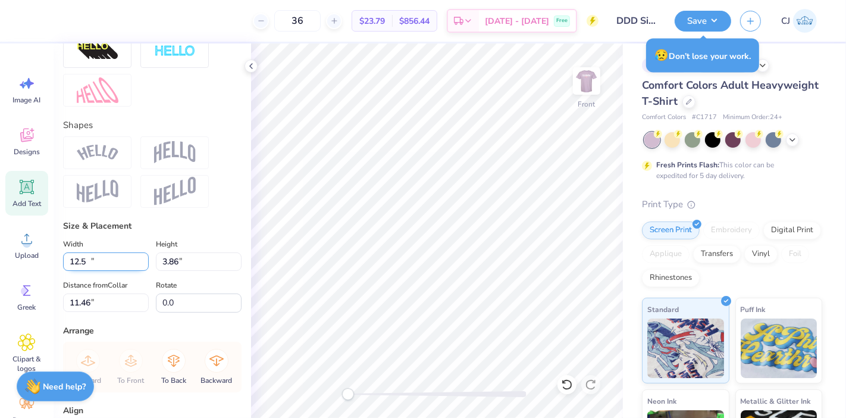
type input "11.73"
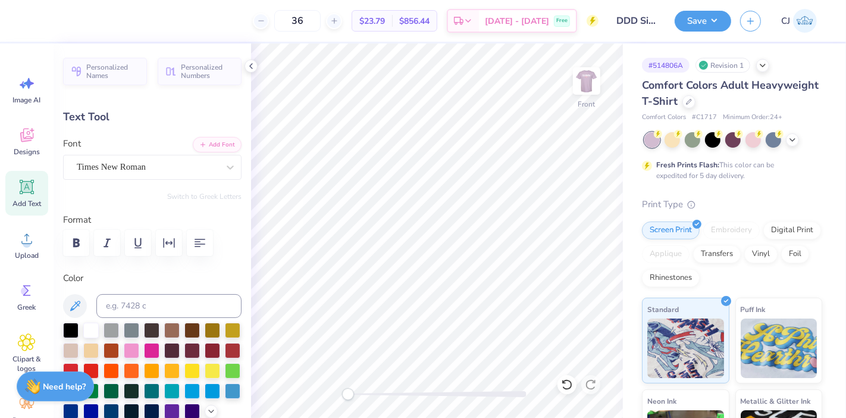
type input "6.10"
type input "12.51"
type input "12.65"
type input "12.51"
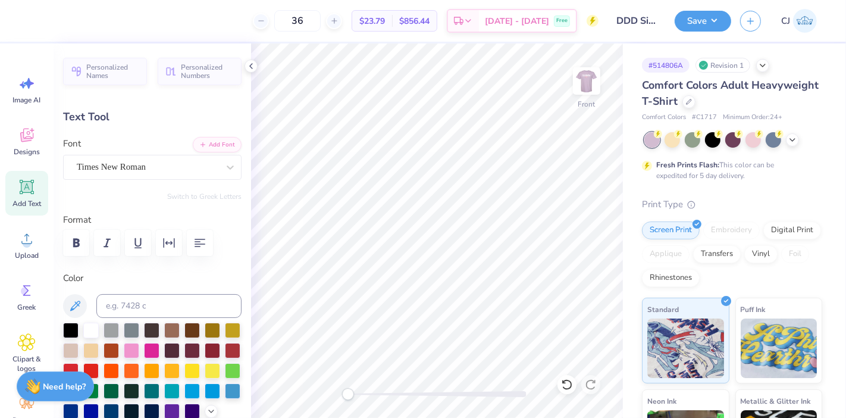
type textarea "- Delta Delta Delta"
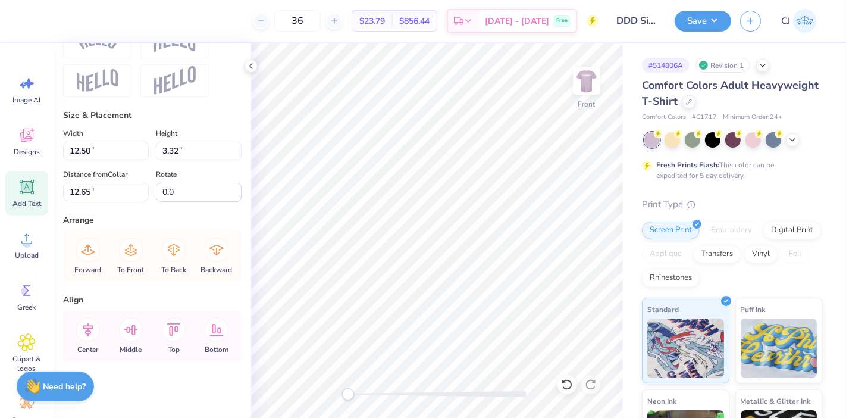
scroll to position [584, 0]
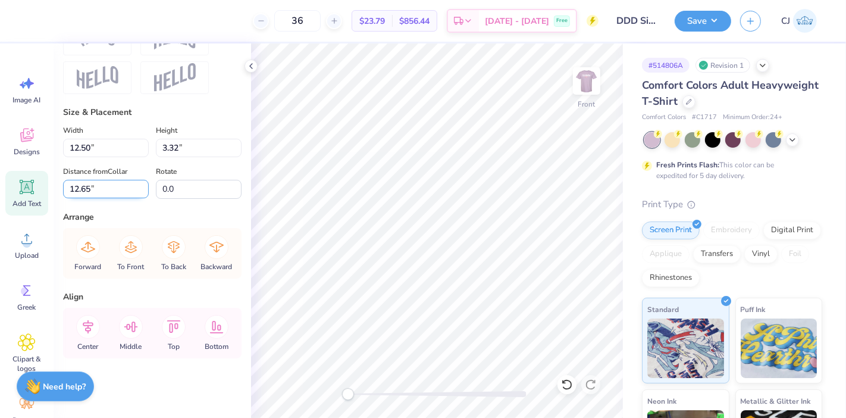
click at [92, 190] on input "12.65" at bounding box center [106, 189] width 86 height 18
type input "3"
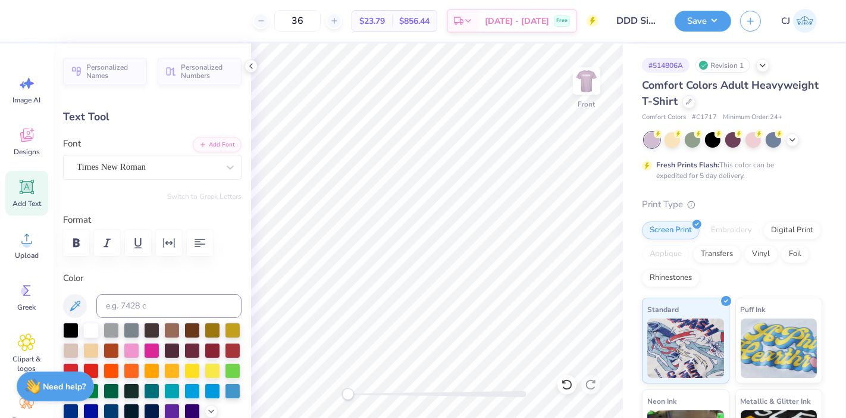
type input "12.50"
type input "3.32"
type input "3.00"
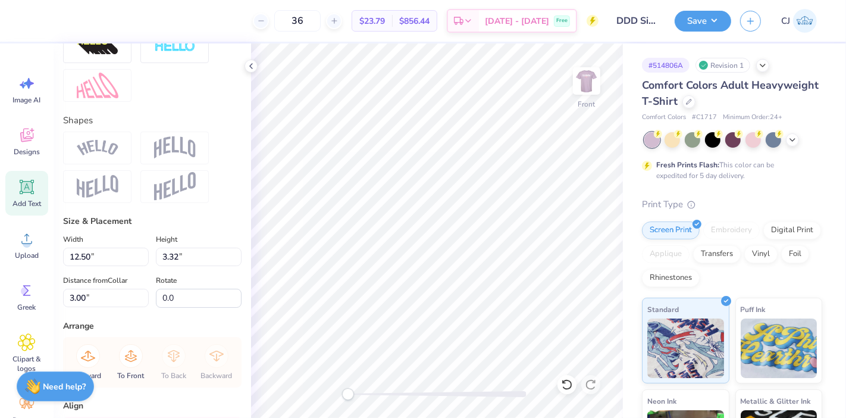
scroll to position [528, 0]
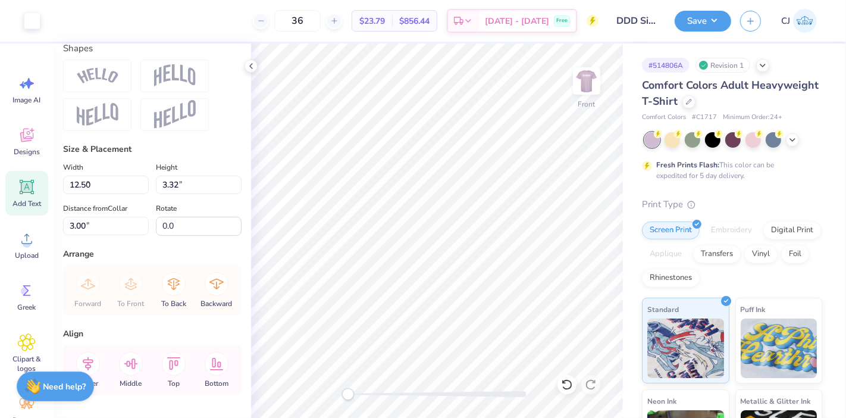
type input "4.39"
type input "0.42"
type input "7.19"
type input "12.50"
type input "3.32"
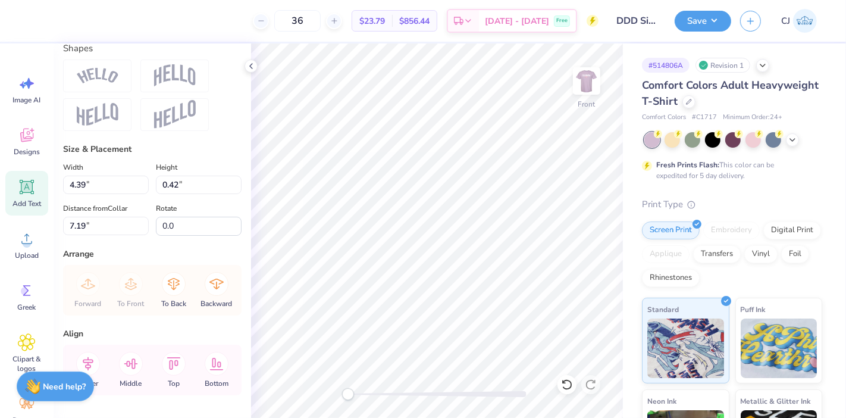
type input "3.00"
type input "4.39"
type input "0.42"
type input "7.19"
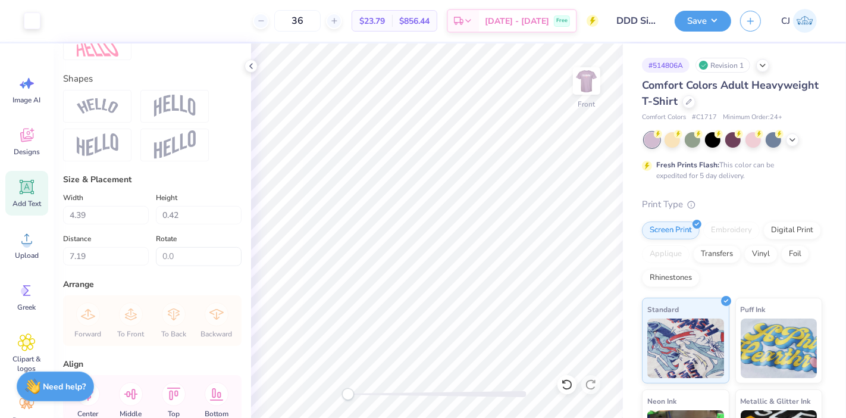
scroll to position [468, 0]
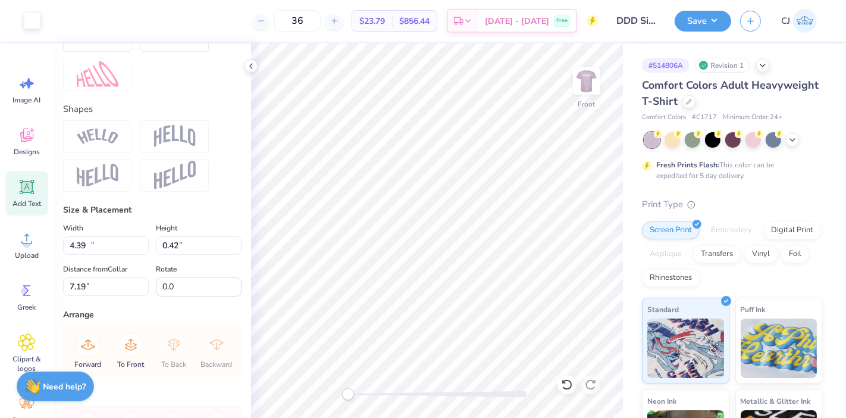
type input "12.50"
type input "3.32"
type input "3.00"
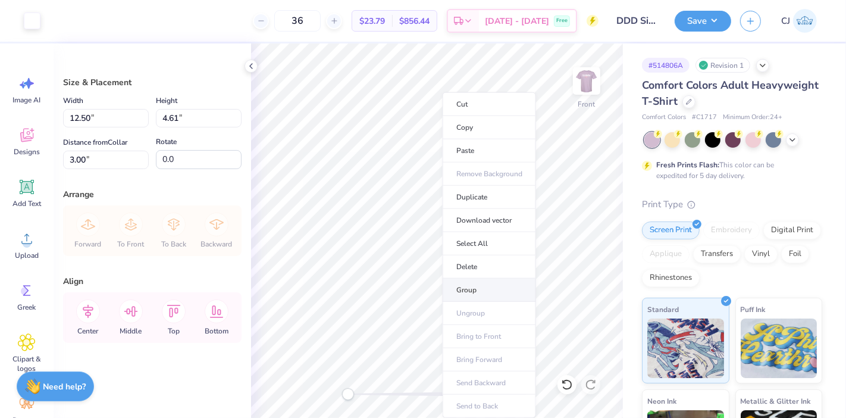
click at [461, 283] on li "Group" at bounding box center [489, 289] width 93 height 23
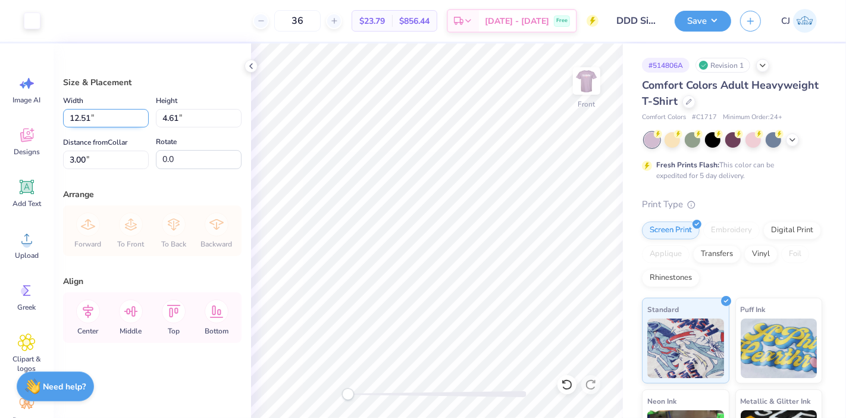
click at [83, 109] on input "12.51" at bounding box center [106, 118] width 86 height 18
type input "12.50"
type input "4.60"
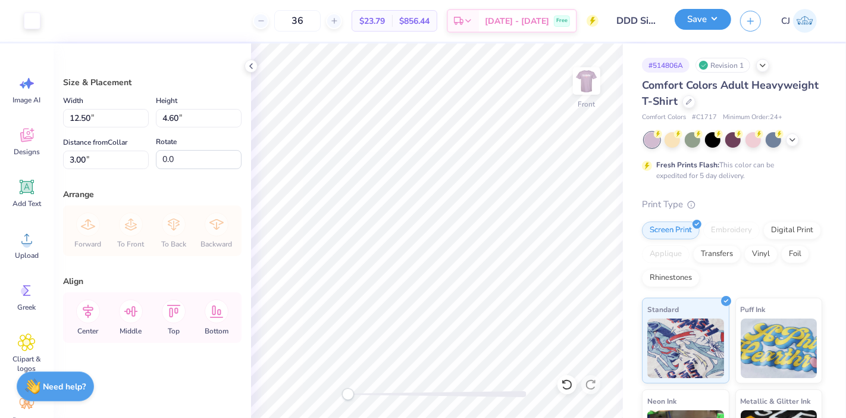
click at [715, 23] on button "Save" at bounding box center [703, 19] width 57 height 21
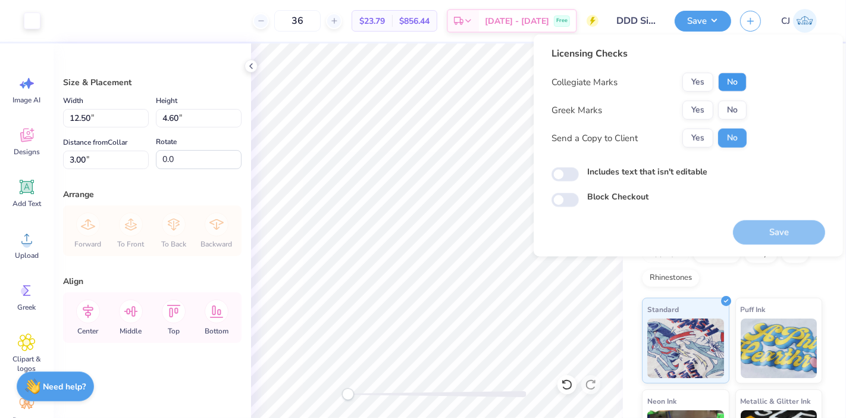
click at [736, 76] on button "No" at bounding box center [732, 82] width 29 height 19
click at [697, 108] on button "Yes" at bounding box center [697, 110] width 31 height 19
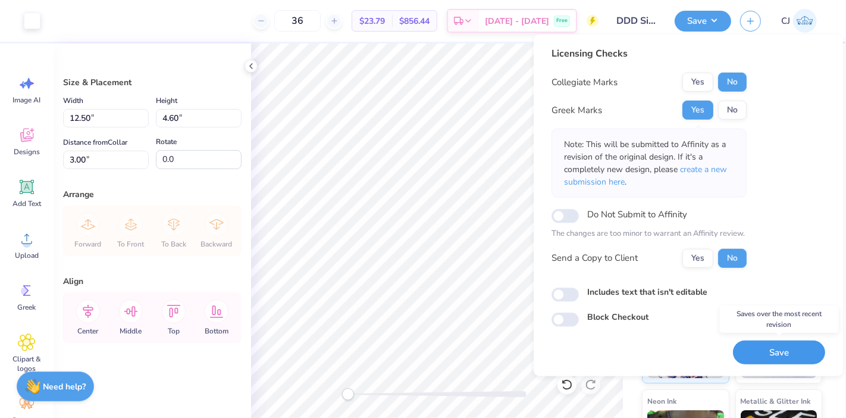
click at [790, 353] on button "Save" at bounding box center [779, 352] width 92 height 24
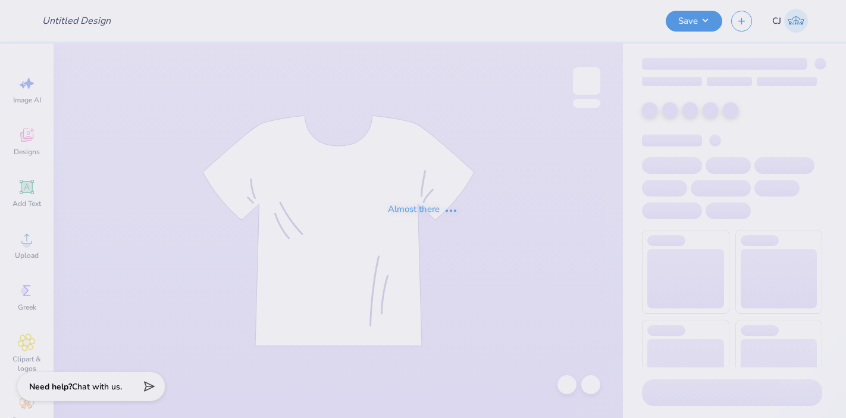
type input "G Phi Tennessee Crewneck"
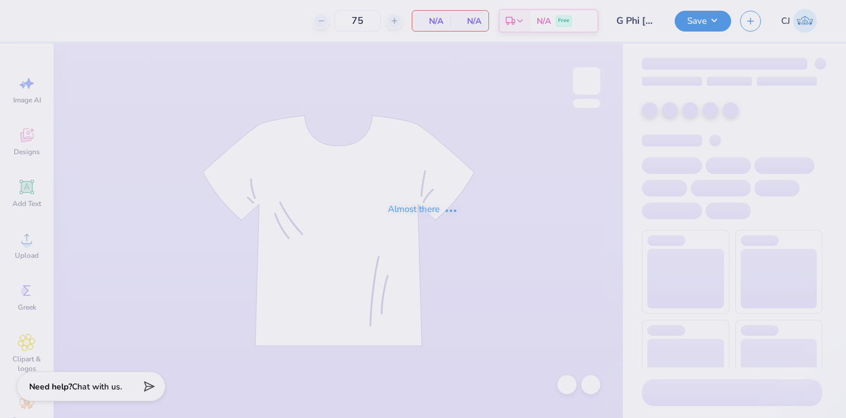
type input "75"
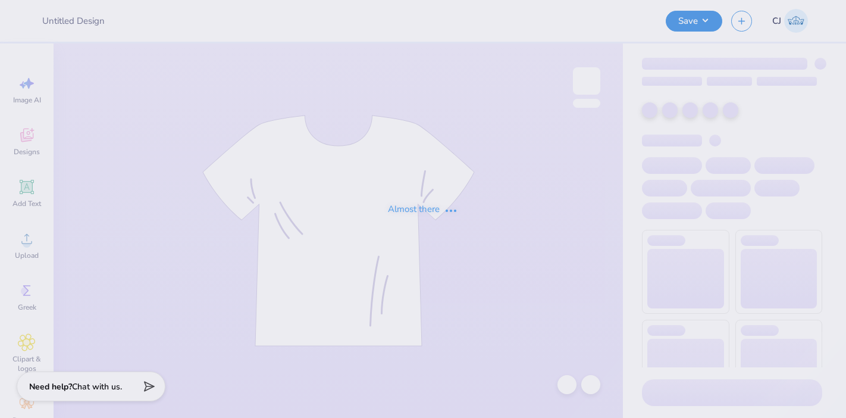
type input "G Phi [US_STATE] Crewneck"
type input "75"
type input "SK Parents Weekend"
type input "50"
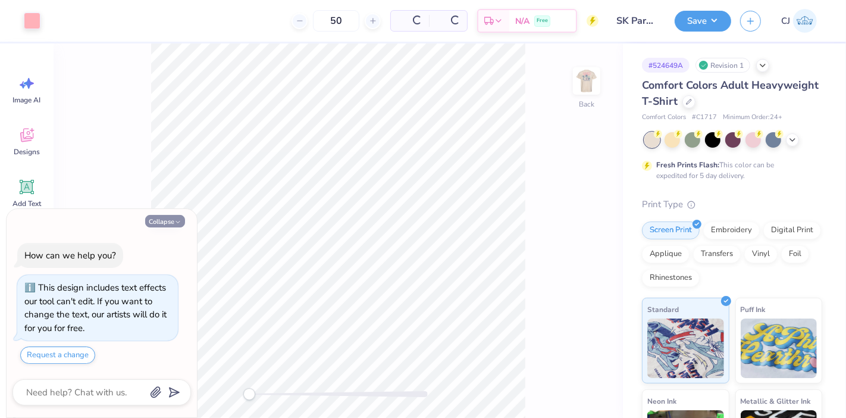
click at [158, 221] on button "Collapse" at bounding box center [165, 221] width 40 height 12
type textarea "x"
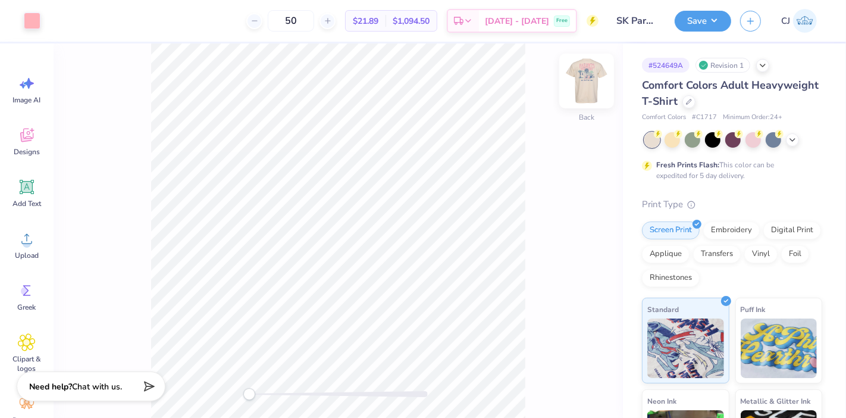
click at [600, 87] on img at bounding box center [587, 81] width 48 height 48
drag, startPoint x: 251, startPoint y: 396, endPoint x: 294, endPoint y: 396, distance: 42.8
click at [294, 396] on div "Accessibility label" at bounding box center [294, 394] width 12 height 12
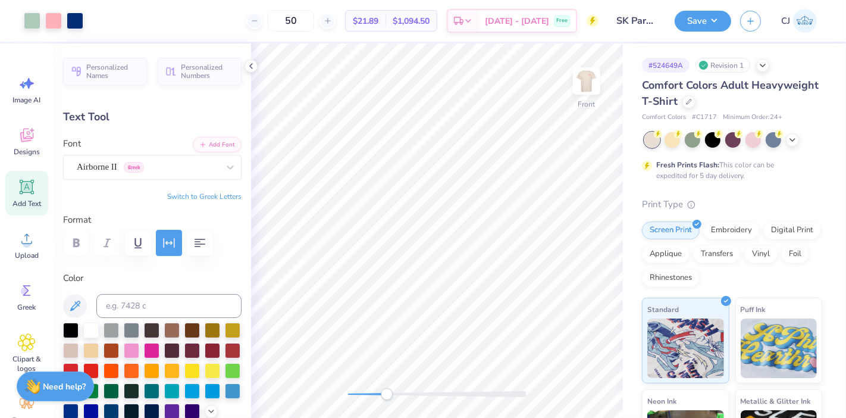
drag, startPoint x: 352, startPoint y: 394, endPoint x: 387, endPoint y: 396, distance: 35.2
click at [387, 396] on div "Accessibility label" at bounding box center [387, 394] width 12 height 12
paste textarea "™"
type textarea "at THE [GEOGRAPHIC_DATA][US_STATE]™"
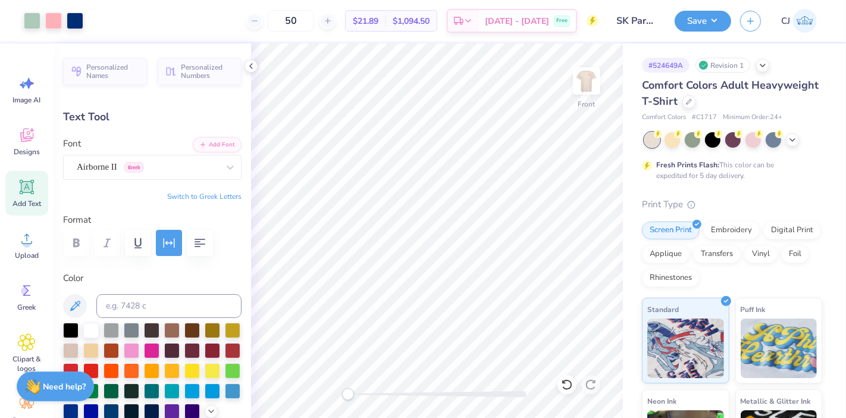
click at [326, 400] on div "Front" at bounding box center [437, 230] width 372 height 374
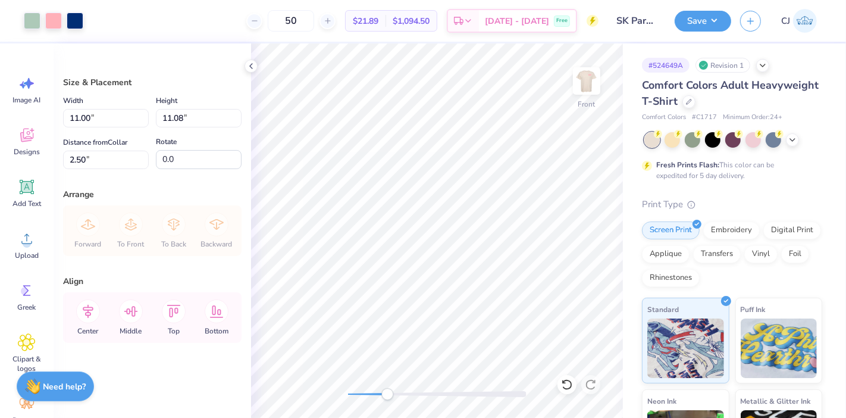
drag, startPoint x: 346, startPoint y: 394, endPoint x: 387, endPoint y: 389, distance: 41.9
click at [387, 389] on div "Accessibility label" at bounding box center [387, 394] width 12 height 12
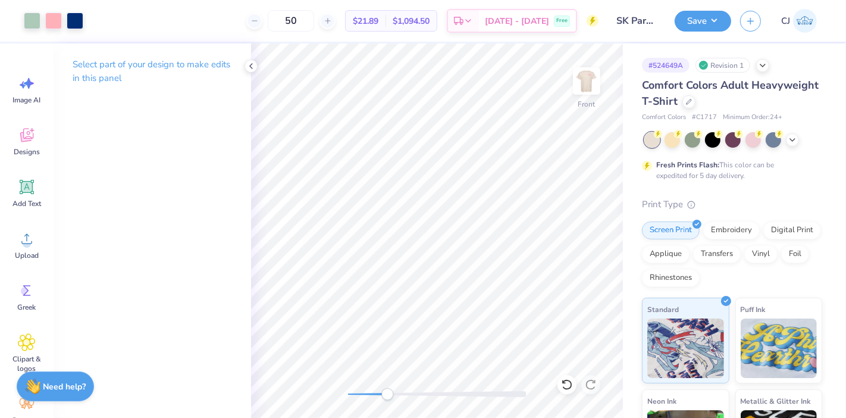
click at [355, 395] on div at bounding box center [437, 394] width 178 height 6
click at [718, 23] on button "Save" at bounding box center [703, 19] width 57 height 21
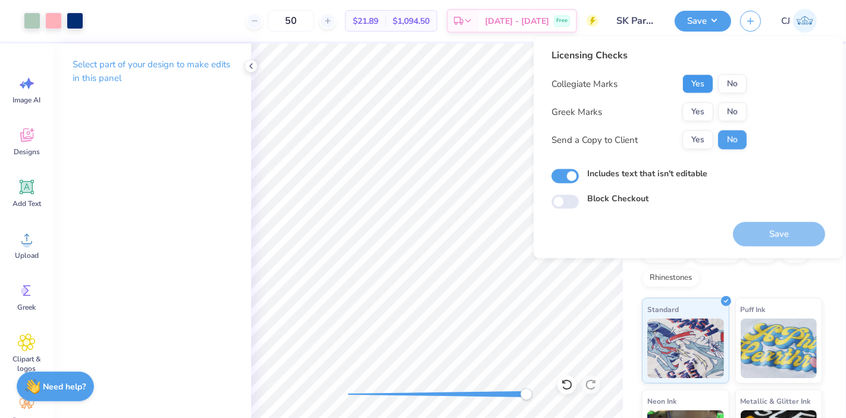
click at [693, 83] on button "Yes" at bounding box center [697, 83] width 31 height 19
click at [693, 111] on button "Yes" at bounding box center [697, 111] width 31 height 19
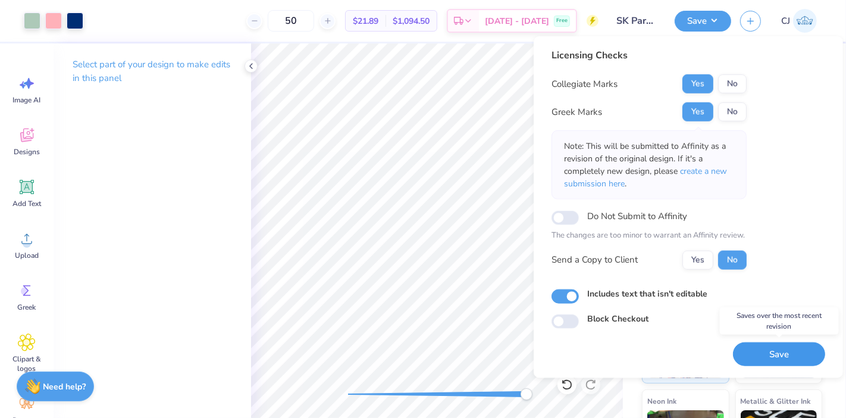
click at [779, 356] on button "Save" at bounding box center [779, 353] width 92 height 24
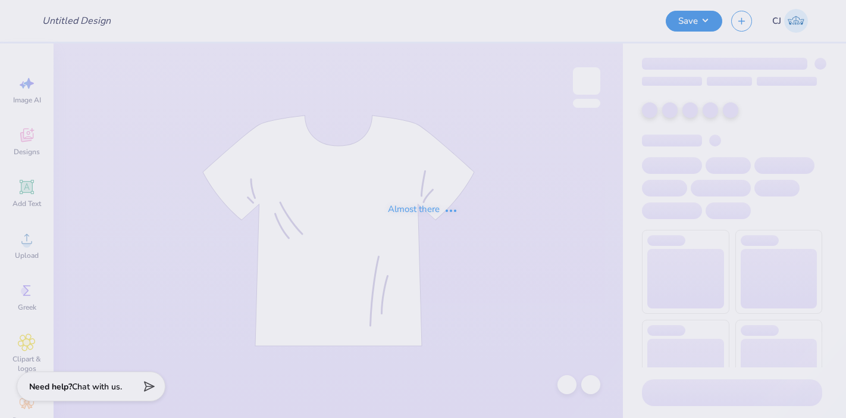
type input "member tees"
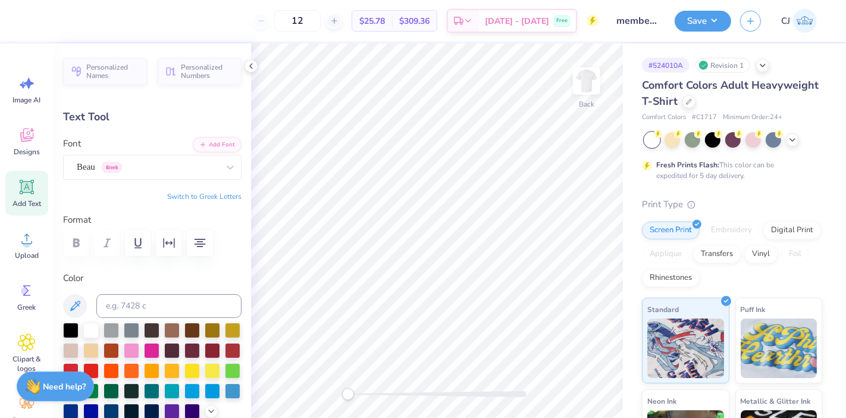
scroll to position [11, 3]
paste textarea "™"
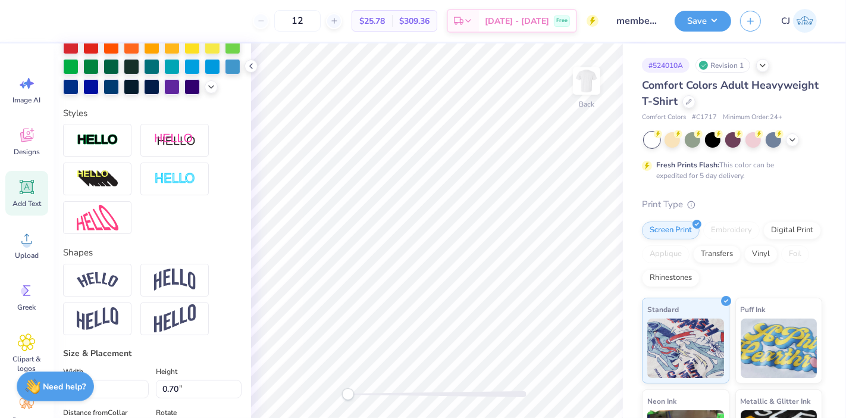
scroll to position [385, 0]
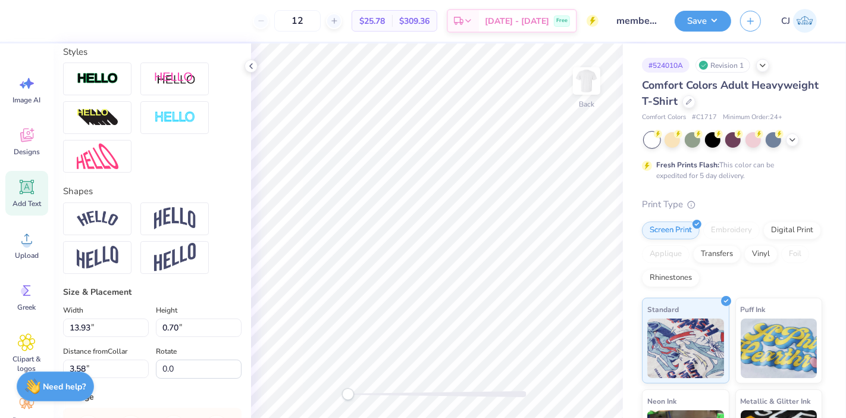
type textarea "AGGIE™ SISTERS IN HEALTHCARE"
drag, startPoint x: 153, startPoint y: 290, endPoint x: 224, endPoint y: 347, distance: 91.4
drag, startPoint x: 224, startPoint y: 347, endPoint x: 218, endPoint y: 352, distance: 7.6
click at [218, 337] on input "0.70" at bounding box center [199, 327] width 86 height 18
type input "14.17"
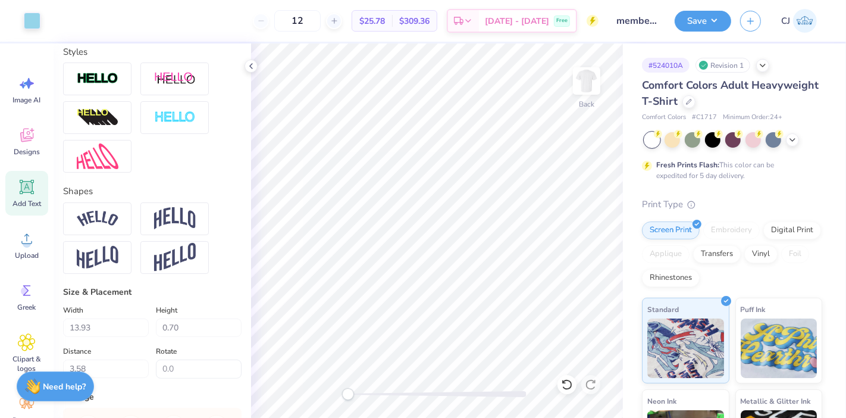
type input "0.67"
type input "3.60"
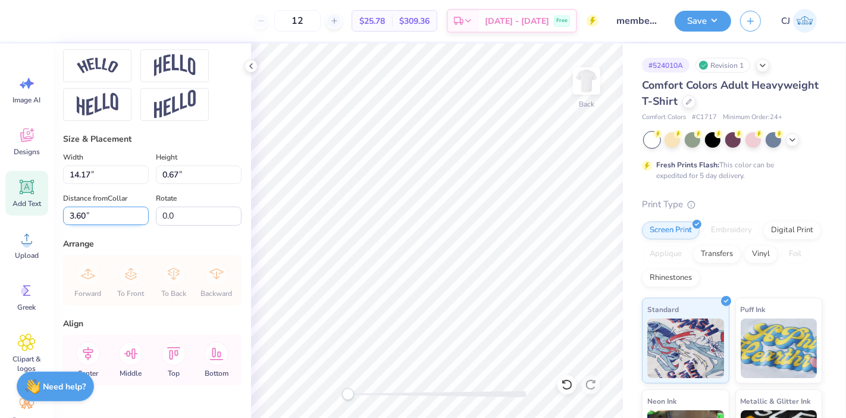
scroll to position [584, 0]
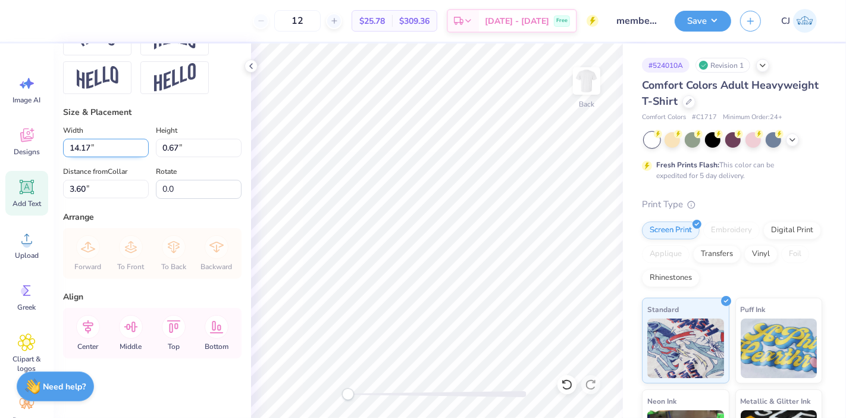
click at [93, 143] on input "14.17" at bounding box center [106, 148] width 86 height 18
click at [84, 190] on input "3.60" at bounding box center [106, 189] width 86 height 18
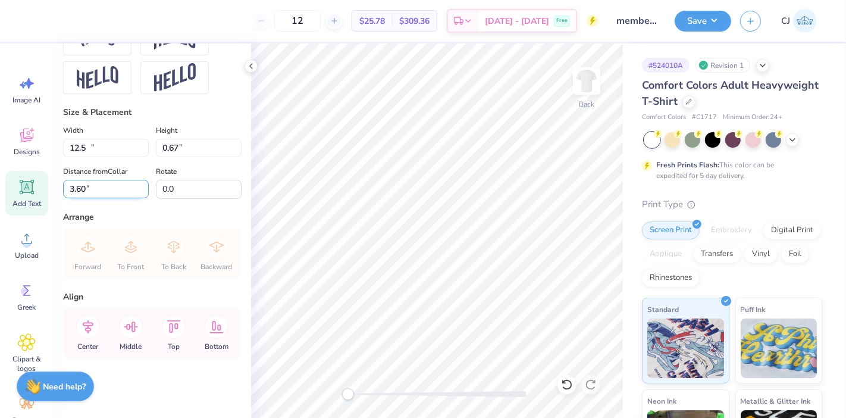
type input "12.50"
type input "0.59"
click at [84, 190] on input "3.64" at bounding box center [106, 189] width 86 height 18
click at [91, 206] on div "Personalized Names Personalized Numbers Text Tool Add Font Font Beau Greek Swit…" at bounding box center [152, 230] width 197 height 374
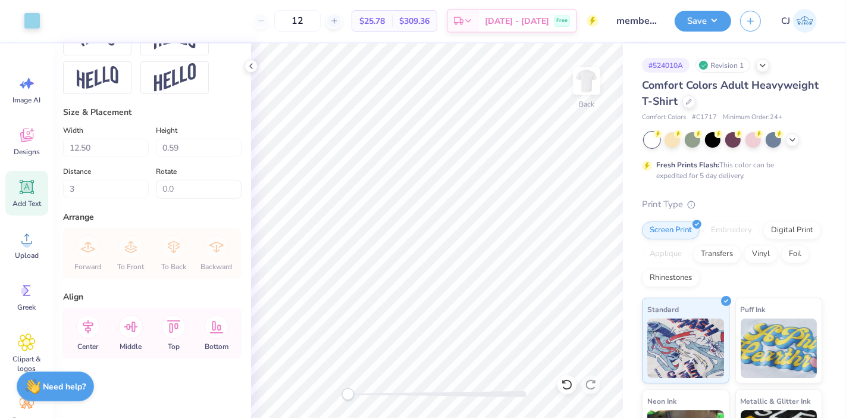
type input "3.00"
type textarea "AGGIE SISTERS IN HEALTHCARE"
type input "11.77"
type textarea "AGGIE SISTERS IN HEALTHCARE"
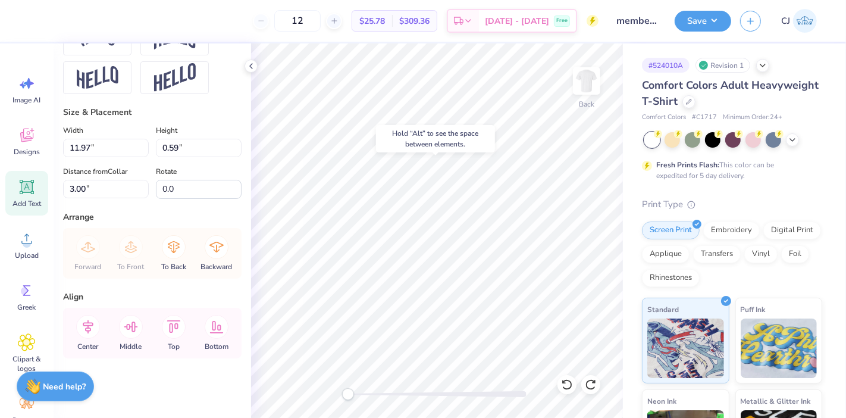
type input "11.77"
type textarea "AGGIE SISTERS IN HEALTHCARE"
type input "5.08"
type textarea "™"
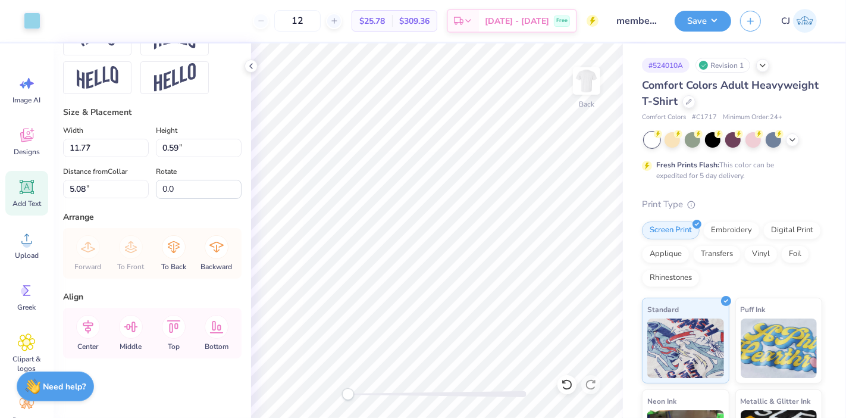
type input "0.69"
type input "0.36"
type input "5.19"
click at [224, 151] on input "0.35" at bounding box center [199, 148] width 86 height 18
click at [227, 153] on input "0.35" at bounding box center [199, 148] width 86 height 18
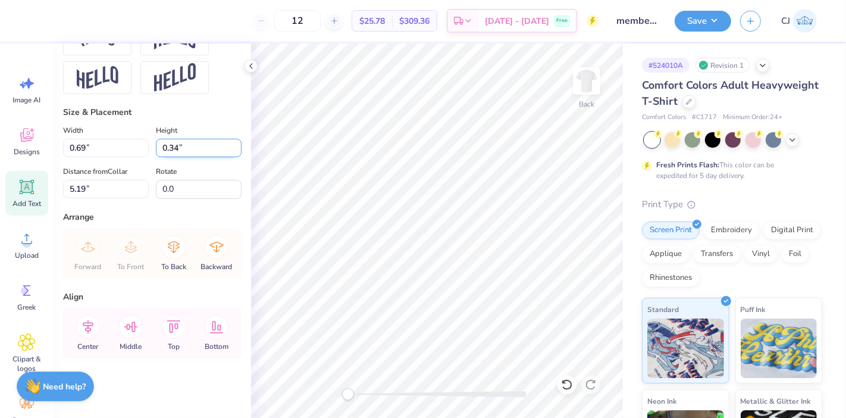
click at [229, 153] on input "0.34" at bounding box center [199, 148] width 86 height 18
click at [229, 153] on input "0.33" at bounding box center [199, 148] width 86 height 18
click at [229, 153] on input "0.32" at bounding box center [199, 148] width 86 height 18
click at [227, 153] on input "0.31" at bounding box center [199, 148] width 86 height 18
click at [227, 153] on input "0.3" at bounding box center [199, 148] width 86 height 18
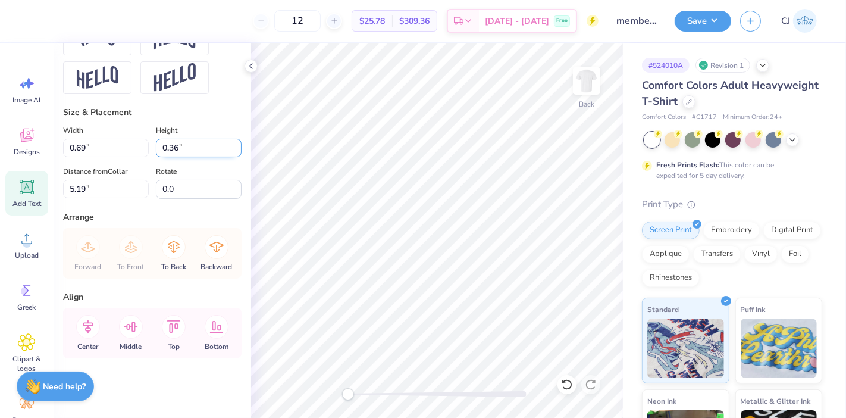
click at [196, 148] on input "0.36" at bounding box center [199, 148] width 86 height 18
type input "0.3"
type input "0.58"
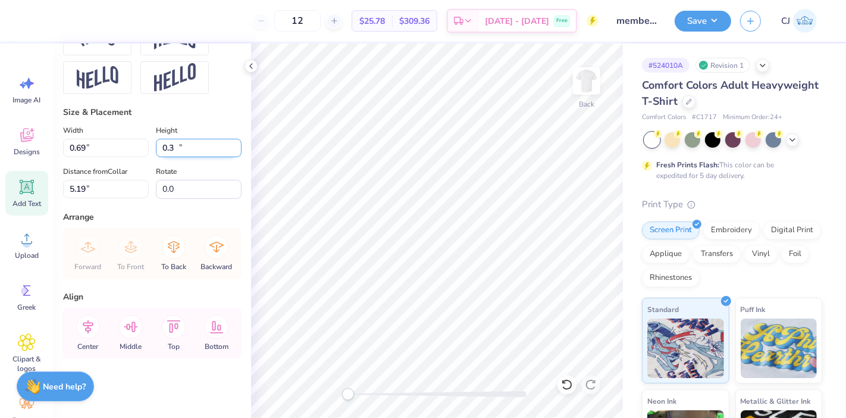
type input "0.30"
type input "5.22"
drag, startPoint x: 350, startPoint y: 395, endPoint x: 368, endPoint y: 391, distance: 18.8
click at [368, 391] on div "Accessibility label" at bounding box center [368, 394] width 12 height 12
type input "11.97"
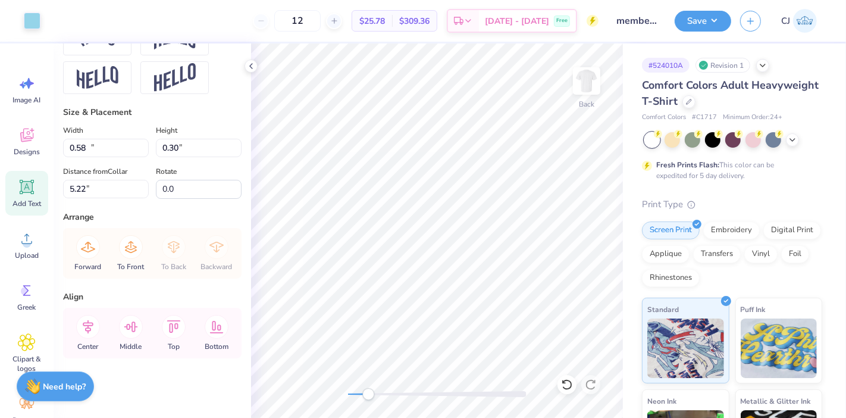
type input "0.59"
type input "3.00"
type textarea "AGGIE SISTERS IN HEALTHCARE"
type input "0.58"
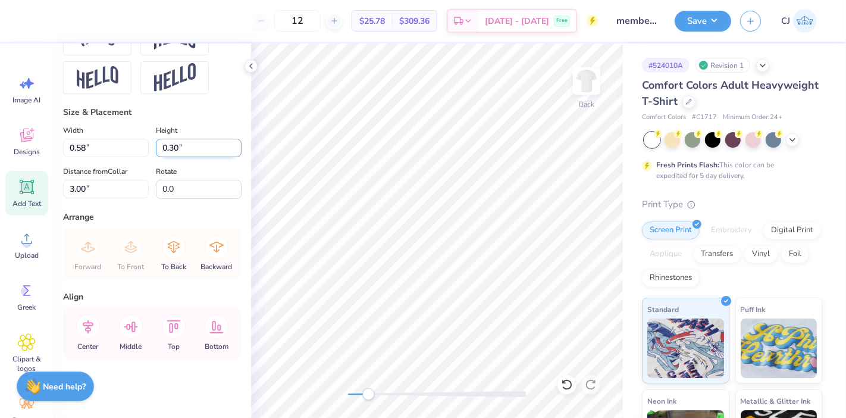
click at [178, 150] on input "0.30" at bounding box center [199, 148] width 86 height 18
type input "0.2"
type input "0.39"
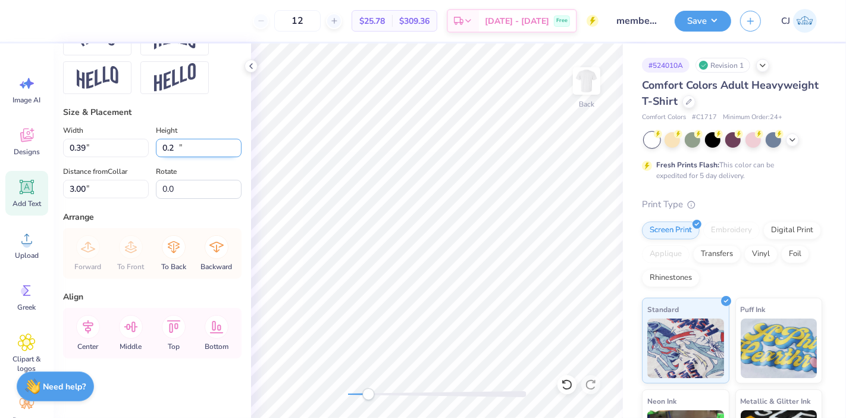
type input "0.20"
type input "3.05"
type input "12.38"
type input "0.59"
type input "3.00"
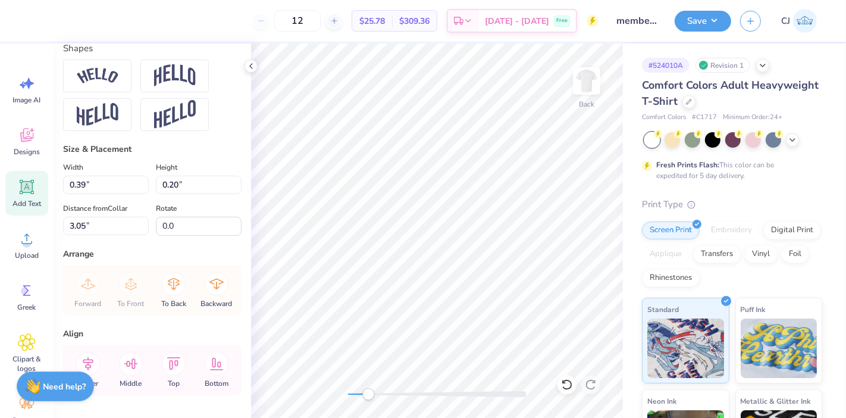
scroll to position [584, 0]
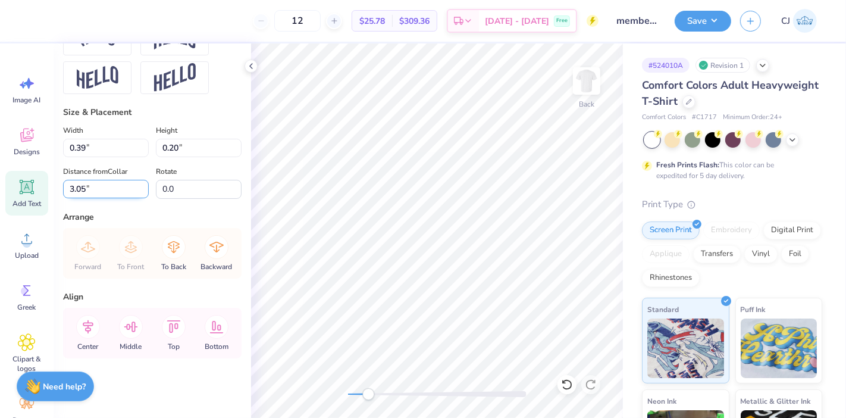
click at [105, 188] on input "3.05" at bounding box center [106, 189] width 86 height 18
type input "3.00"
type input "12.38"
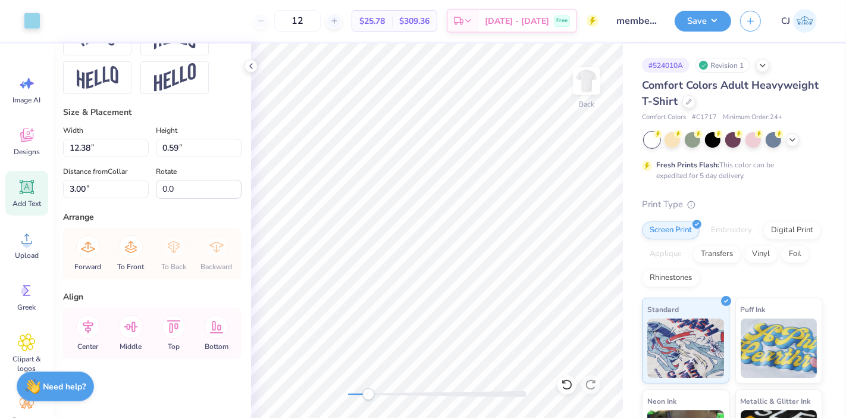
type input "0.59"
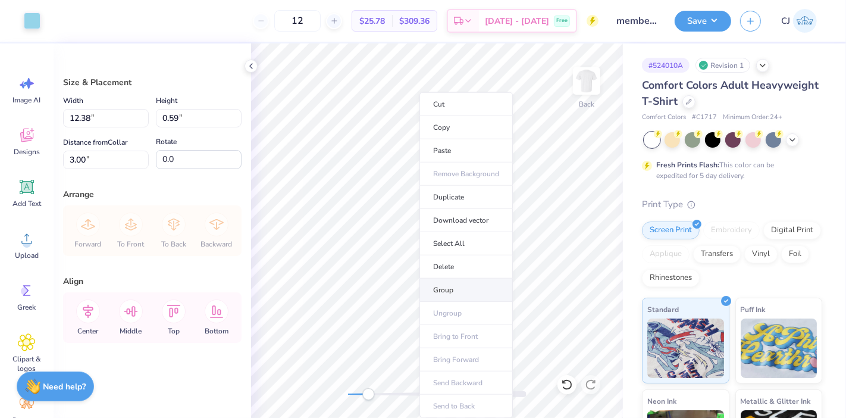
click at [449, 288] on li "Group" at bounding box center [465, 289] width 93 height 23
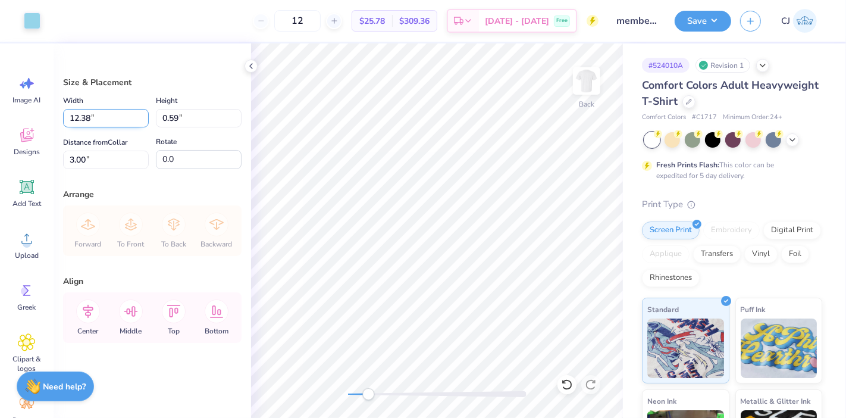
click at [96, 117] on input "12.38" at bounding box center [106, 118] width 86 height 18
click at [89, 117] on input "12.38" at bounding box center [106, 118] width 86 height 18
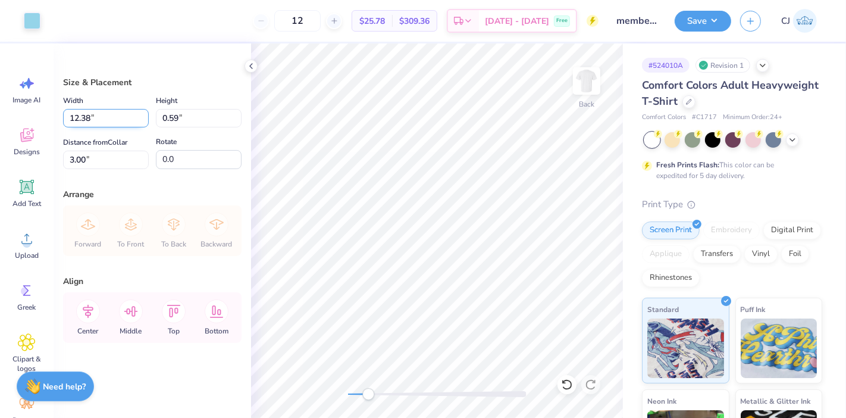
click at [89, 117] on input "12.38" at bounding box center [106, 118] width 86 height 18
type input "12.50"
click at [91, 315] on icon at bounding box center [88, 311] width 24 height 24
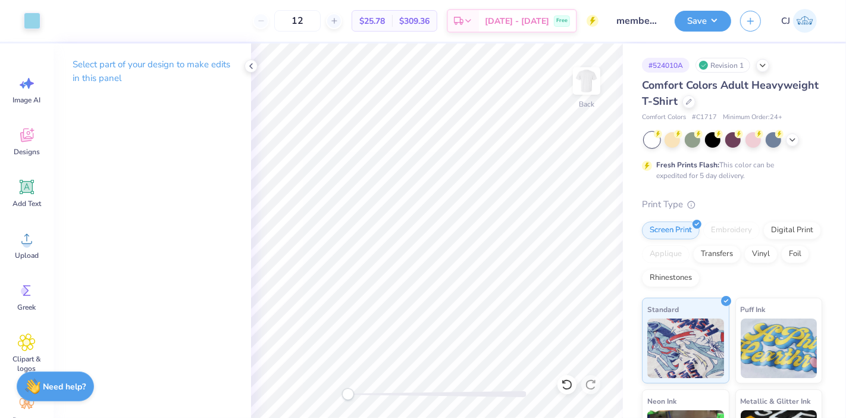
click at [337, 399] on div "Back" at bounding box center [437, 230] width 372 height 374
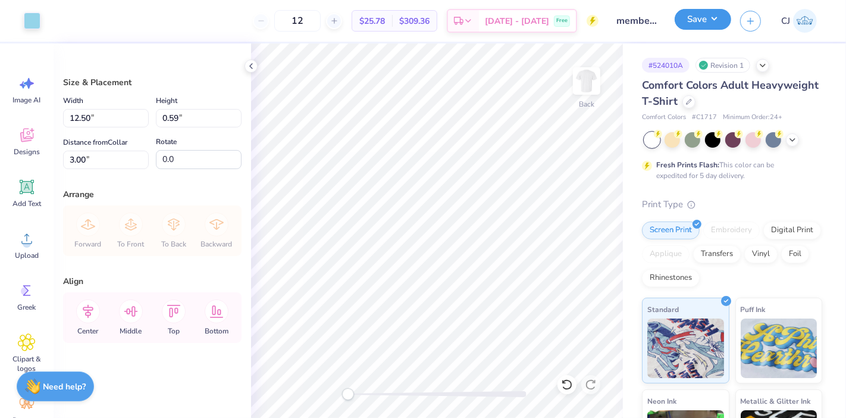
click at [708, 24] on button "Save" at bounding box center [703, 19] width 57 height 21
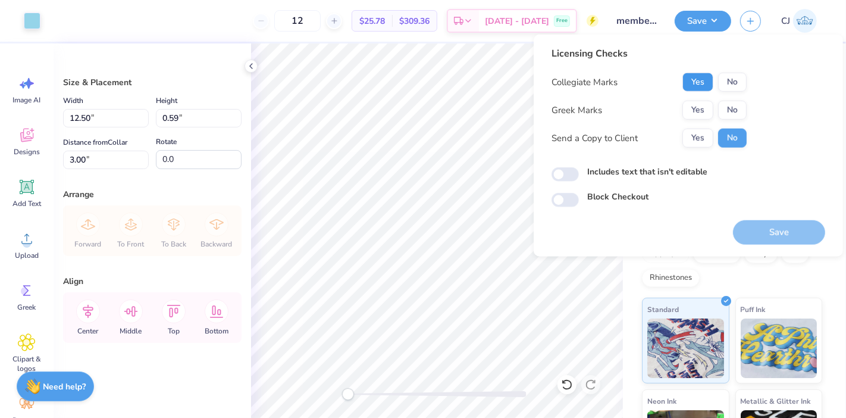
click at [698, 83] on button "Yes" at bounding box center [697, 82] width 31 height 19
click at [734, 111] on button "No" at bounding box center [732, 110] width 29 height 19
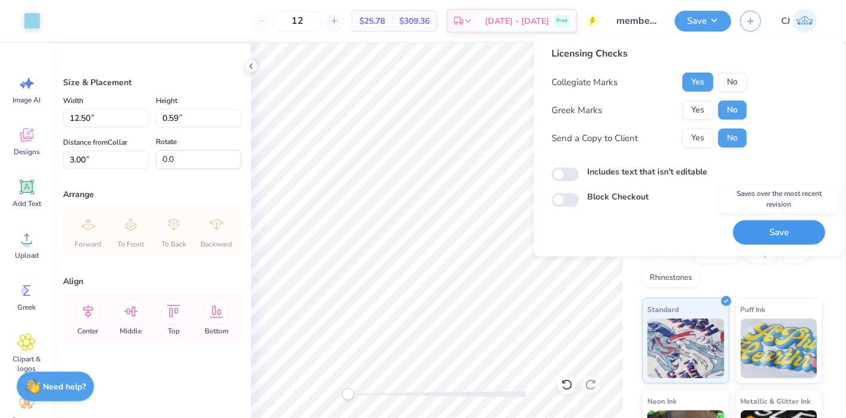
click at [758, 227] on button "Save" at bounding box center [779, 232] width 92 height 24
